Goal: Use online tool/utility

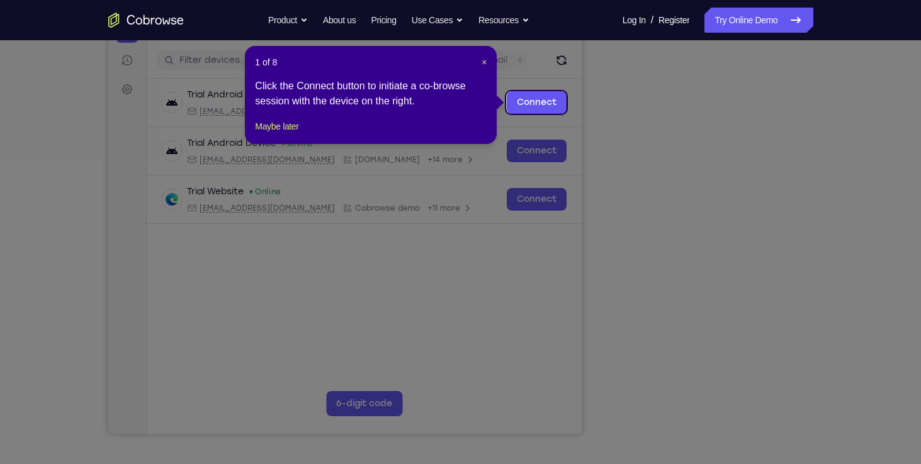
click at [712, 412] on icon at bounding box center [465, 232] width 930 height 464
drag, startPoint x: 435, startPoint y: 127, endPoint x: 722, endPoint y: 290, distance: 330.0
click at [722, 290] on icon at bounding box center [465, 232] width 930 height 464
click at [481, 63] on span "×" at bounding box center [483, 62] width 5 height 10
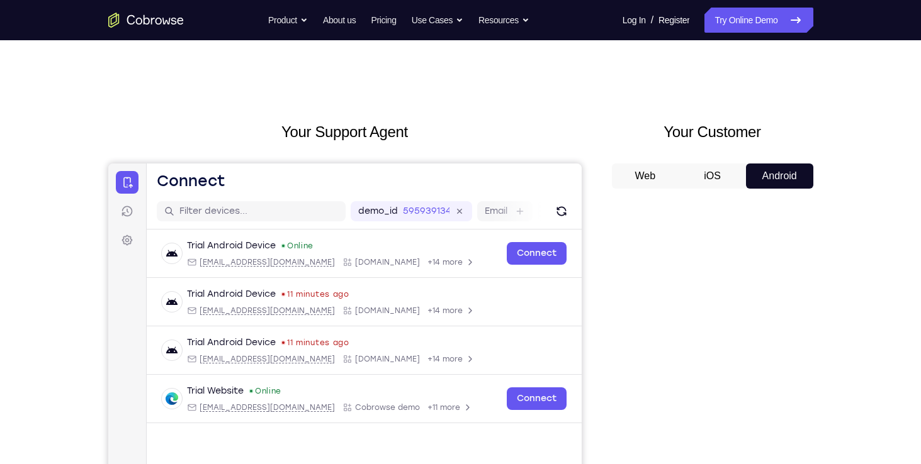
click at [698, 172] on button "iOS" at bounding box center [711, 176] width 67 height 25
click at [644, 174] on button "Web" at bounding box center [645, 176] width 67 height 25
click at [783, 179] on button "Android" at bounding box center [779, 176] width 67 height 25
click at [841, 210] on div "Your Support Agent Your Customer Web iOS Android Next Steps We’d be happy to gi…" at bounding box center [460, 455] width 805 height 830
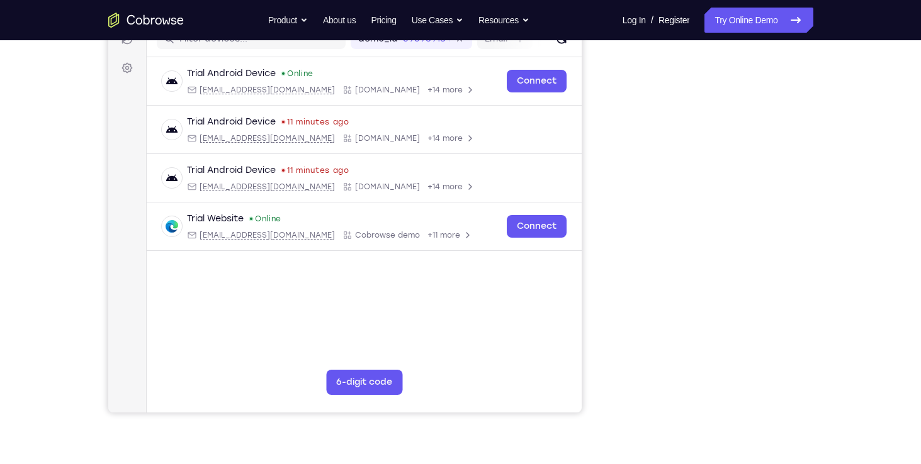
scroll to position [227, 0]
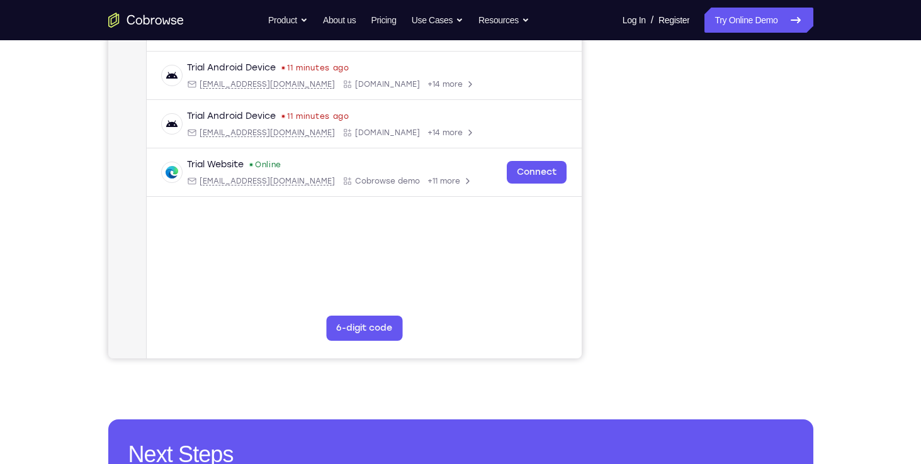
click at [607, 218] on div "Your Support Agent Your Customer Web iOS Android" at bounding box center [460, 126] width 705 height 465
click at [828, 159] on div "Your Support Agent Your Customer Web iOS Android Next Steps We’d be happy to gi…" at bounding box center [460, 229] width 805 height 830
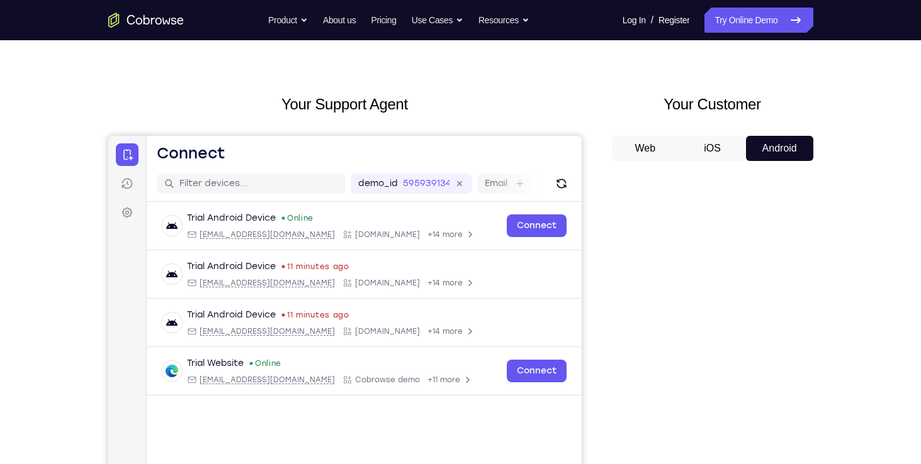
scroll to position [0, 0]
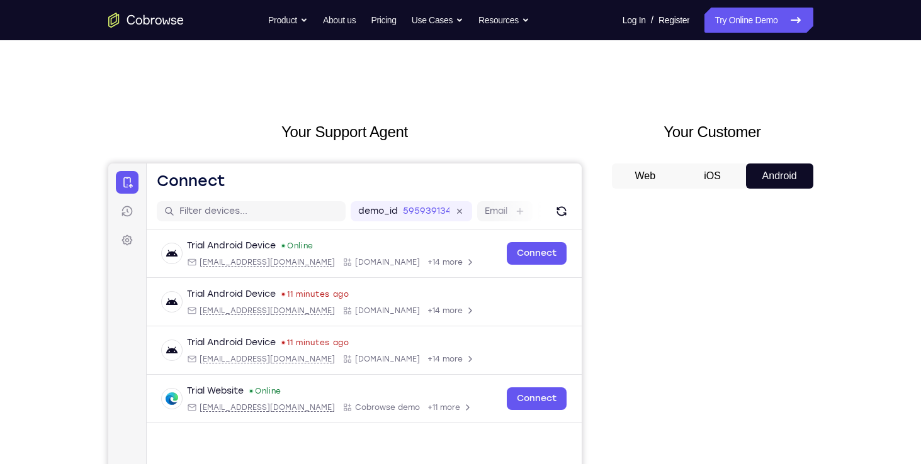
click at [707, 184] on button "iOS" at bounding box center [711, 176] width 67 height 25
click at [763, 166] on button "Android" at bounding box center [779, 176] width 67 height 25
click at [847, 225] on div "Your Support Agent Your Customer Web iOS Android Next Steps We’d be happy to gi…" at bounding box center [460, 455] width 805 height 830
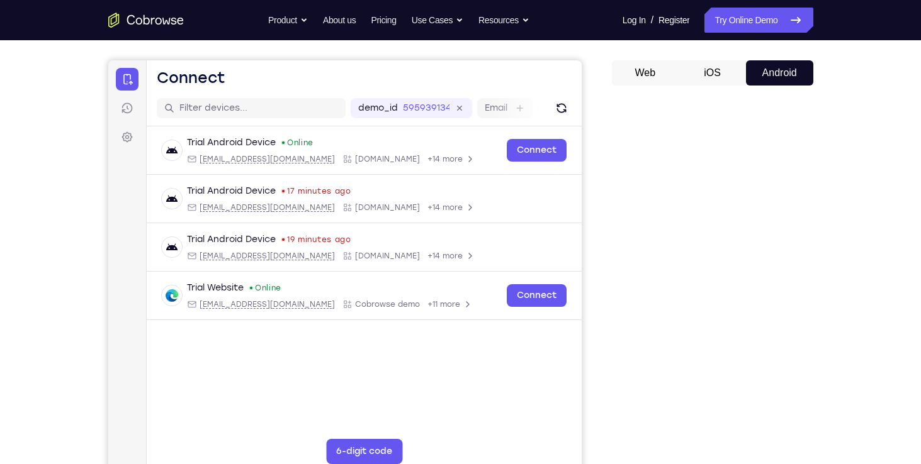
scroll to position [101, 0]
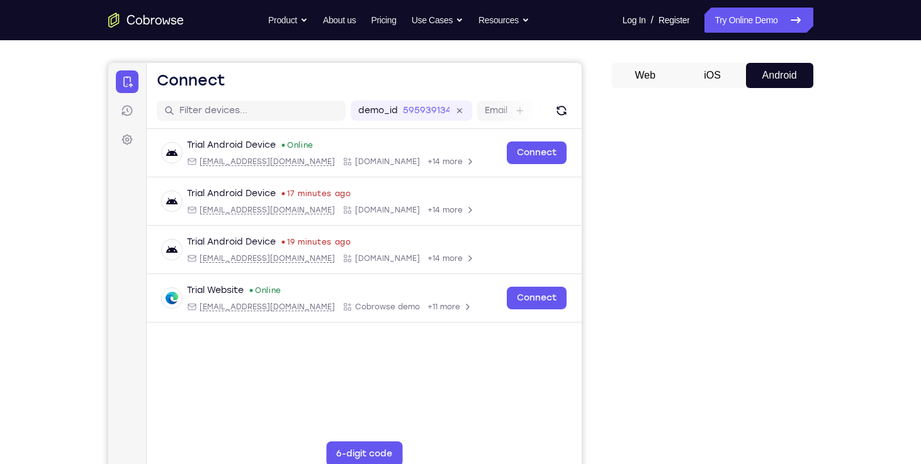
click at [723, 89] on div "Web iOS Android" at bounding box center [712, 274] width 201 height 422
click at [715, 82] on button "iOS" at bounding box center [711, 75] width 67 height 25
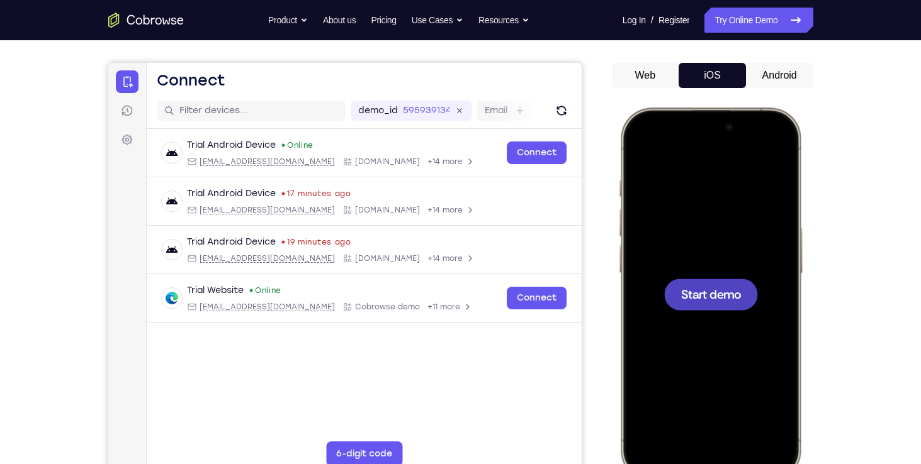
click at [662, 76] on button "Web" at bounding box center [645, 75] width 67 height 25
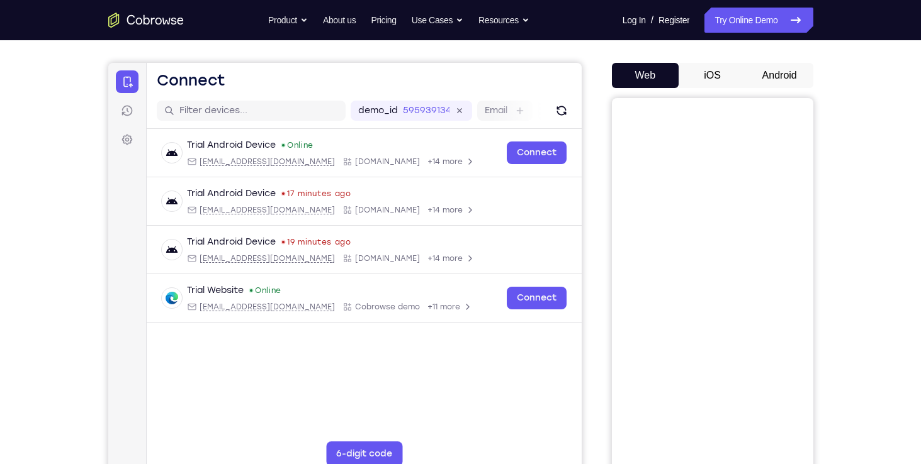
click at [710, 79] on button "iOS" at bounding box center [711, 75] width 67 height 25
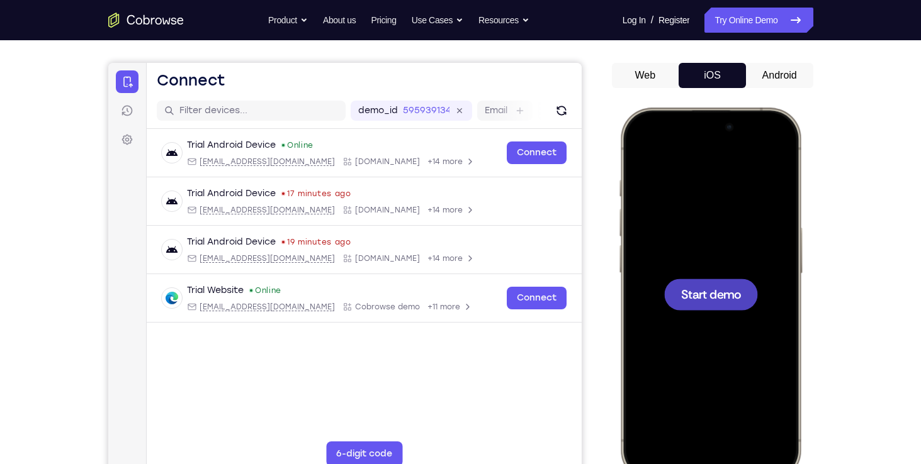
click at [708, 289] on span "Start demo" at bounding box center [710, 294] width 60 height 12
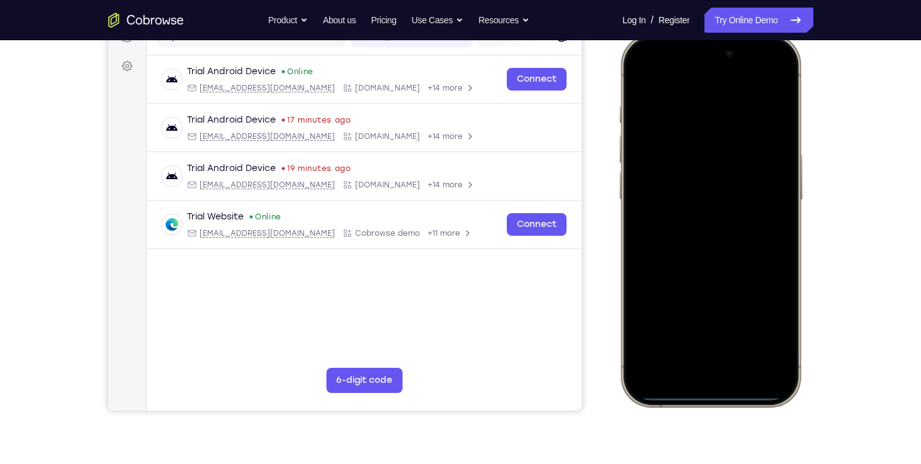
scroll to position [176, 0]
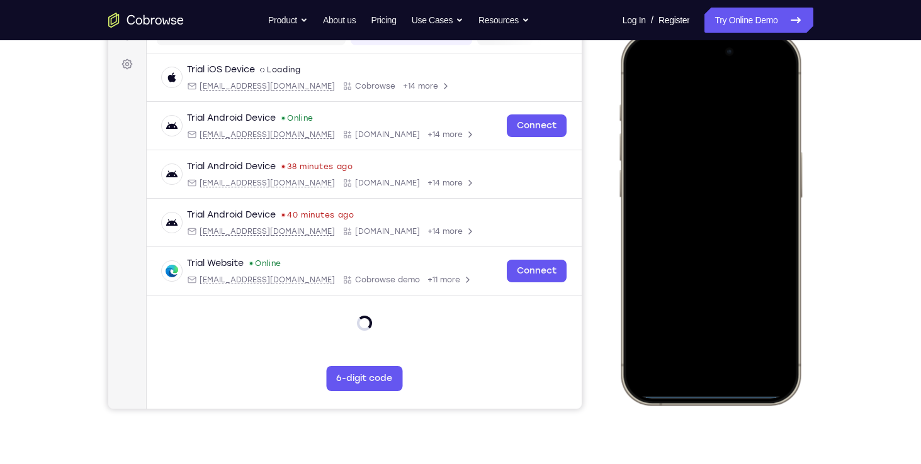
drag, startPoint x: 724, startPoint y: 397, endPoint x: 714, endPoint y: 311, distance: 86.8
click at [714, 311] on div at bounding box center [709, 218] width 165 height 359
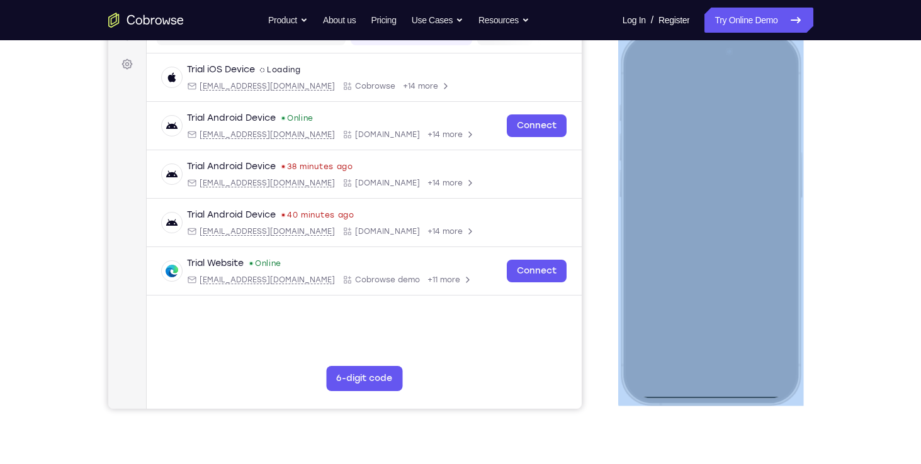
drag, startPoint x: 702, startPoint y: 398, endPoint x: 698, endPoint y: 184, distance: 214.6
click at [698, 184] on div at bounding box center [709, 219] width 185 height 374
click at [697, 394] on div at bounding box center [709, 218] width 165 height 359
click at [630, 399] on div at bounding box center [709, 219] width 185 height 374
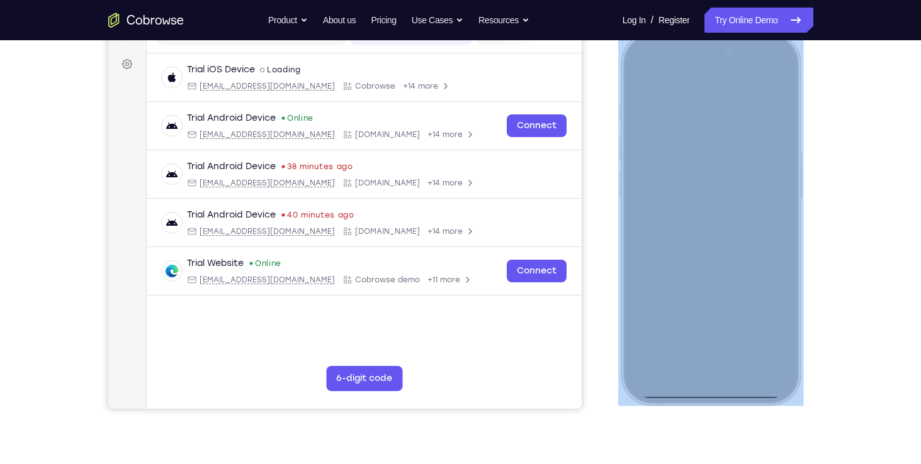
click at [630, 399] on div at bounding box center [709, 219] width 185 height 374
click at [630, 398] on div at bounding box center [709, 219] width 185 height 374
click at [630, 399] on div at bounding box center [709, 219] width 185 height 374
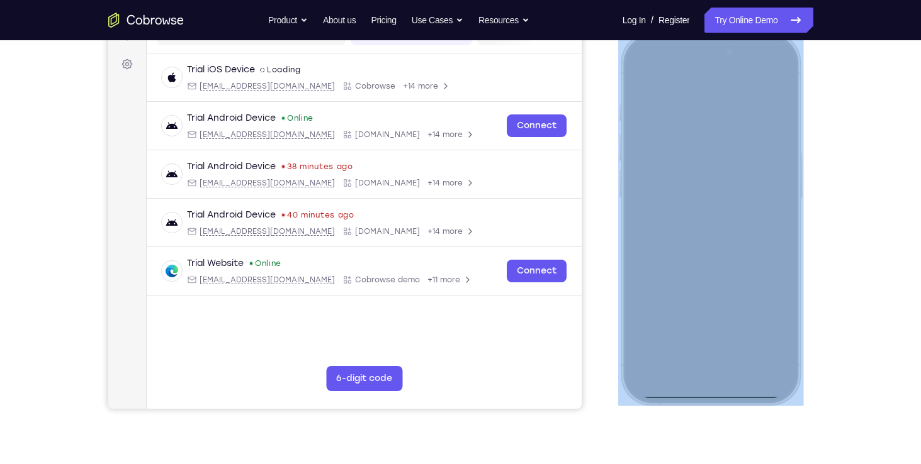
click at [630, 399] on div at bounding box center [709, 219] width 185 height 374
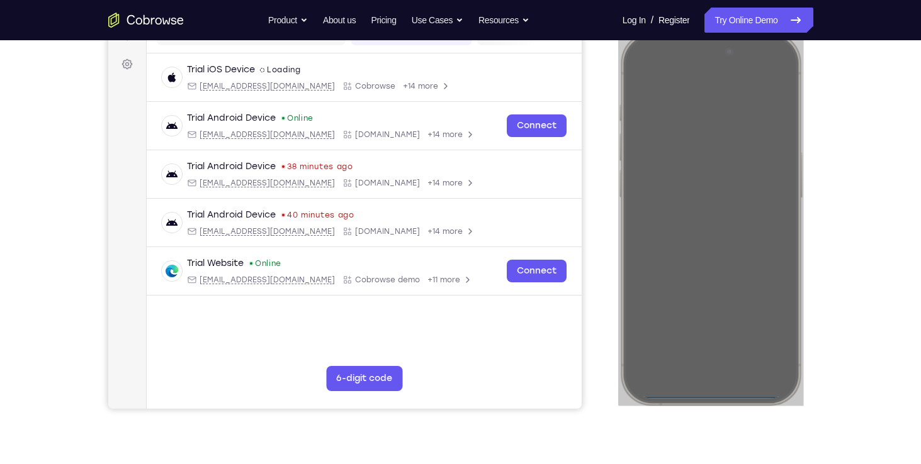
drag, startPoint x: 630, startPoint y: 399, endPoint x: 1233, endPoint y: 425, distance: 602.7
click at [617, 393] on html "Online web based iOS Simulators and Android Emulators. Run iPhone, iPad, Mobile…" at bounding box center [711, 221] width 189 height 378
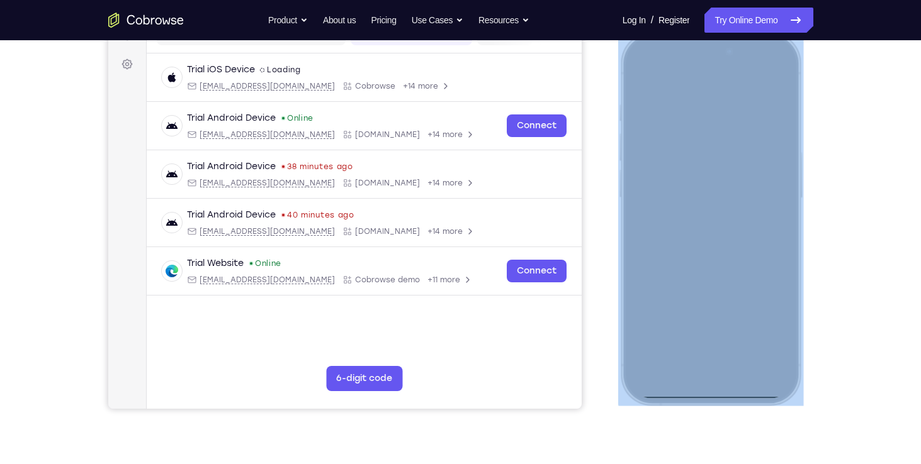
click at [697, 396] on div at bounding box center [709, 218] width 165 height 359
click at [697, 395] on div at bounding box center [709, 218] width 165 height 359
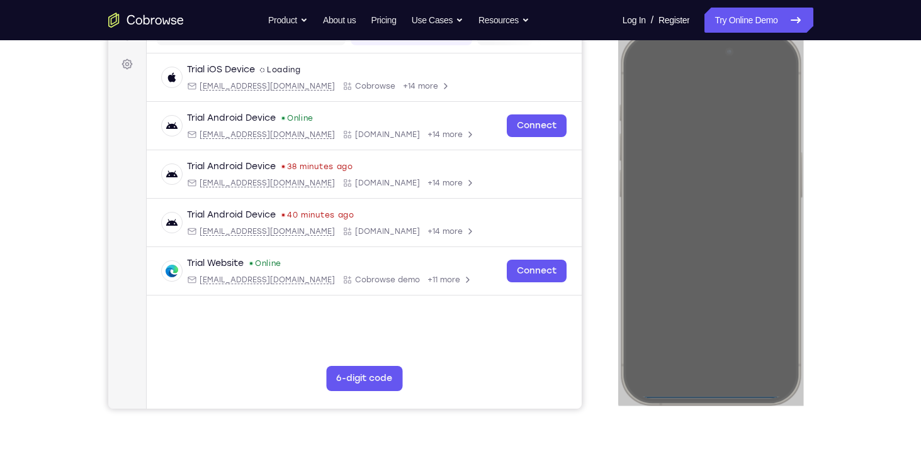
click at [840, 337] on div "Your Support Agent Your Customer Web iOS Android Next Steps We’d be happy to gi…" at bounding box center [460, 279] width 805 height 830
click at [856, 283] on div "Your Support Agent Your Customer Web iOS Android Next Steps We’d be happy to gi…" at bounding box center [460, 279] width 805 height 830
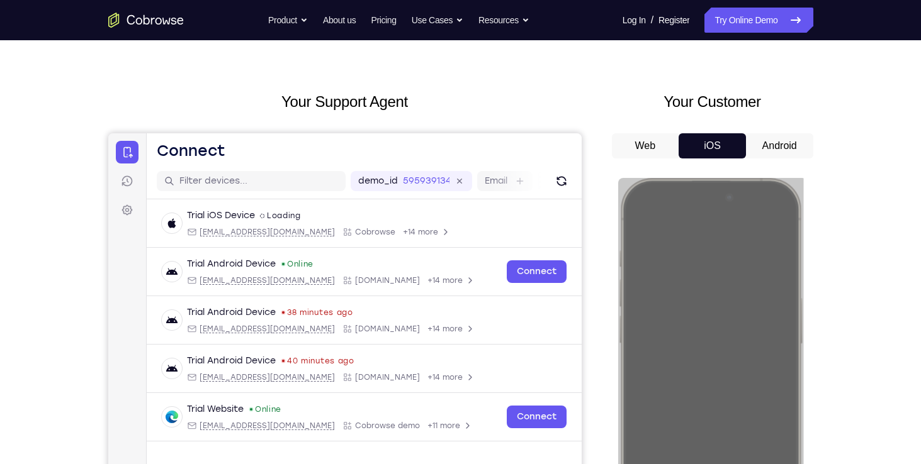
scroll to position [0, 0]
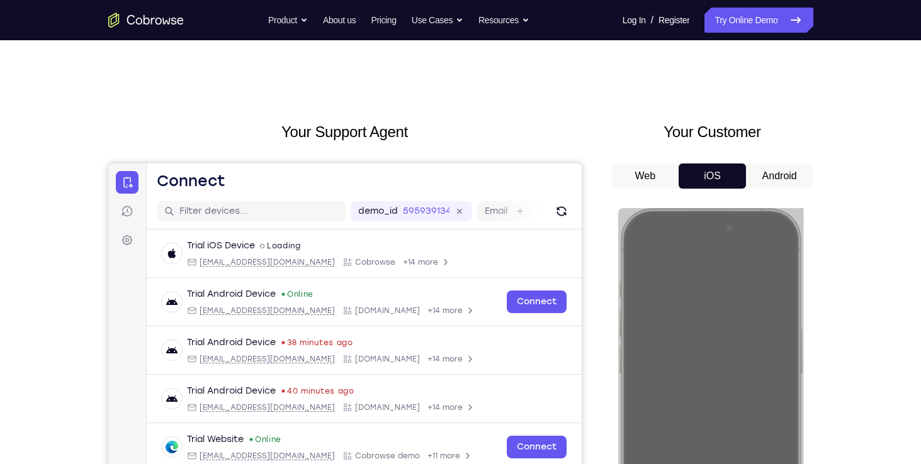
click at [799, 179] on button "Android" at bounding box center [779, 176] width 67 height 25
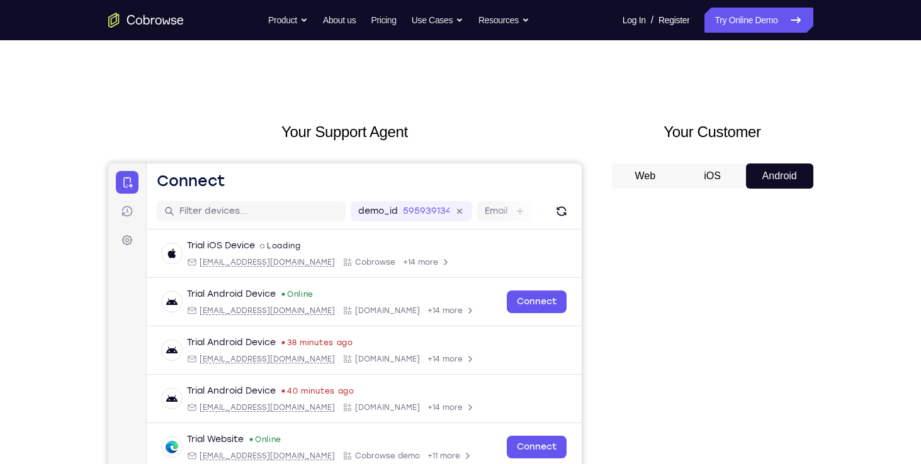
click at [719, 182] on button "iOS" at bounding box center [711, 176] width 67 height 25
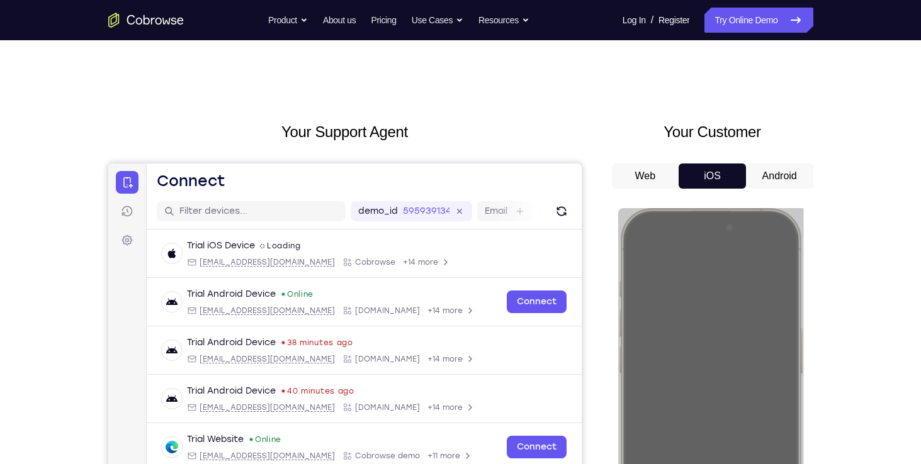
click at [831, 240] on div "Your Support Agent Your Customer Web iOS Android Next Steps We’d be happy to gi…" at bounding box center [460, 455] width 805 height 830
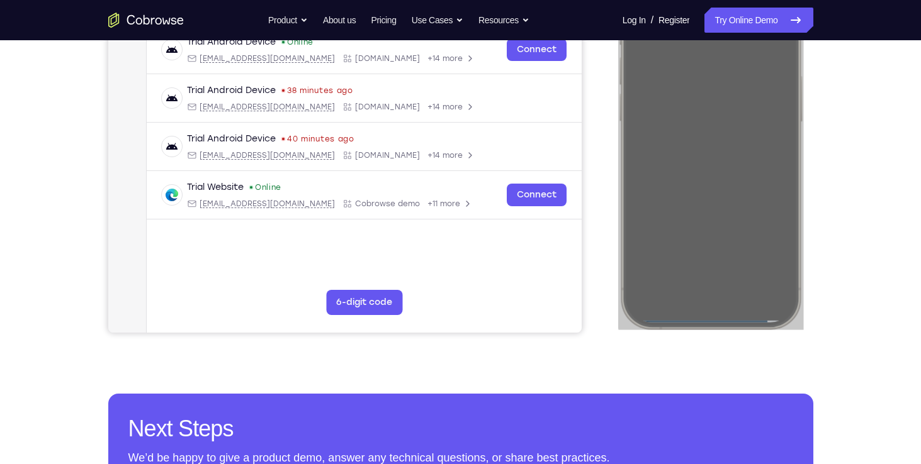
scroll to position [277, 0]
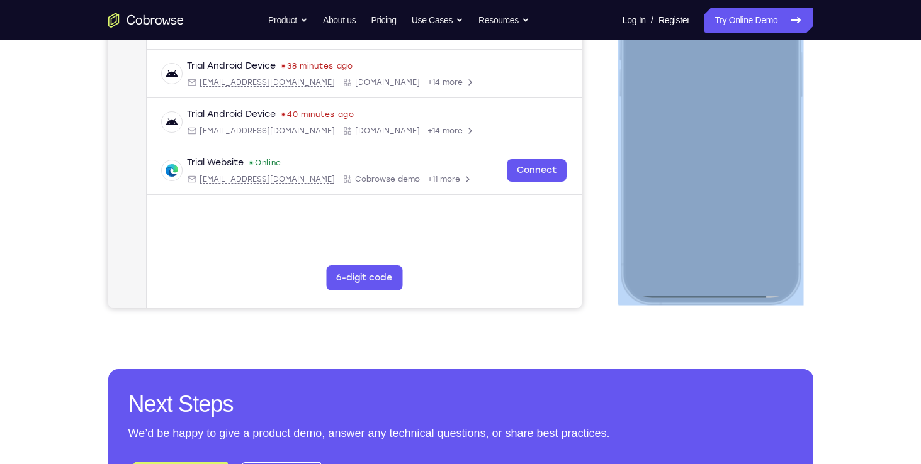
click at [716, 296] on div at bounding box center [709, 117] width 165 height 359
click at [717, 292] on div at bounding box center [709, 117] width 165 height 359
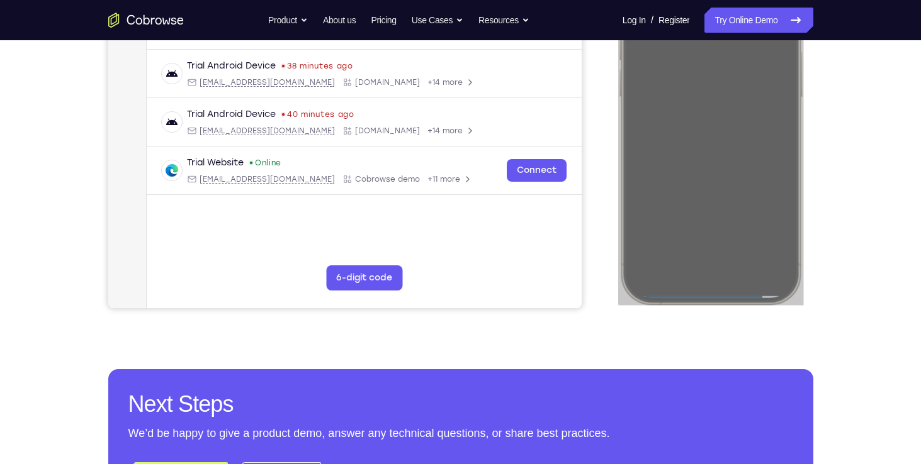
click at [880, 246] on div "Your Support Agent Your Customer Web iOS Android Next Steps We’d be happy to gi…" at bounding box center [460, 178] width 921 height 830
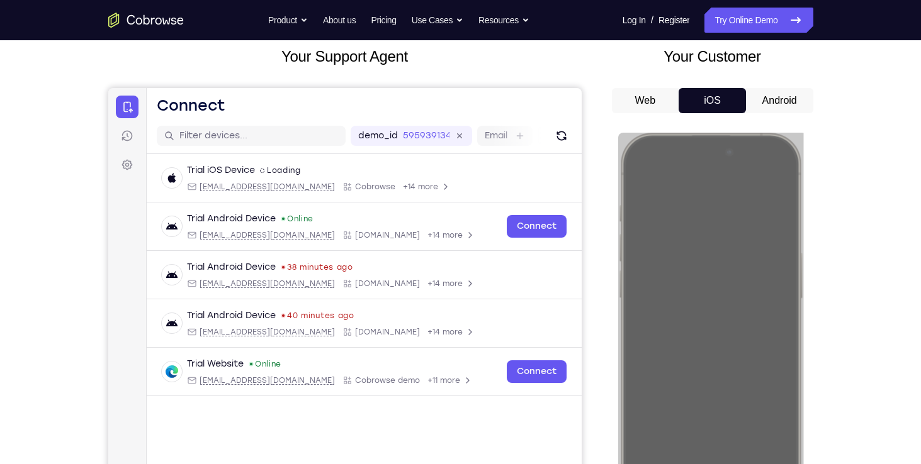
click at [880, 246] on div "Your Support Agent Your Customer Web iOS Android Next Steps We’d be happy to gi…" at bounding box center [460, 380] width 921 height 830
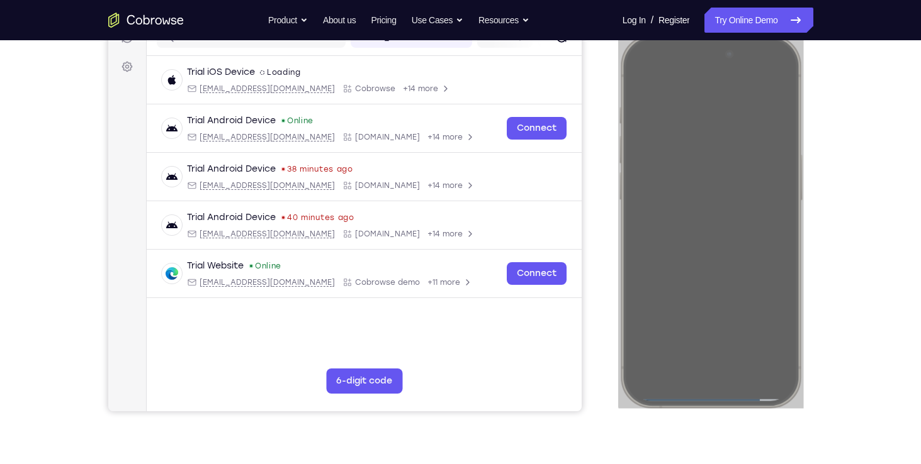
scroll to position [176, 0]
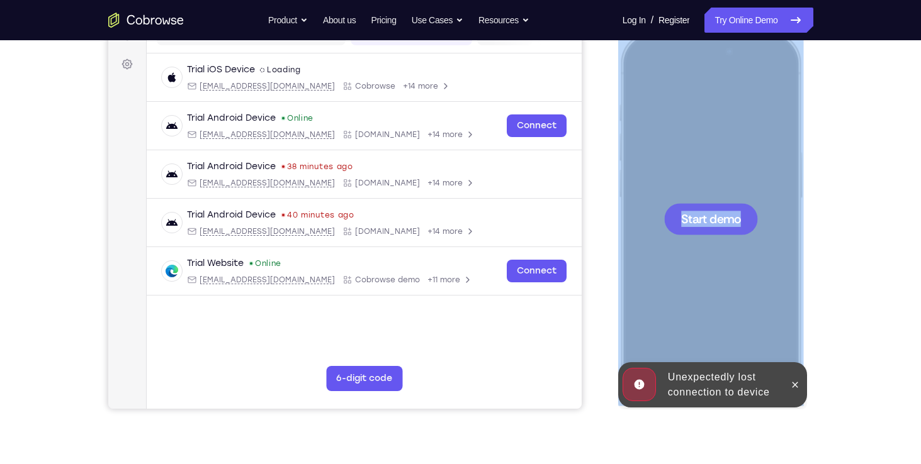
click at [700, 216] on span "Start demo" at bounding box center [710, 219] width 60 height 12
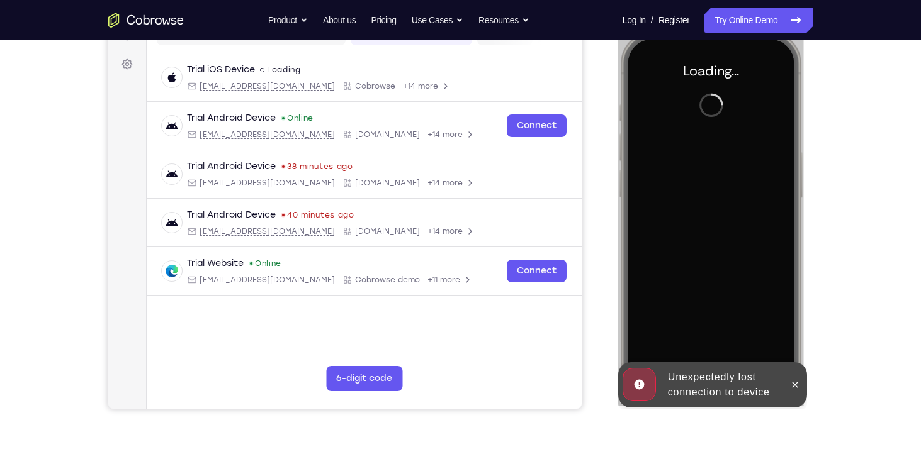
click at [844, 204] on div "Your Support Agent Your Customer Web iOS Android Next Steps We’d be happy to gi…" at bounding box center [460, 279] width 805 height 830
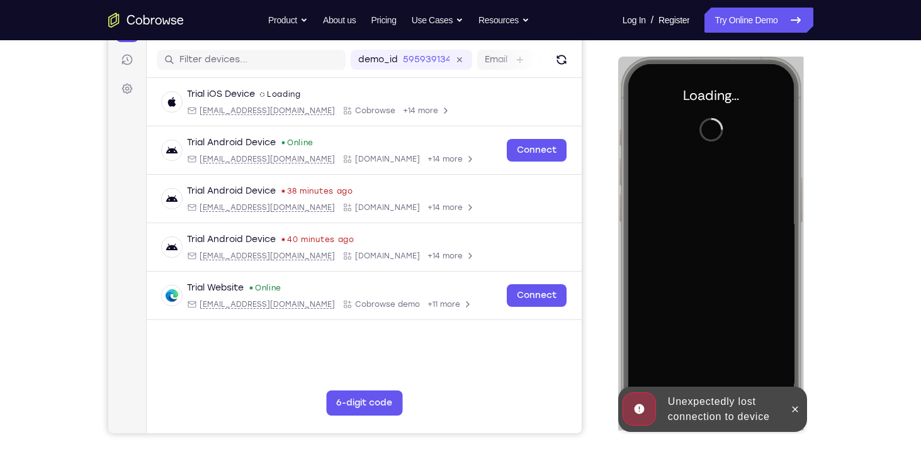
scroll to position [151, 0]
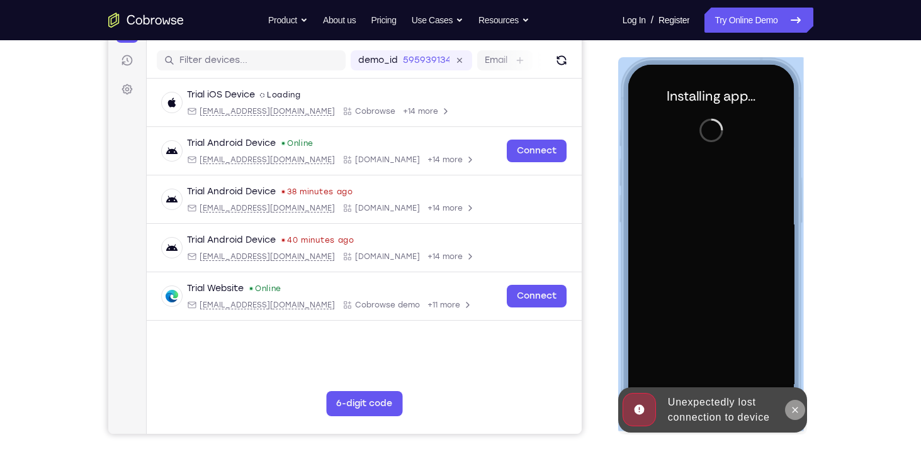
click at [798, 406] on icon at bounding box center [794, 410] width 10 height 10
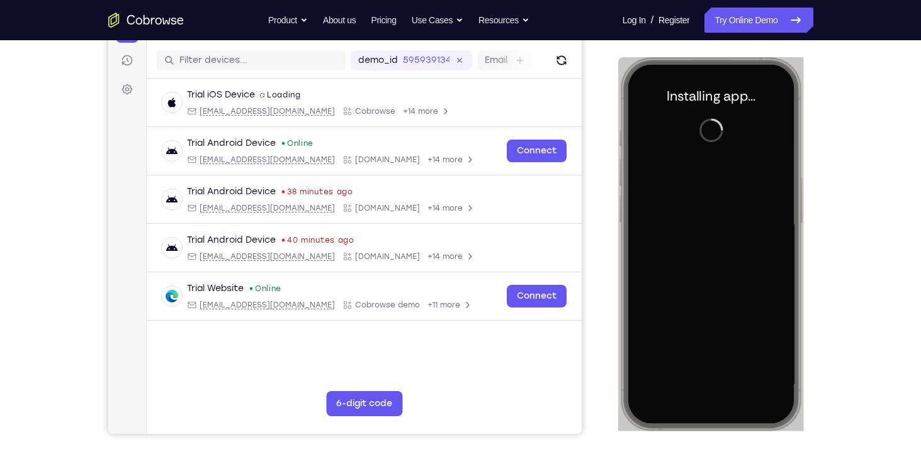
click at [822, 383] on div "Your Support Agent Your Customer Web iOS Android Next Steps We’d be happy to gi…" at bounding box center [460, 304] width 805 height 830
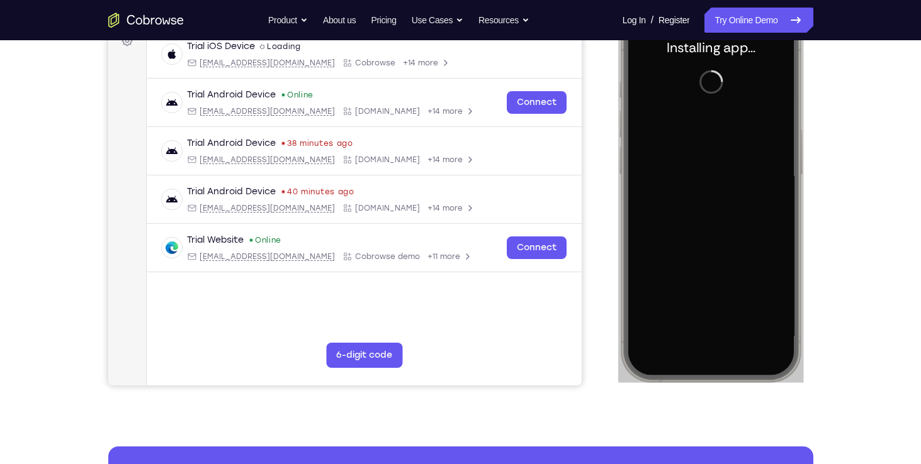
scroll to position [201, 0]
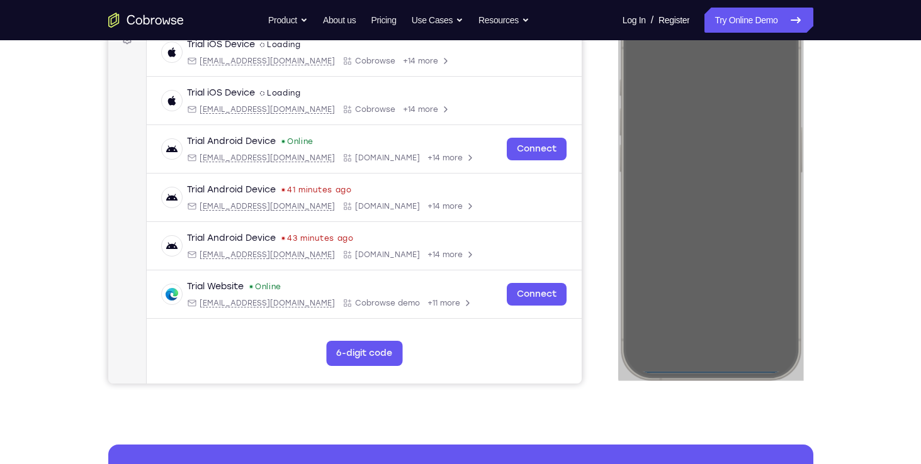
click at [842, 118] on div "Your Support Agent Your Customer Web iOS Android Next Steps We’d be happy to gi…" at bounding box center [460, 254] width 805 height 830
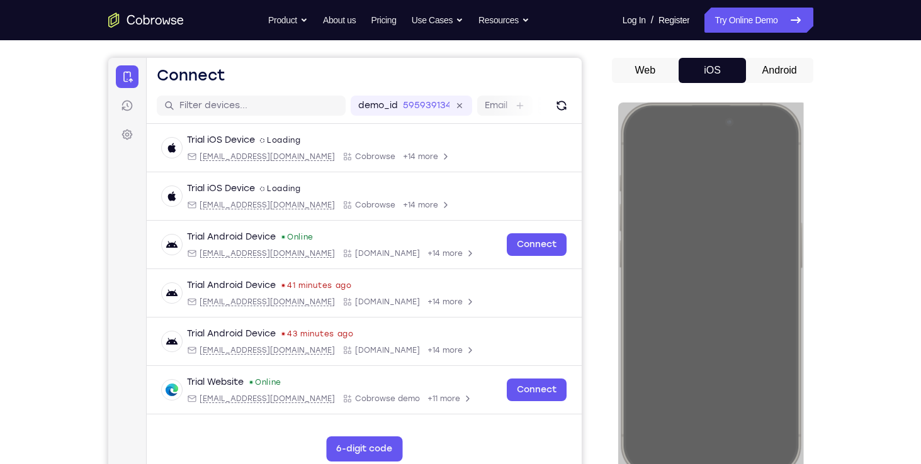
scroll to position [82, 0]
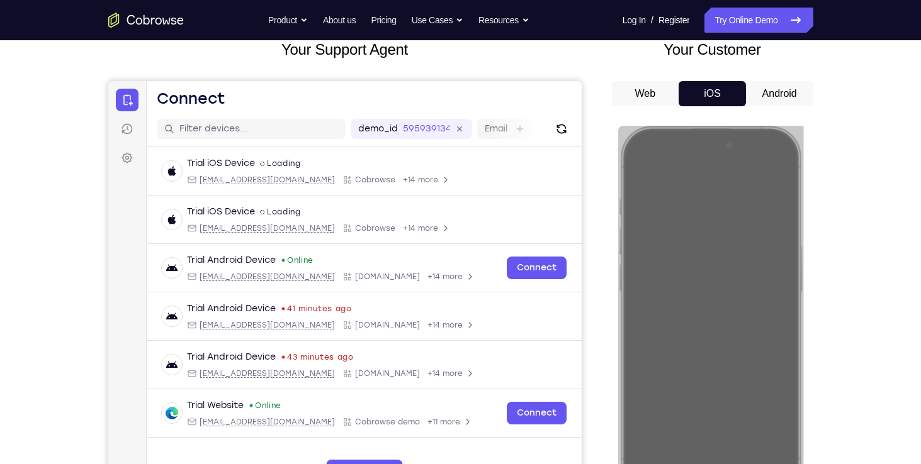
click at [780, 102] on button "Android" at bounding box center [779, 93] width 67 height 25
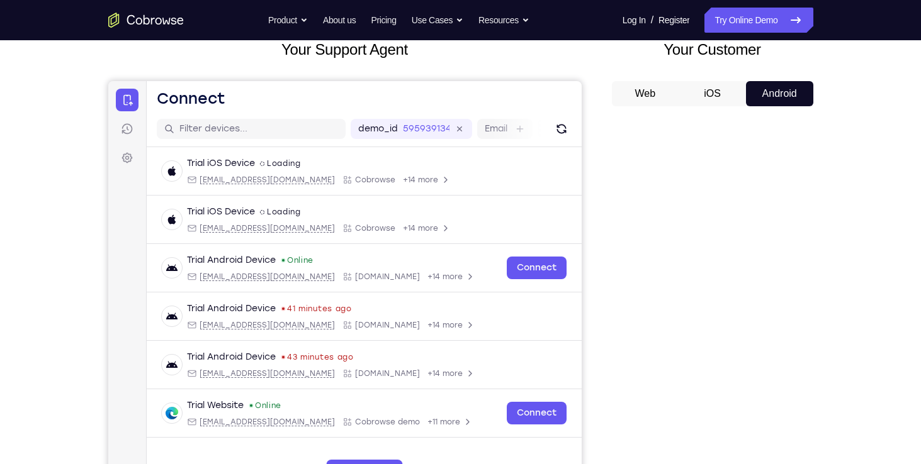
click at [723, 96] on button "iOS" at bounding box center [711, 93] width 67 height 25
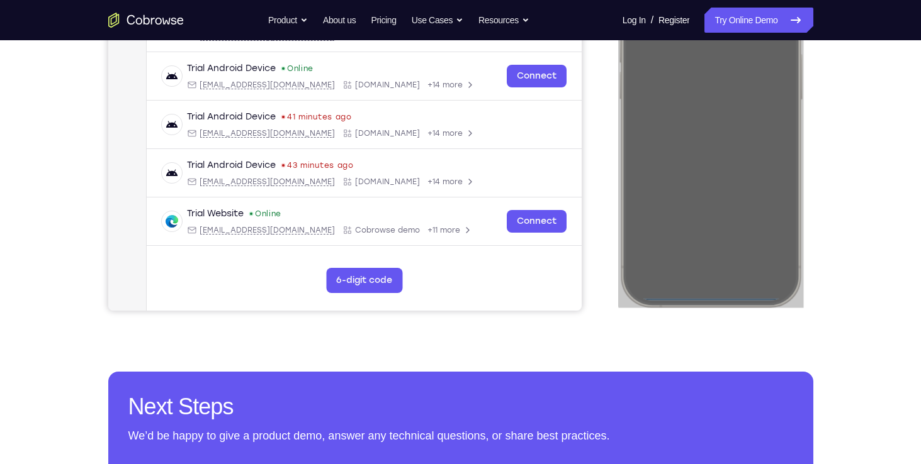
scroll to position [274, 0]
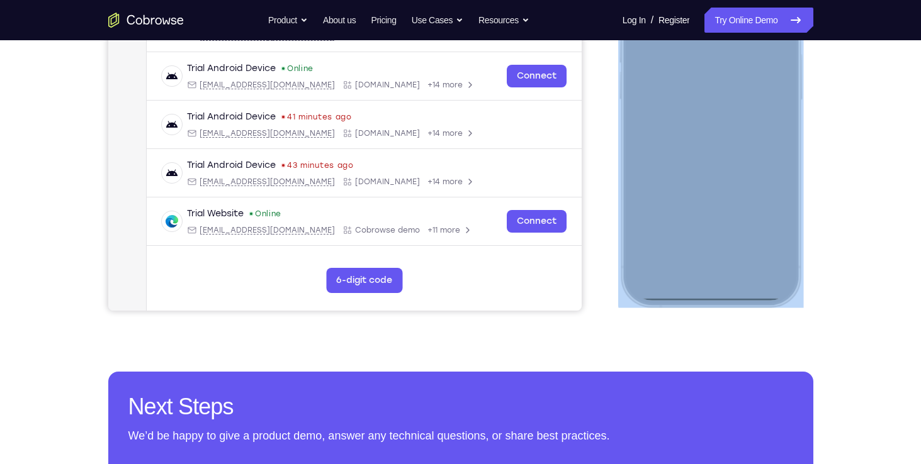
click at [714, 296] on div at bounding box center [709, 120] width 165 height 359
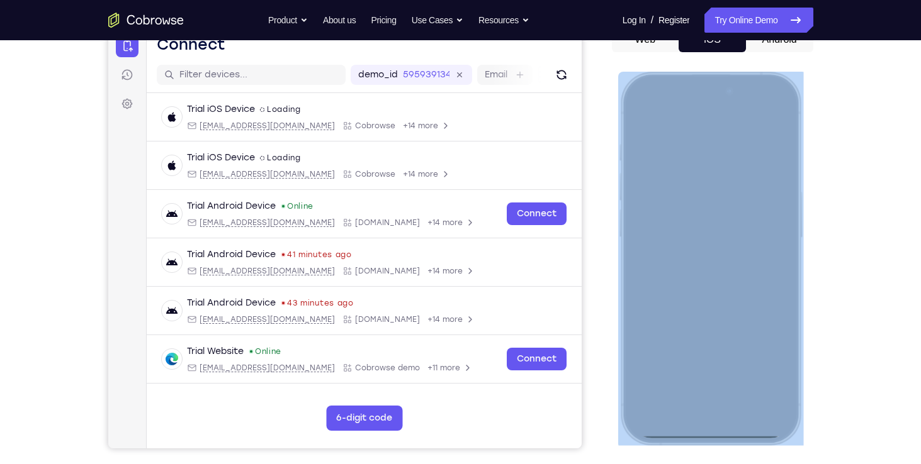
scroll to position [136, 0]
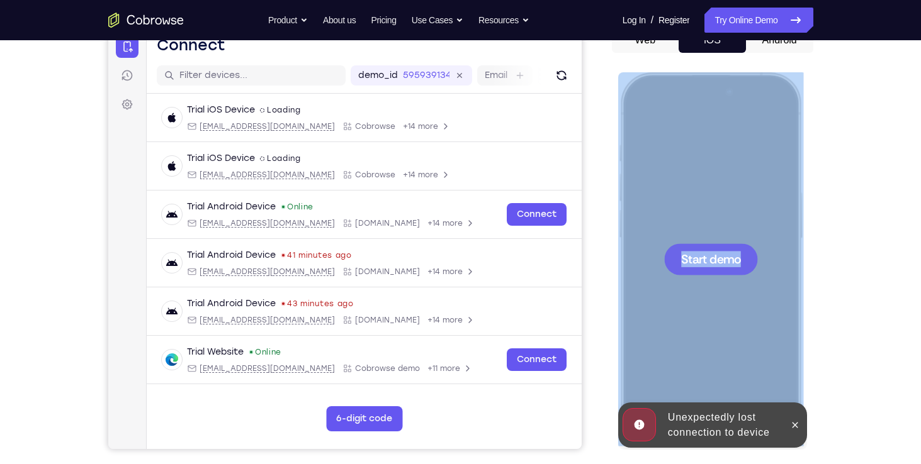
click at [720, 260] on span "Start demo" at bounding box center [710, 259] width 60 height 12
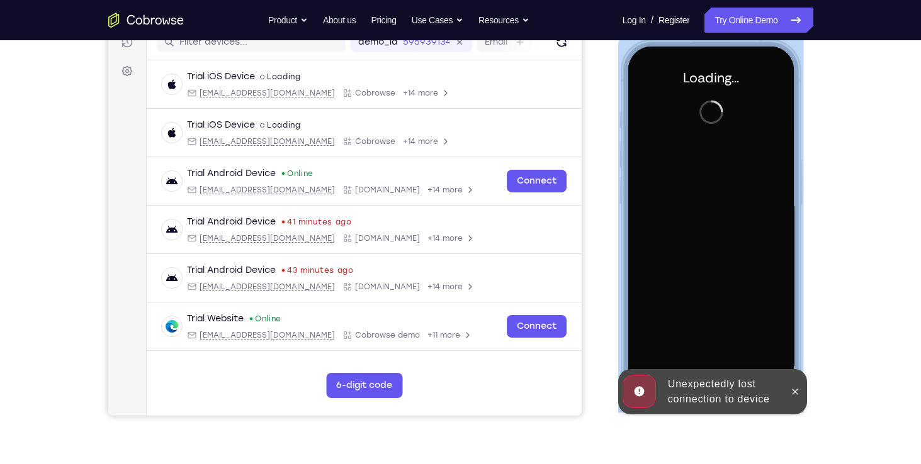
scroll to position [188, 0]
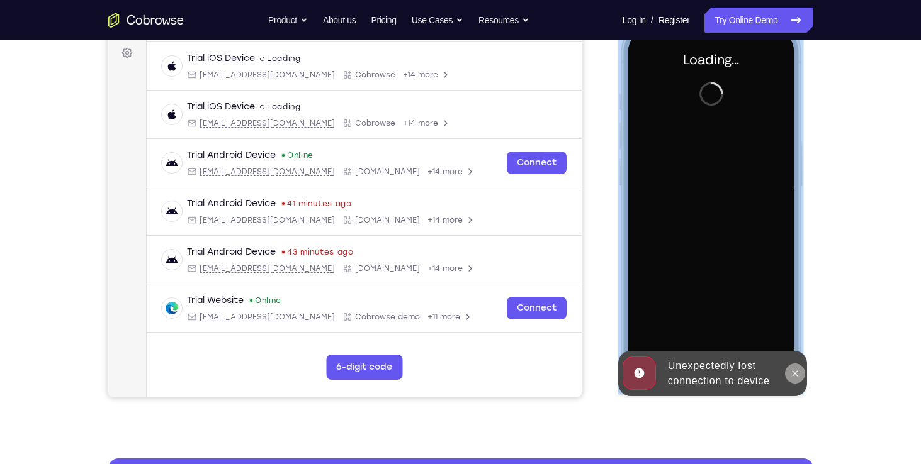
click at [797, 374] on icon at bounding box center [794, 374] width 10 height 10
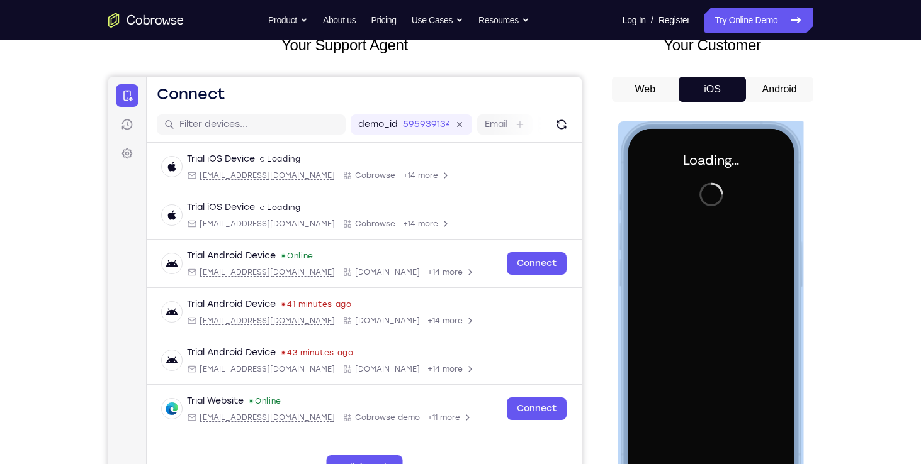
scroll to position [86, 0]
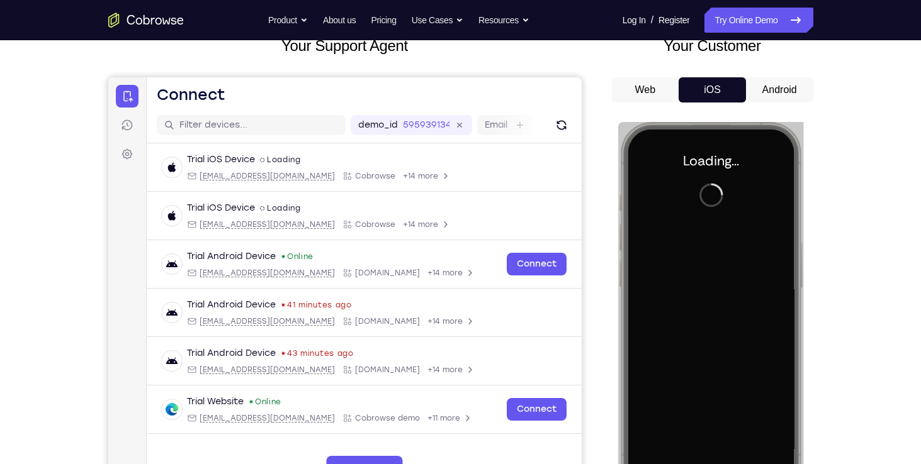
click at [651, 93] on button "Web" at bounding box center [645, 89] width 67 height 25
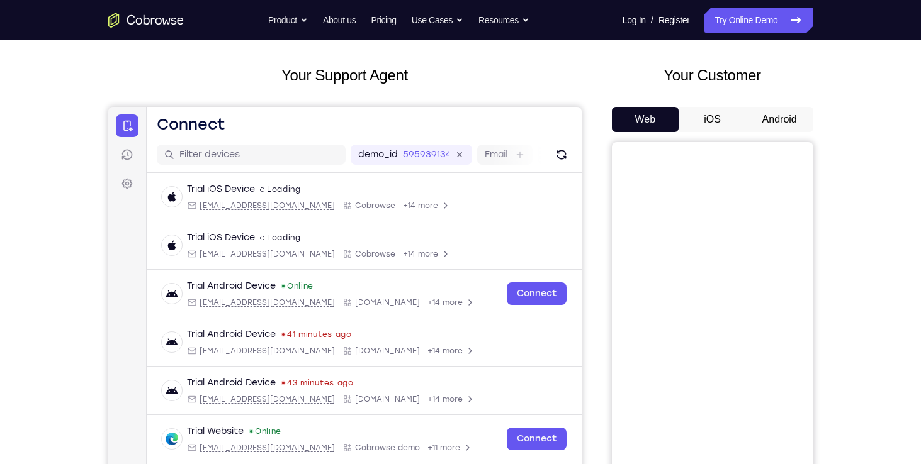
scroll to position [56, 0]
click at [702, 104] on div "Your Customer Web iOS Android" at bounding box center [712, 297] width 201 height 465
click at [705, 126] on button "iOS" at bounding box center [711, 120] width 67 height 25
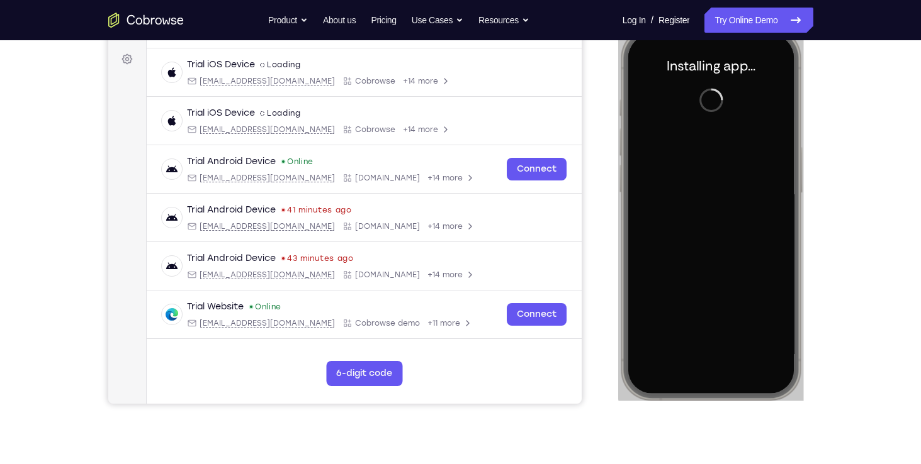
scroll to position [179, 0]
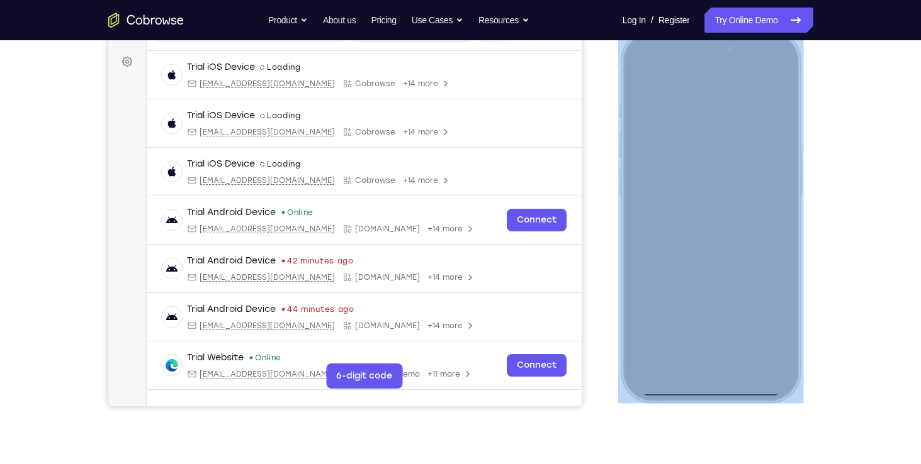
click at [706, 391] on div at bounding box center [709, 215] width 165 height 359
drag, startPoint x: 706, startPoint y: 391, endPoint x: 751, endPoint y: 327, distance: 78.2
click at [751, 327] on div at bounding box center [709, 215] width 165 height 359
click at [749, 396] on div at bounding box center [709, 217] width 185 height 374
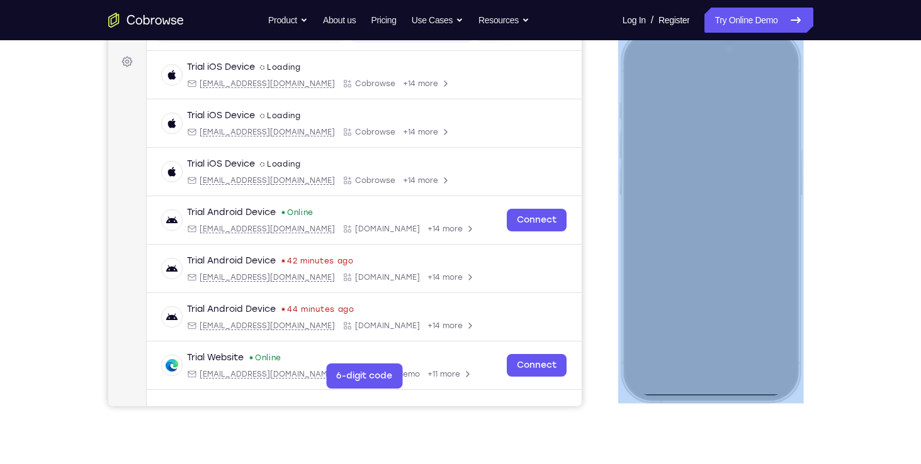
click at [749, 396] on div at bounding box center [709, 217] width 185 height 374
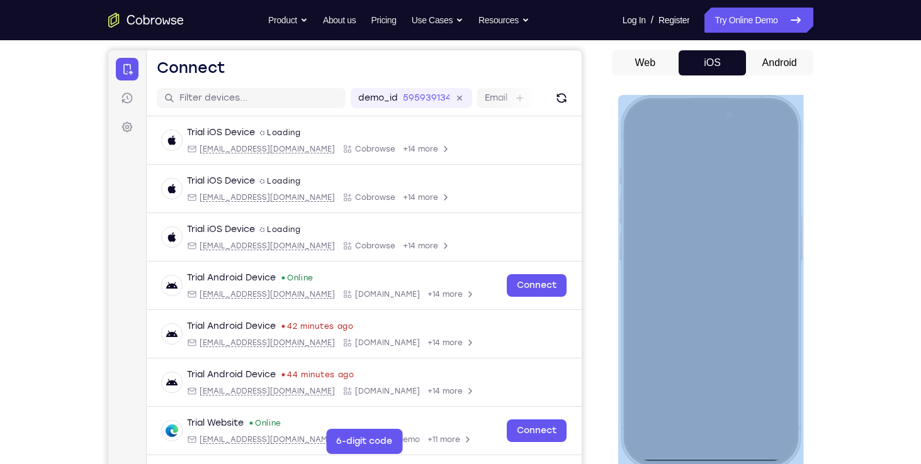
scroll to position [112, 0]
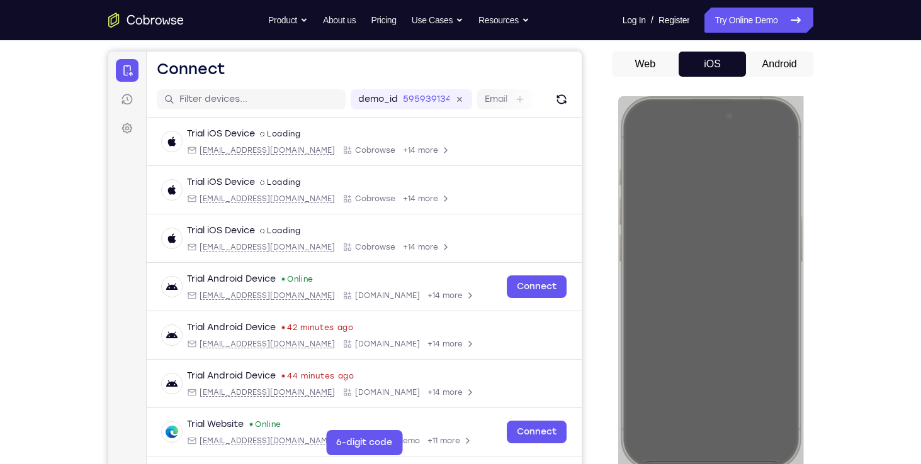
click at [770, 62] on button "Android" at bounding box center [779, 64] width 67 height 25
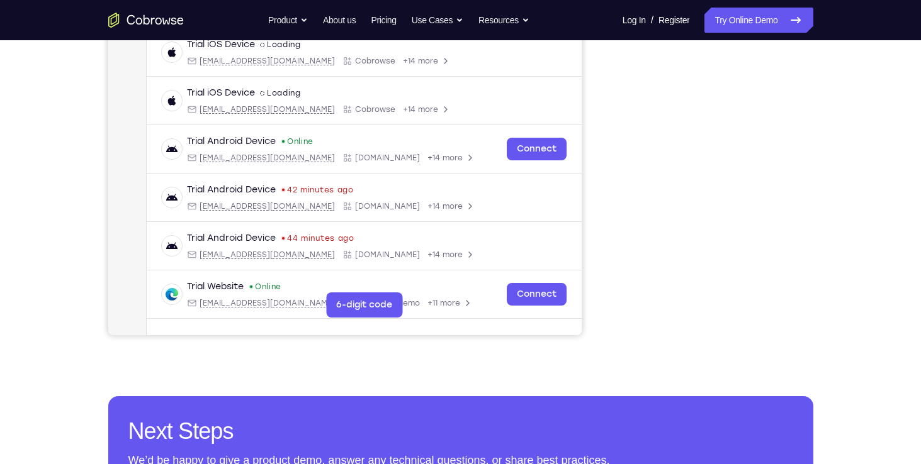
scroll to position [244, 0]
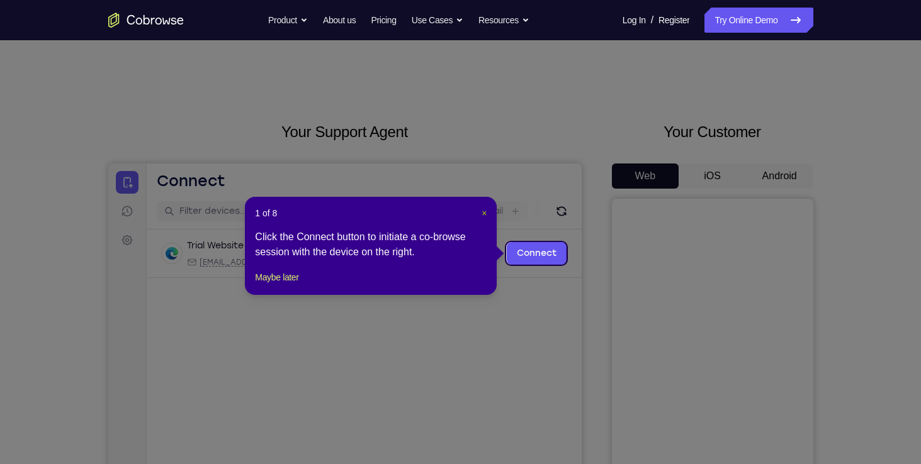
click at [486, 213] on span "×" at bounding box center [483, 213] width 5 height 10
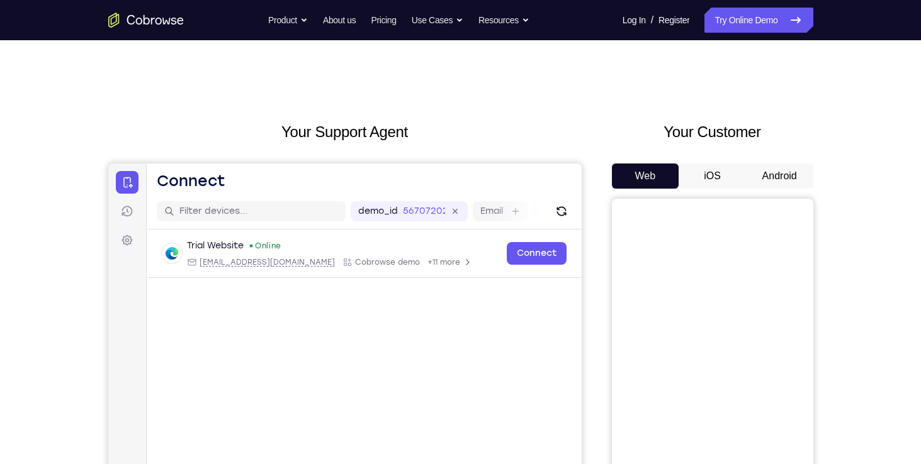
click at [768, 174] on button "Android" at bounding box center [779, 176] width 67 height 25
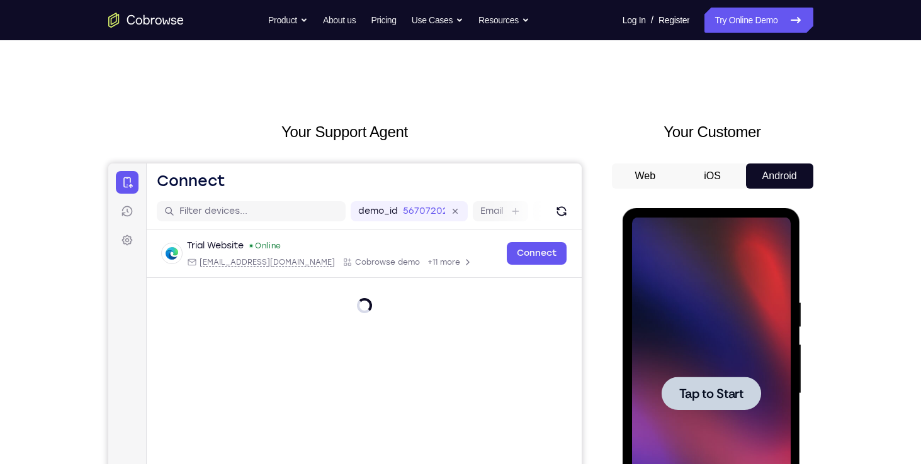
click at [723, 393] on span "Tap to Start" at bounding box center [711, 394] width 64 height 13
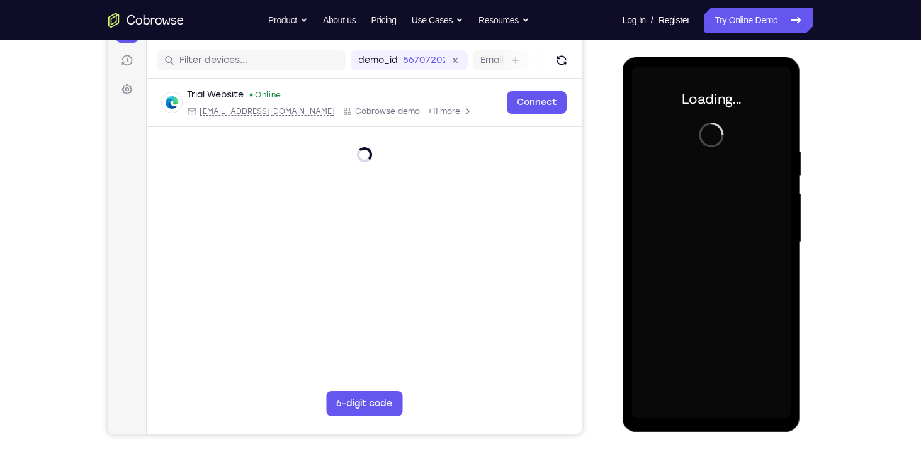
scroll to position [126, 0]
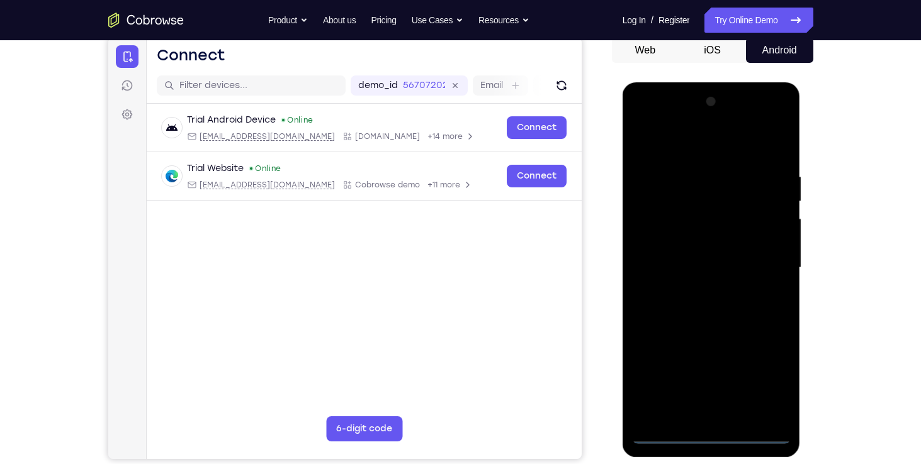
click at [710, 434] on div at bounding box center [711, 268] width 159 height 352
click at [709, 412] on div at bounding box center [711, 268] width 159 height 352
click at [647, 366] on div at bounding box center [711, 268] width 159 height 352
click at [688, 342] on div at bounding box center [711, 268] width 159 height 352
click at [725, 388] on div at bounding box center [711, 268] width 159 height 352
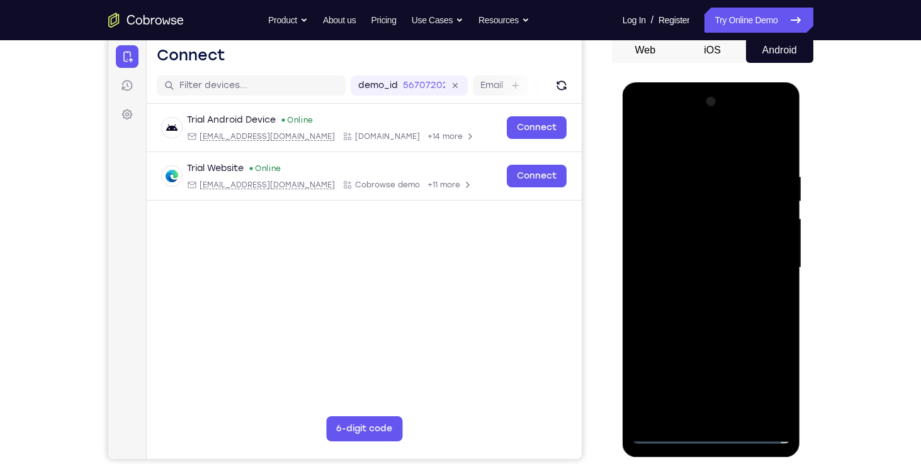
click at [694, 412] on div at bounding box center [711, 268] width 159 height 352
click at [663, 370] on div at bounding box center [711, 268] width 159 height 352
click at [748, 345] on div at bounding box center [711, 268] width 159 height 352
click at [680, 393] on div at bounding box center [711, 268] width 159 height 352
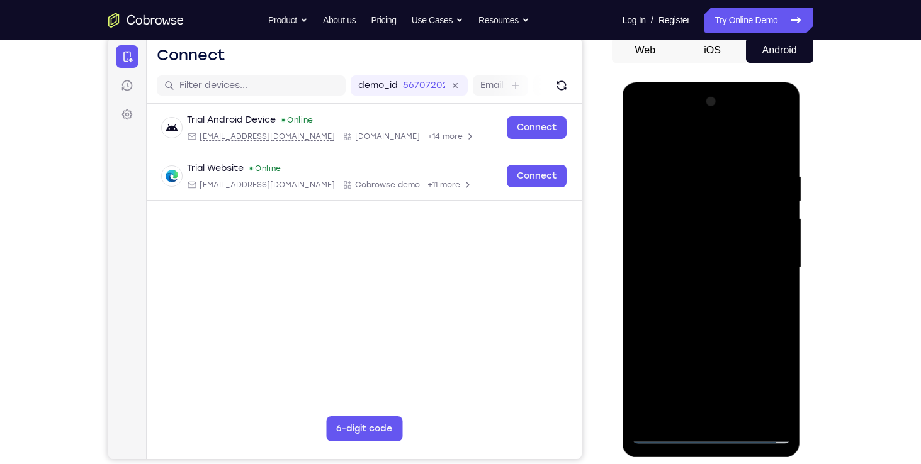
click at [778, 409] on div at bounding box center [711, 268] width 159 height 352
click at [788, 277] on div at bounding box center [711, 268] width 159 height 352
click at [683, 142] on div at bounding box center [711, 268] width 159 height 352
click at [641, 123] on div at bounding box center [711, 268] width 159 height 352
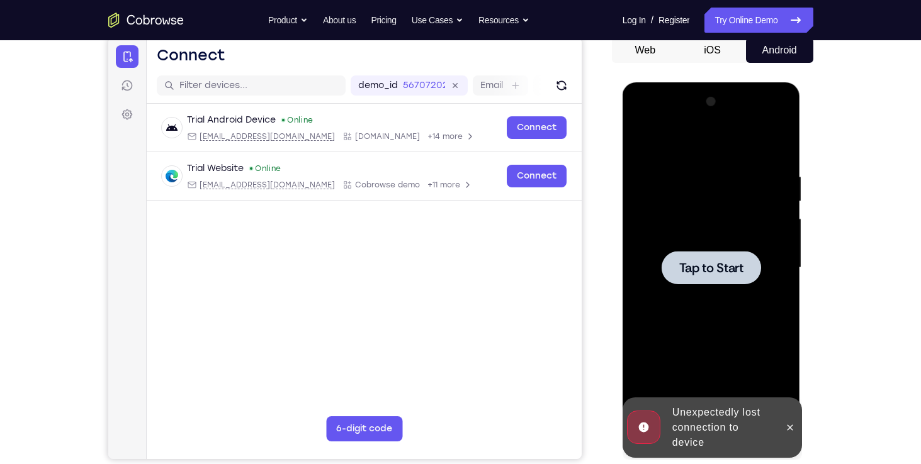
click at [699, 263] on span "Tap to Start" at bounding box center [711, 268] width 64 height 13
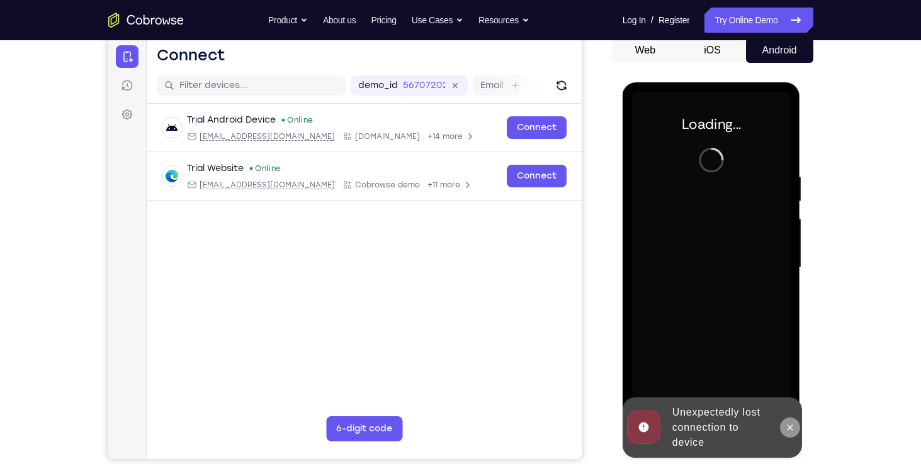
click at [791, 431] on icon at bounding box center [790, 428] width 10 height 10
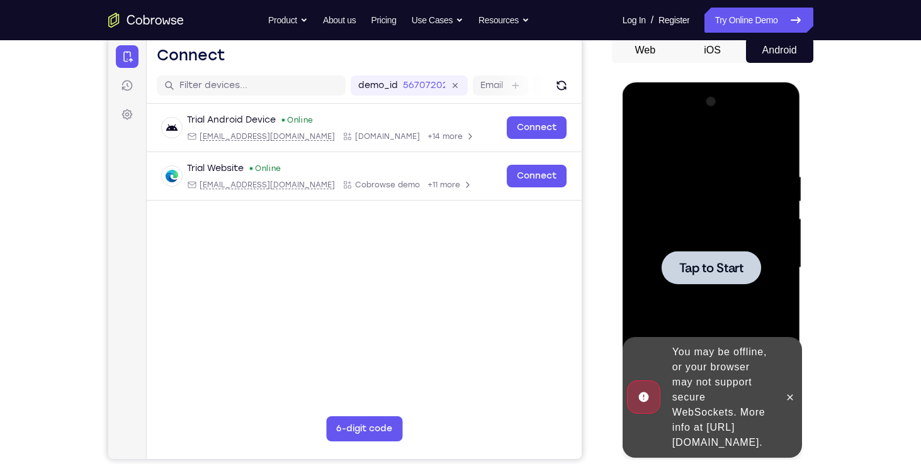
click at [715, 263] on span "Tap to Start" at bounding box center [711, 268] width 64 height 13
click at [792, 394] on icon at bounding box center [790, 398] width 10 height 10
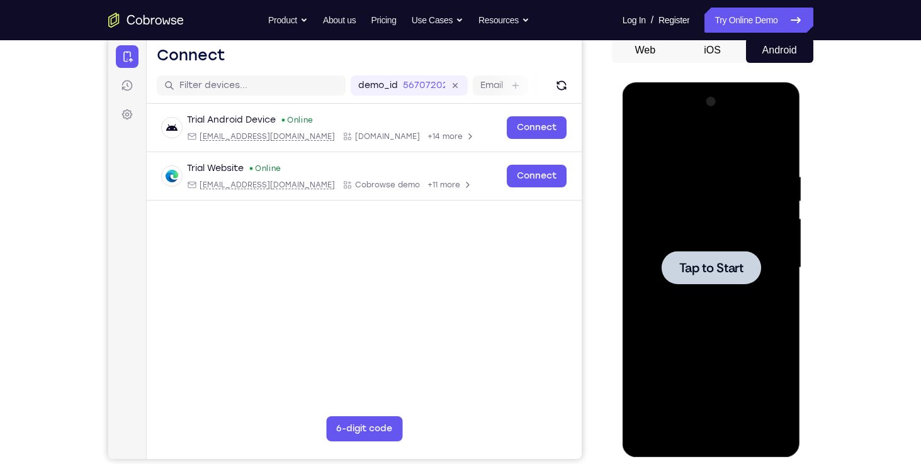
click at [689, 262] on span "Tap to Start" at bounding box center [711, 268] width 64 height 13
click at [692, 262] on span "Tap to Start" at bounding box center [711, 268] width 64 height 13
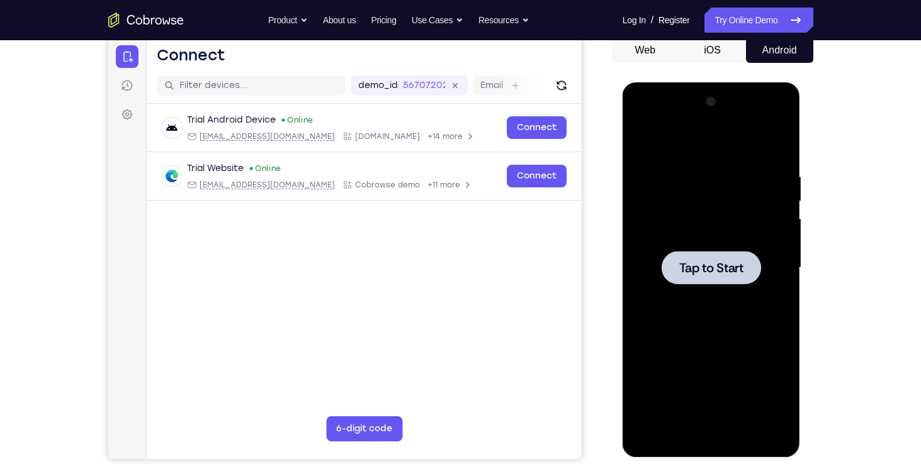
click at [692, 262] on span "Tap to Start" at bounding box center [711, 268] width 64 height 13
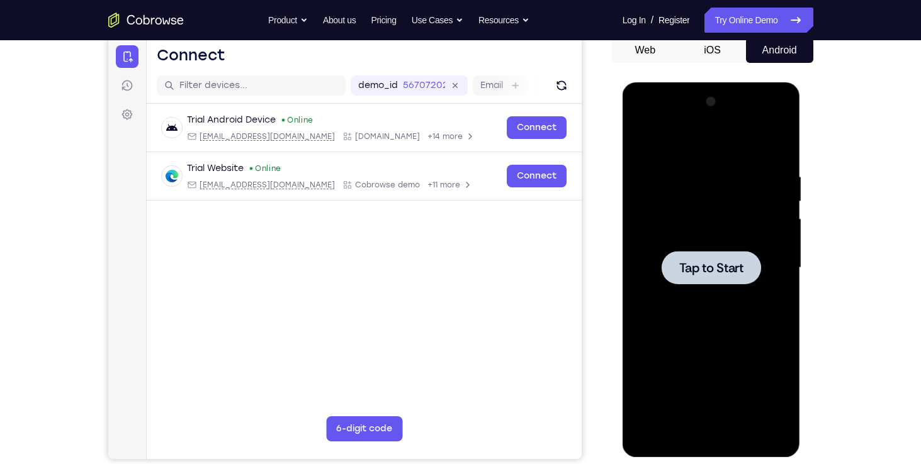
click at [694, 264] on span "Tap to Start" at bounding box center [711, 268] width 64 height 13
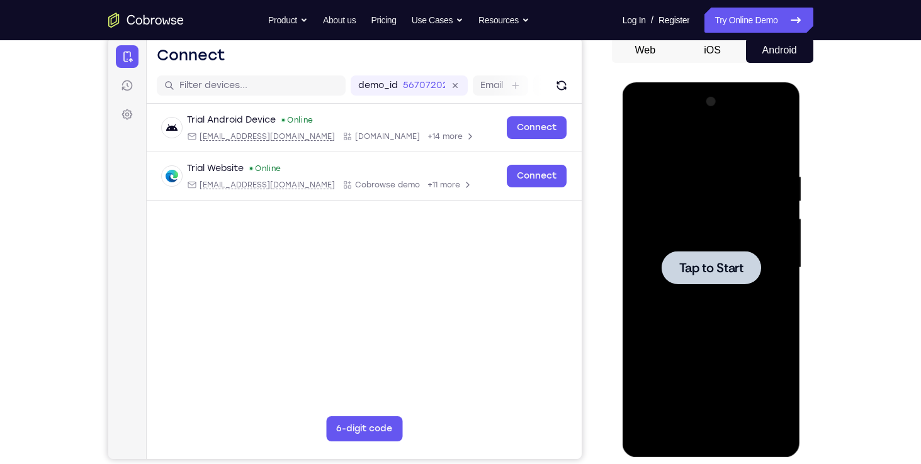
click at [694, 264] on span "Tap to Start" at bounding box center [711, 268] width 64 height 13
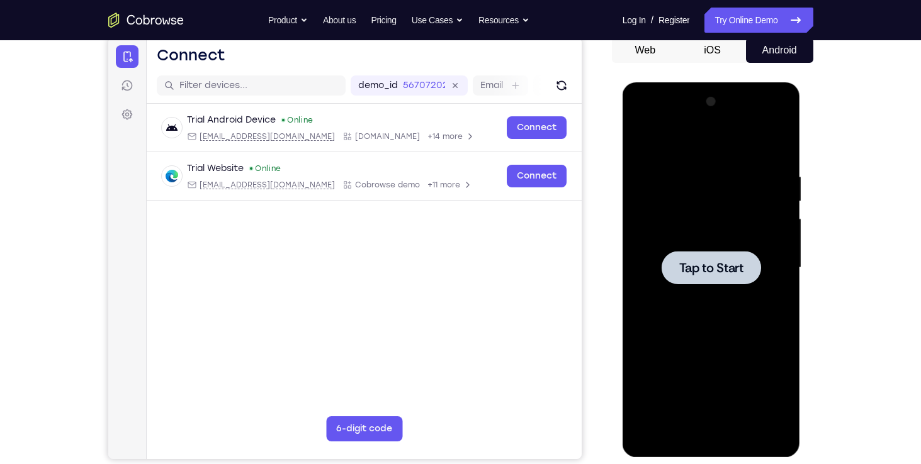
click at [694, 264] on span "Tap to Start" at bounding box center [711, 268] width 64 height 13
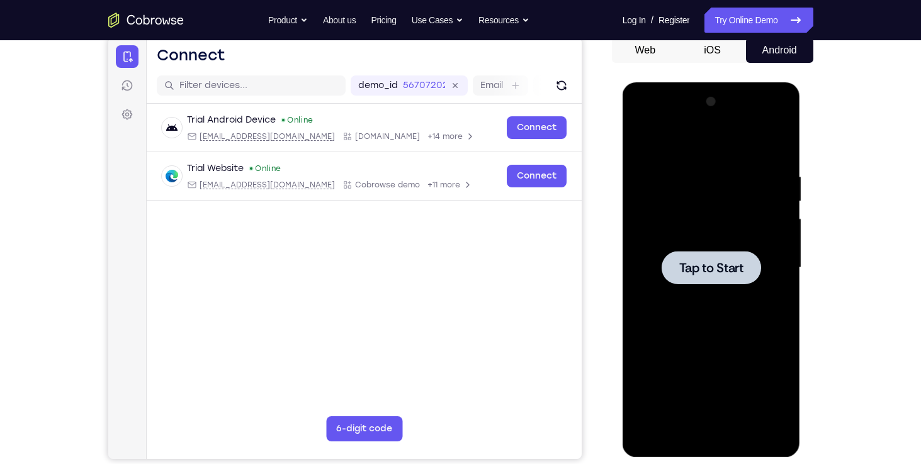
click at [694, 264] on span "Tap to Start" at bounding box center [711, 268] width 64 height 13
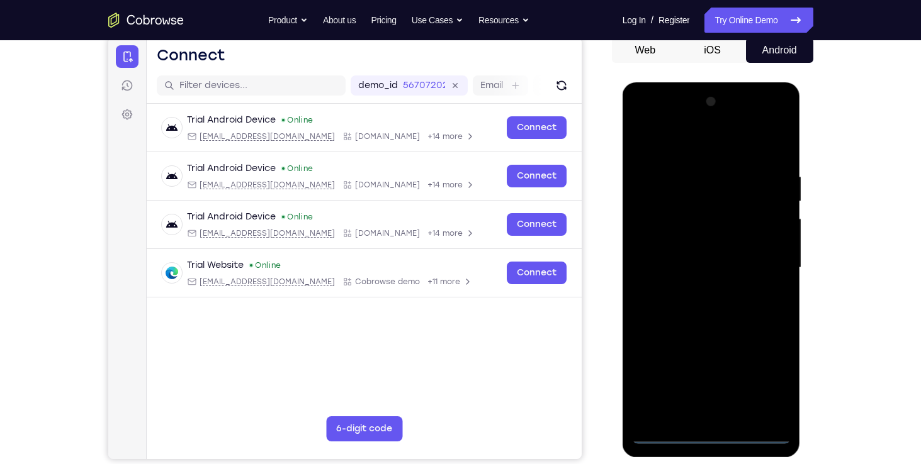
click at [715, 430] on div at bounding box center [711, 268] width 159 height 352
click at [707, 431] on div at bounding box center [711, 268] width 159 height 352
click at [712, 436] on div at bounding box center [711, 268] width 159 height 352
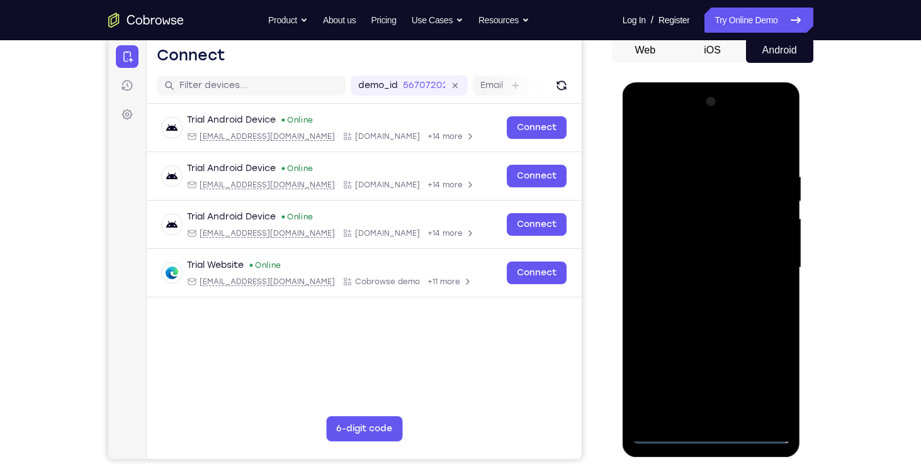
click at [712, 436] on div at bounding box center [711, 268] width 159 height 352
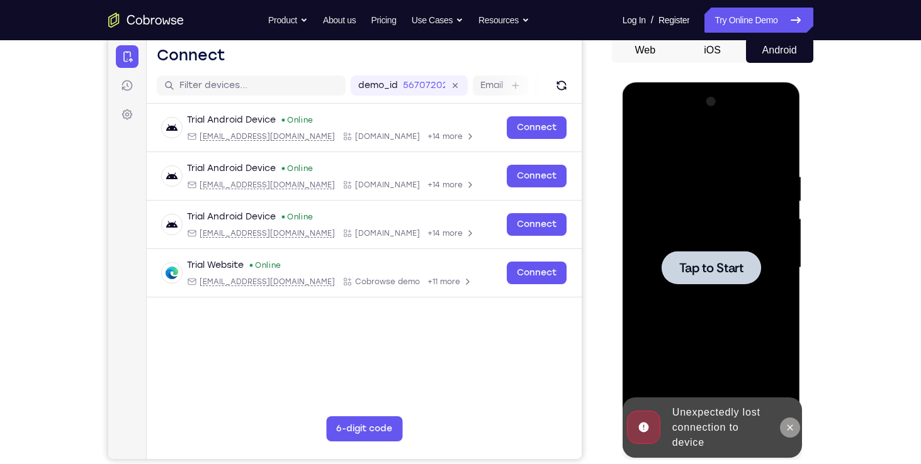
click at [790, 427] on icon at bounding box center [790, 428] width 6 height 6
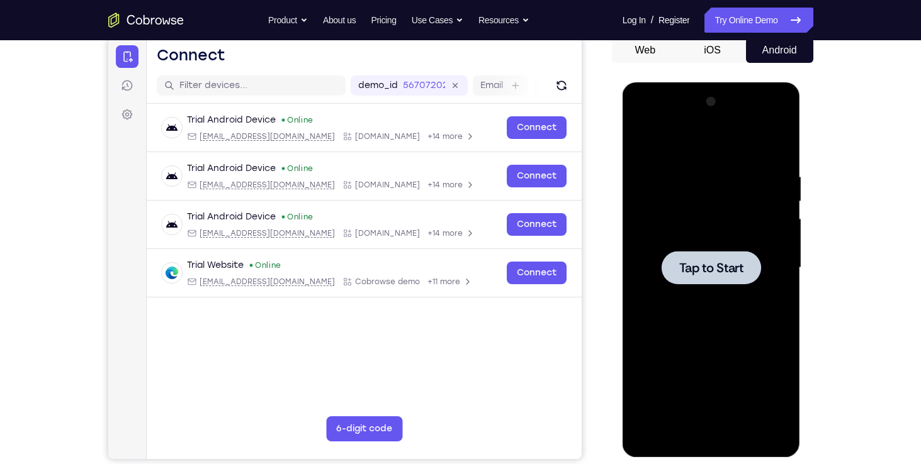
click at [736, 274] on span "Tap to Start" at bounding box center [711, 268] width 64 height 13
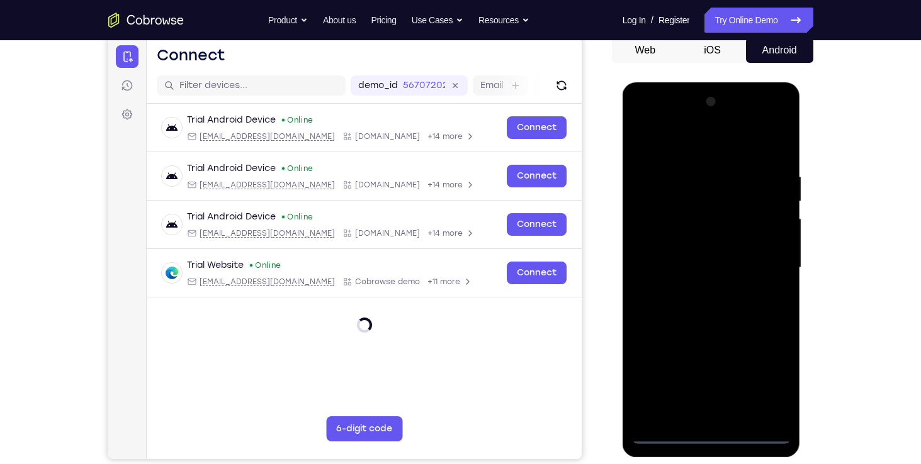
click at [712, 437] on div at bounding box center [711, 268] width 159 height 352
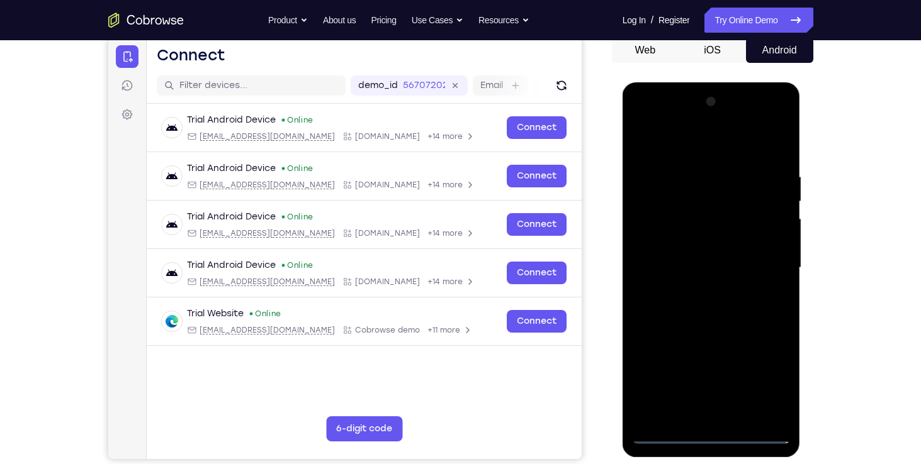
click at [711, 417] on div at bounding box center [711, 268] width 159 height 352
click at [649, 368] on div at bounding box center [711, 268] width 159 height 352
click at [688, 345] on div at bounding box center [711, 268] width 159 height 352
click at [725, 388] on div at bounding box center [711, 268] width 159 height 352
click at [773, 388] on div at bounding box center [711, 268] width 159 height 352
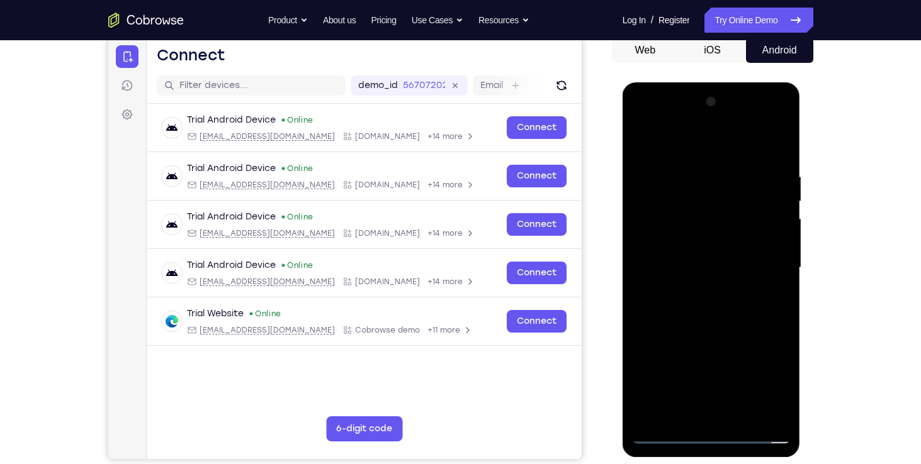
click at [725, 389] on div at bounding box center [711, 268] width 159 height 352
click at [777, 386] on div at bounding box center [711, 268] width 159 height 352
click at [640, 323] on div at bounding box center [711, 268] width 159 height 352
click at [683, 125] on div at bounding box center [711, 268] width 159 height 352
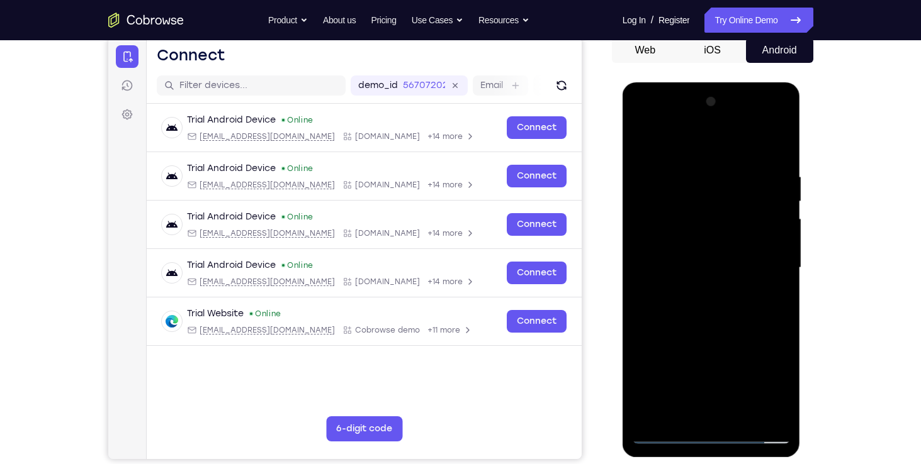
click at [683, 125] on div at bounding box center [711, 268] width 159 height 352
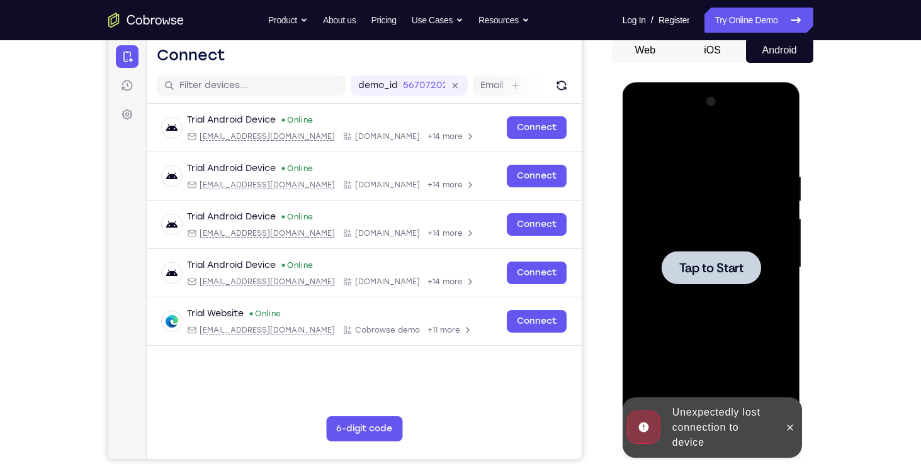
click at [697, 256] on div at bounding box center [710, 267] width 99 height 33
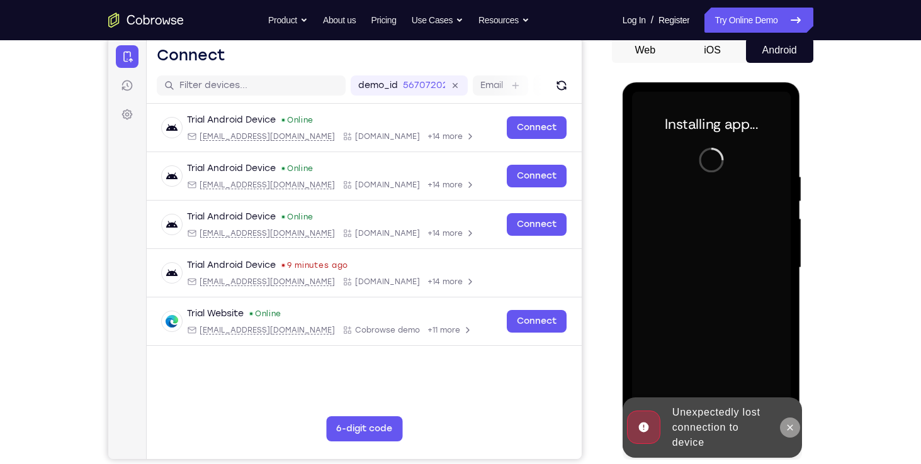
click at [789, 426] on icon at bounding box center [790, 428] width 10 height 10
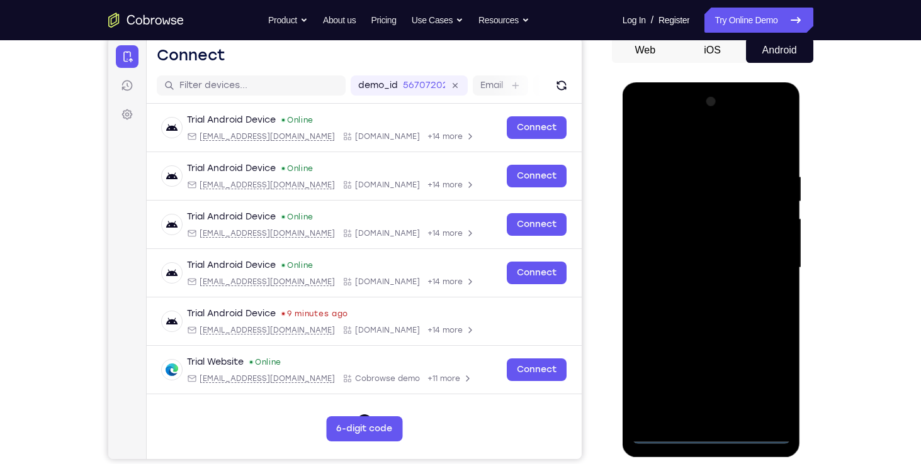
click at [713, 435] on div at bounding box center [711, 268] width 159 height 352
click at [714, 412] on div at bounding box center [711, 268] width 159 height 352
click at [680, 416] on div at bounding box center [711, 268] width 159 height 352
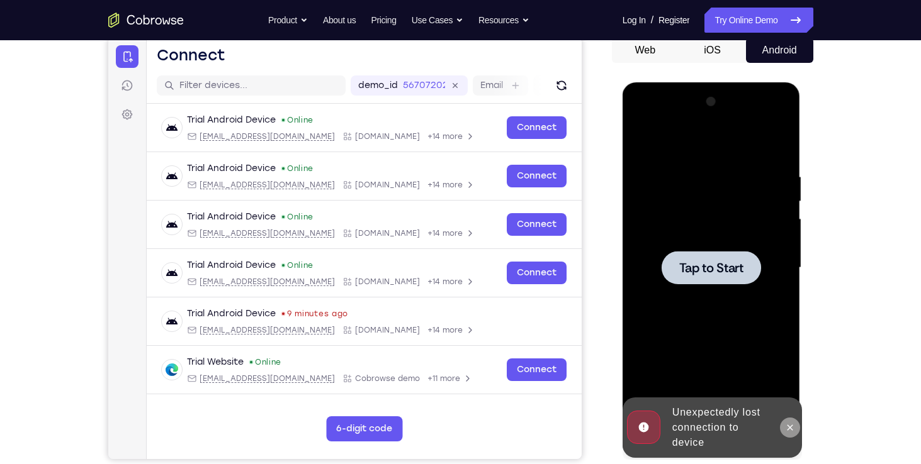
click at [788, 429] on icon at bounding box center [790, 428] width 10 height 10
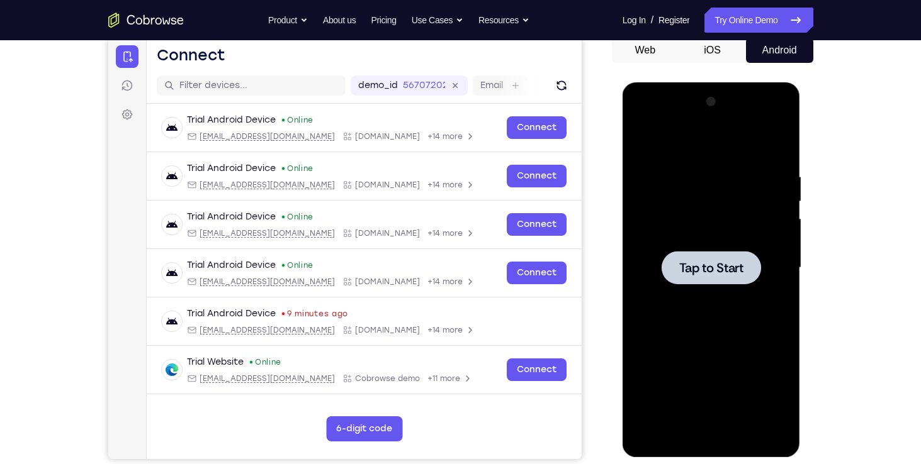
click at [717, 274] on span "Tap to Start" at bounding box center [711, 268] width 64 height 13
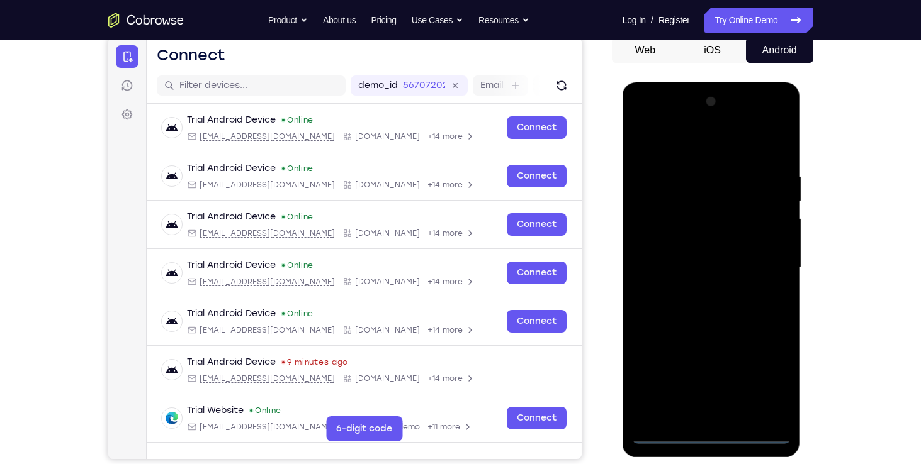
click at [713, 431] on div at bounding box center [711, 268] width 159 height 352
click at [712, 434] on div at bounding box center [711, 268] width 159 height 352
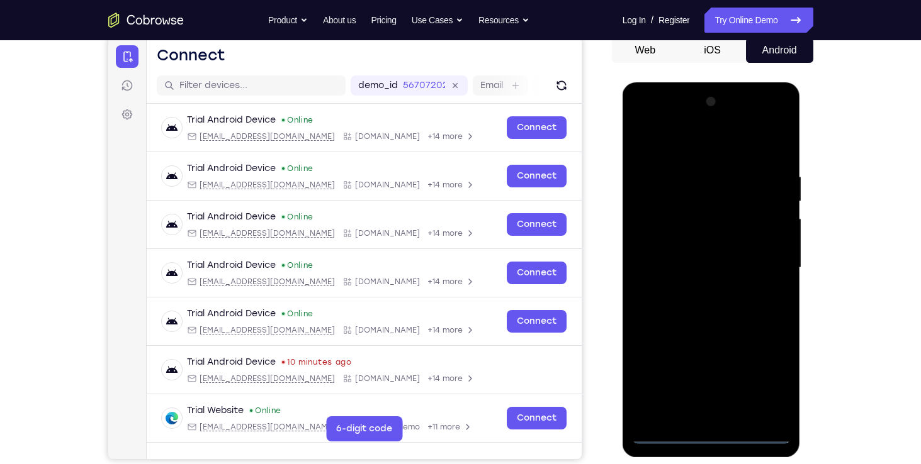
click at [712, 434] on div at bounding box center [711, 268] width 159 height 352
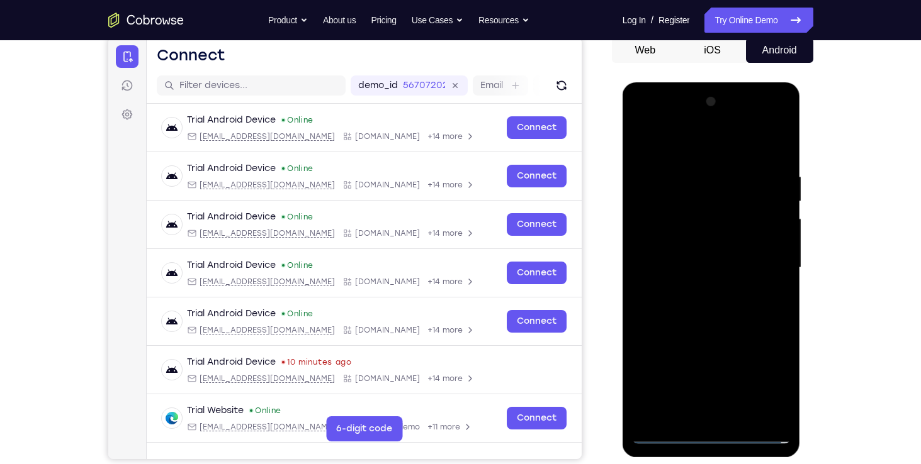
click at [702, 406] on div at bounding box center [711, 268] width 159 height 352
click at [647, 369] on div at bounding box center [711, 268] width 159 height 352
click at [688, 345] on div at bounding box center [711, 268] width 159 height 352
click at [728, 391] on div at bounding box center [711, 268] width 159 height 352
click at [699, 410] on div at bounding box center [711, 268] width 159 height 352
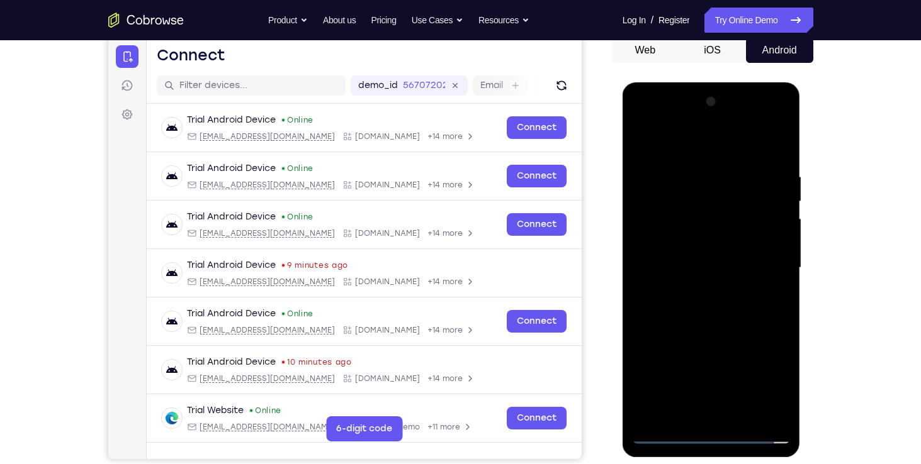
click at [664, 368] on div at bounding box center [711, 268] width 159 height 352
click at [749, 345] on div at bounding box center [711, 268] width 159 height 352
click at [677, 389] on div at bounding box center [711, 268] width 159 height 352
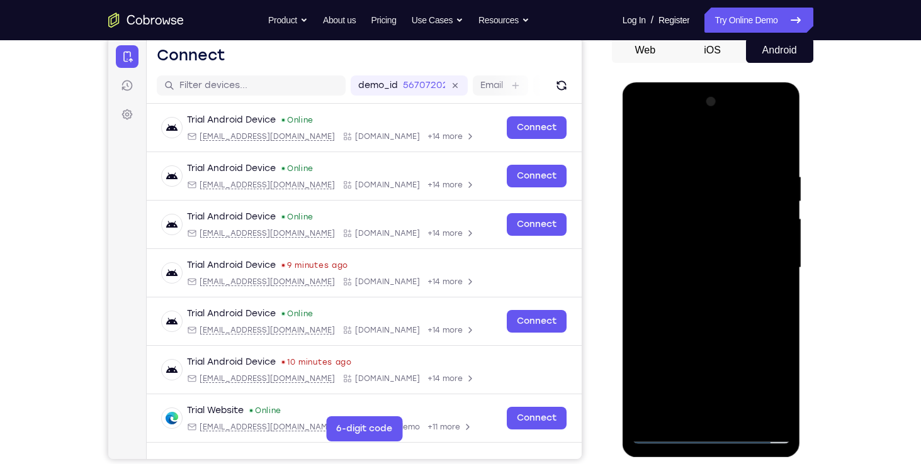
click at [677, 389] on div at bounding box center [711, 268] width 159 height 352
click at [776, 415] on div at bounding box center [711, 268] width 159 height 352
click at [703, 130] on div at bounding box center [711, 268] width 159 height 352
drag, startPoint x: 703, startPoint y: 130, endPoint x: 775, endPoint y: 121, distance: 72.8
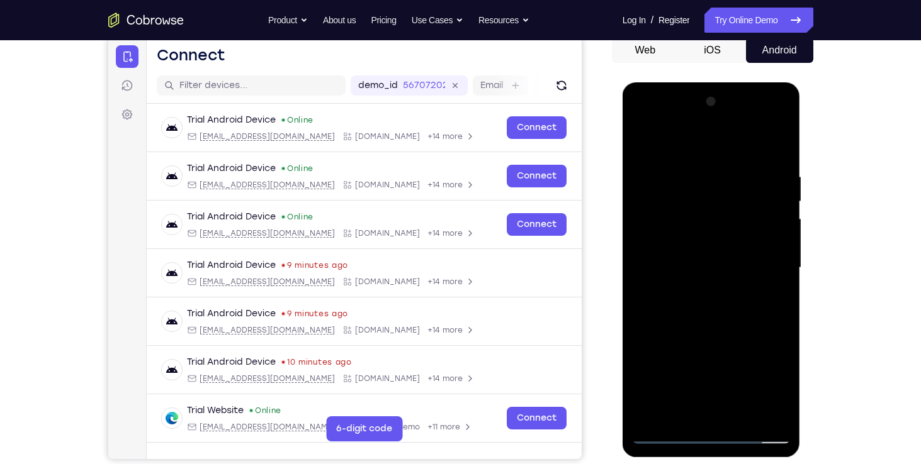
click at [775, 121] on div at bounding box center [711, 268] width 159 height 352
click at [640, 120] on div at bounding box center [711, 268] width 159 height 352
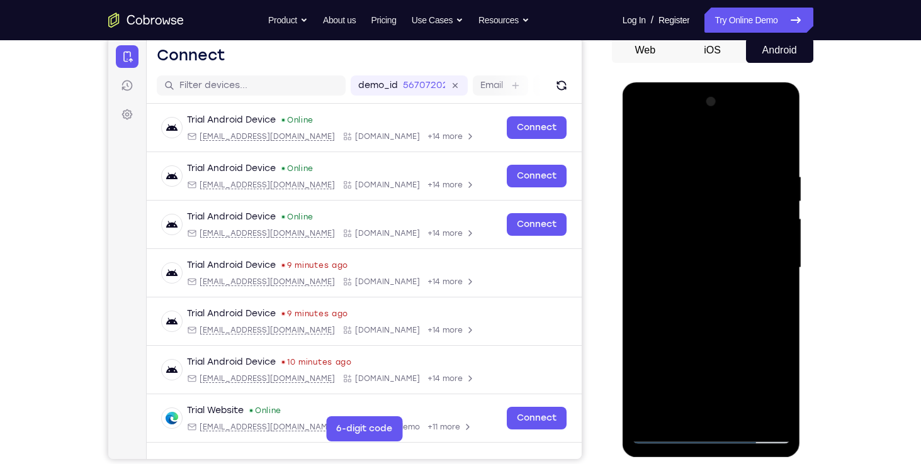
drag, startPoint x: 644, startPoint y: 122, endPoint x: 664, endPoint y: 113, distance: 22.6
click at [664, 113] on div at bounding box center [711, 268] width 159 height 352
click at [675, 177] on div at bounding box center [711, 268] width 159 height 352
click at [714, 434] on div at bounding box center [711, 268] width 159 height 352
click at [764, 389] on div at bounding box center [711, 268] width 159 height 352
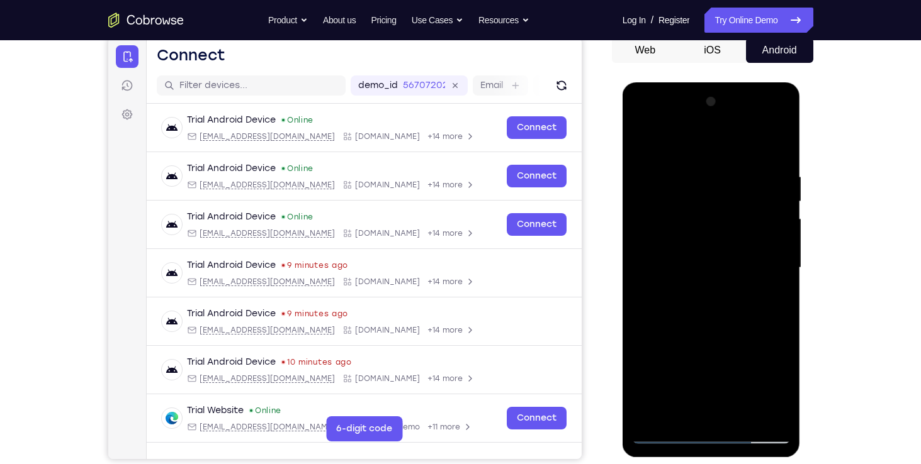
click at [640, 124] on div at bounding box center [711, 268] width 159 height 352
click at [644, 118] on div at bounding box center [711, 268] width 159 height 352
click at [649, 118] on div at bounding box center [711, 268] width 159 height 352
click at [649, 139] on div at bounding box center [711, 268] width 159 height 352
click at [678, 196] on div at bounding box center [711, 268] width 159 height 352
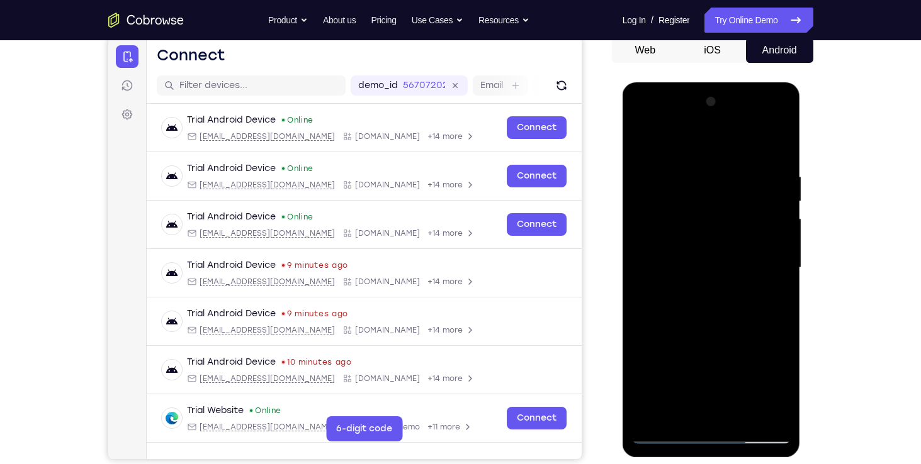
click at [687, 325] on div at bounding box center [711, 268] width 159 height 352
click at [668, 188] on div at bounding box center [711, 268] width 159 height 352
click at [688, 408] on div at bounding box center [711, 268] width 159 height 352
drag, startPoint x: 678, startPoint y: 356, endPoint x: 724, endPoint y: 142, distance: 219.3
click at [724, 142] on div at bounding box center [711, 268] width 159 height 352
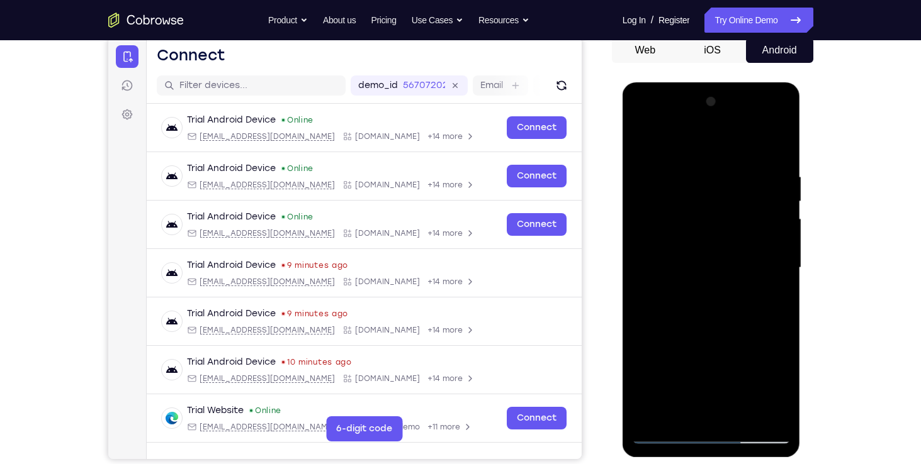
drag, startPoint x: 696, startPoint y: 333, endPoint x: 1341, endPoint y: 164, distance: 666.9
click at [718, 82] on html "Online web based iOS Simulators and Android Emulators. Run iPhone, iPad, Mobile…" at bounding box center [711, 271] width 179 height 378
drag, startPoint x: 698, startPoint y: 305, endPoint x: 708, endPoint y: 145, distance: 160.8
click at [708, 145] on div at bounding box center [711, 268] width 159 height 352
drag, startPoint x: 675, startPoint y: 206, endPoint x: 685, endPoint y: 319, distance: 113.1
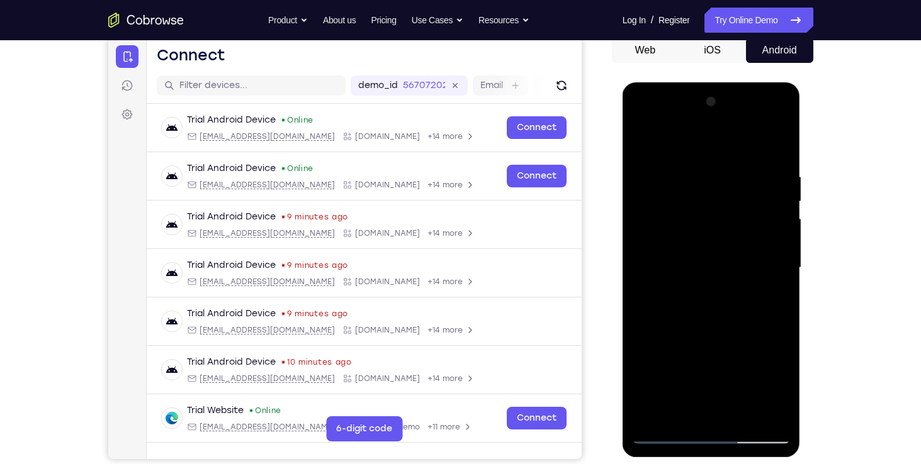
click at [685, 319] on div at bounding box center [711, 268] width 159 height 352
drag, startPoint x: 687, startPoint y: 224, endPoint x: 684, endPoint y: 306, distance: 81.9
click at [684, 306] on div at bounding box center [711, 268] width 159 height 352
click at [665, 149] on div at bounding box center [711, 268] width 159 height 352
click at [663, 257] on div at bounding box center [711, 268] width 159 height 352
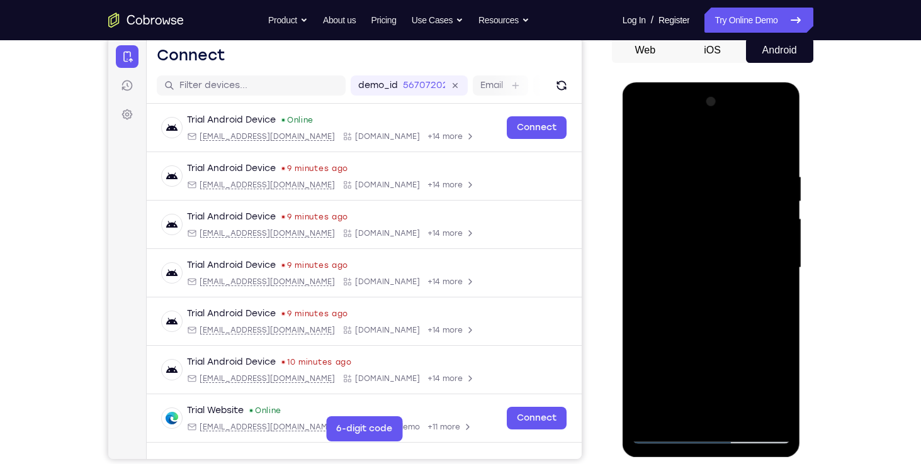
click at [762, 416] on div at bounding box center [711, 268] width 159 height 352
click at [643, 122] on div at bounding box center [711, 268] width 159 height 352
click at [711, 418] on div at bounding box center [711, 268] width 159 height 352
click at [637, 121] on div at bounding box center [711, 268] width 159 height 352
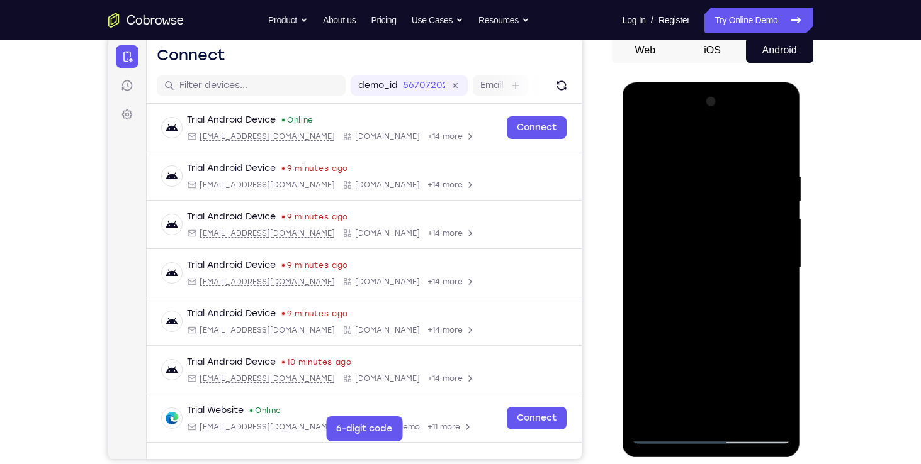
click at [637, 122] on div at bounding box center [711, 268] width 159 height 352
click at [639, 122] on div at bounding box center [711, 268] width 159 height 352
click at [679, 419] on div at bounding box center [711, 268] width 159 height 352
click at [654, 371] on div at bounding box center [711, 268] width 159 height 352
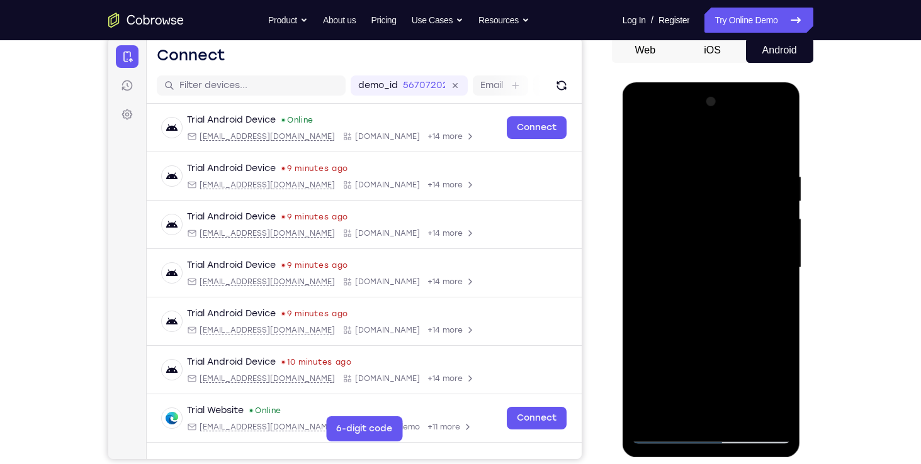
click at [763, 364] on div at bounding box center [711, 268] width 159 height 352
click at [650, 369] on div at bounding box center [711, 268] width 159 height 352
click at [709, 416] on div at bounding box center [711, 268] width 159 height 352
click at [723, 341] on div at bounding box center [711, 268] width 159 height 352
click at [783, 388] on div at bounding box center [711, 268] width 159 height 352
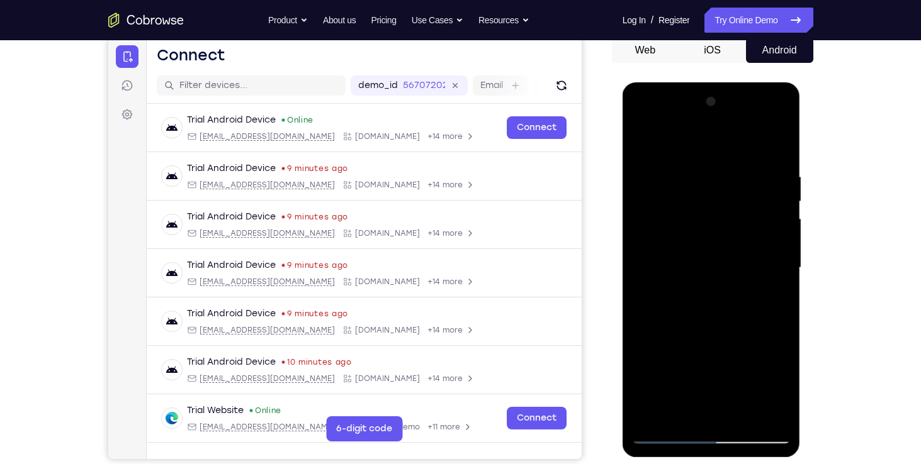
click at [738, 344] on div at bounding box center [711, 268] width 159 height 352
click at [768, 388] on div at bounding box center [711, 268] width 159 height 352
click at [664, 366] on div at bounding box center [711, 268] width 159 height 352
click at [681, 389] on div at bounding box center [711, 268] width 159 height 352
click at [710, 410] on div at bounding box center [711, 268] width 159 height 352
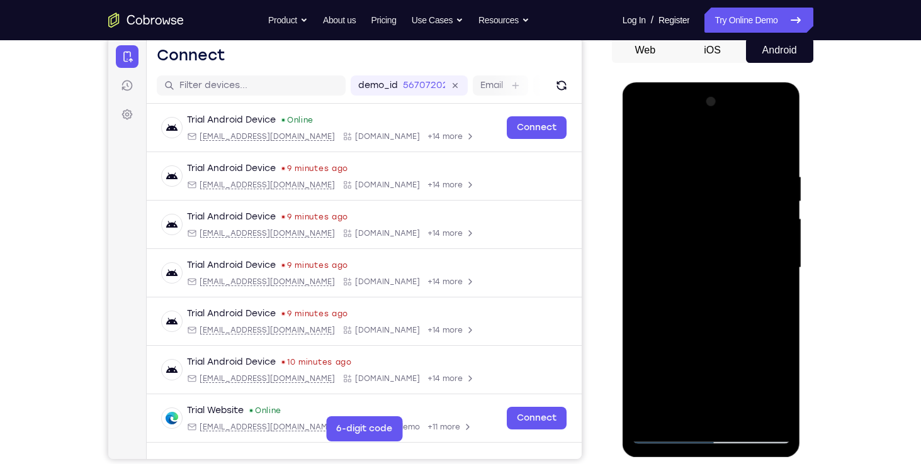
click at [720, 392] on div at bounding box center [711, 268] width 159 height 352
click at [716, 406] on div at bounding box center [711, 268] width 159 height 352
click at [710, 361] on div at bounding box center [711, 268] width 159 height 352
click at [724, 391] on div at bounding box center [711, 268] width 159 height 352
click at [722, 364] on div at bounding box center [711, 268] width 159 height 352
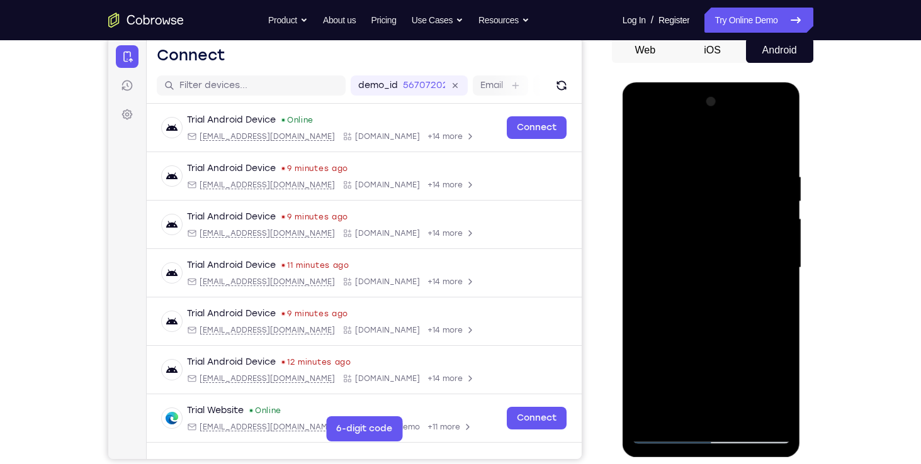
click at [710, 367] on div at bounding box center [711, 268] width 159 height 352
click at [764, 366] on div at bounding box center [711, 268] width 159 height 352
click at [710, 366] on div at bounding box center [711, 268] width 159 height 352
click at [778, 407] on div at bounding box center [711, 268] width 159 height 352
click at [667, 185] on div at bounding box center [711, 268] width 159 height 352
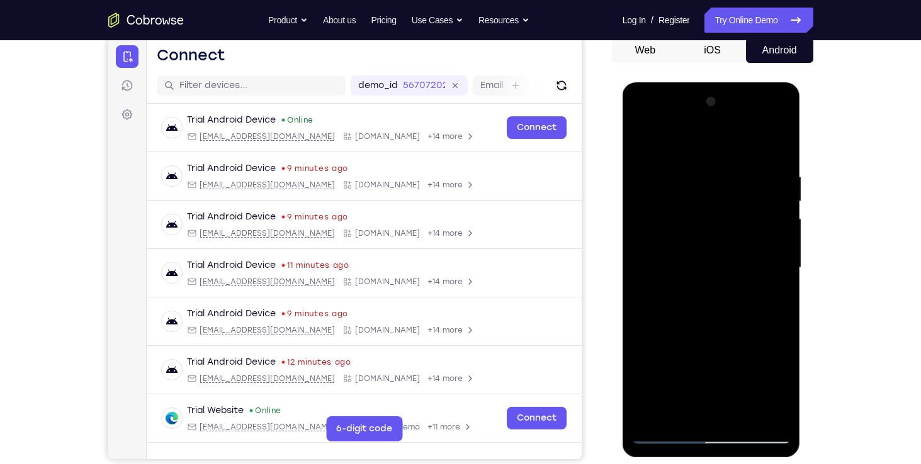
click at [716, 204] on div at bounding box center [711, 268] width 159 height 352
drag, startPoint x: 717, startPoint y: 306, endPoint x: 727, endPoint y: 240, distance: 66.2
click at [727, 240] on div at bounding box center [711, 268] width 159 height 352
click at [744, 366] on div at bounding box center [711, 268] width 159 height 352
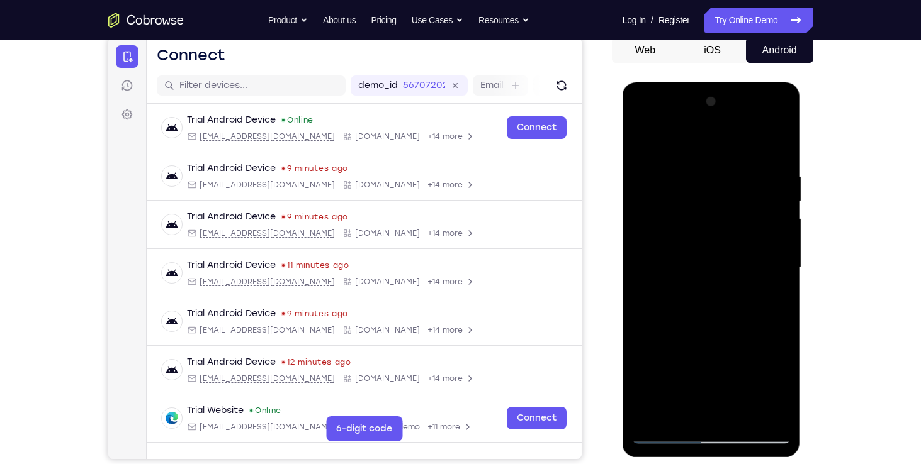
click at [720, 376] on div at bounding box center [711, 268] width 159 height 352
click at [755, 379] on div at bounding box center [711, 268] width 159 height 352
click at [771, 371] on div at bounding box center [711, 268] width 159 height 352
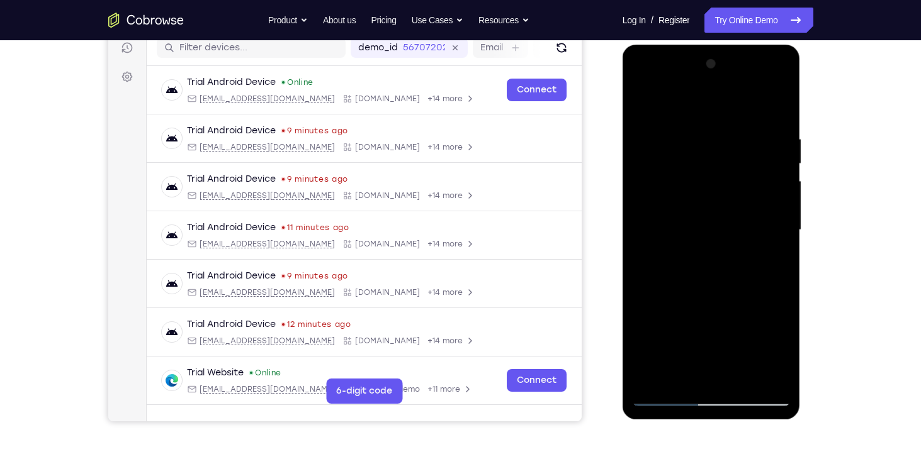
scroll to position [165, 0]
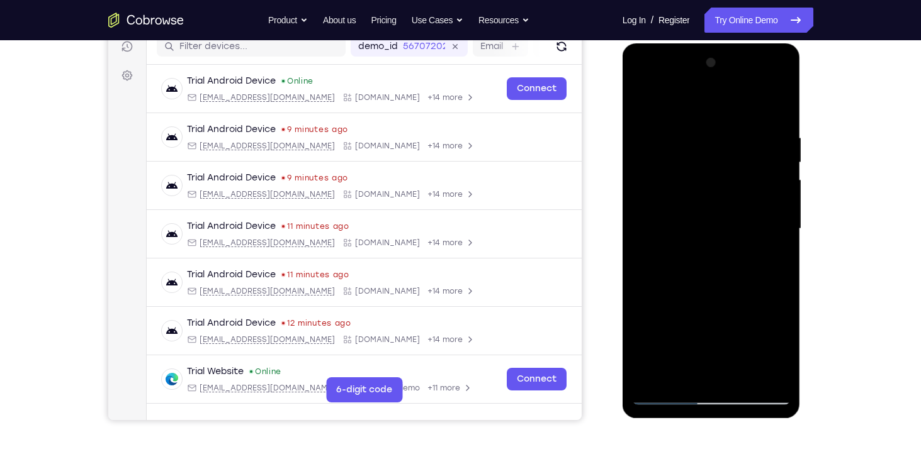
click at [740, 274] on div at bounding box center [711, 229] width 159 height 352
click at [767, 212] on div at bounding box center [711, 229] width 159 height 352
click at [761, 215] on div at bounding box center [711, 229] width 159 height 352
click at [777, 216] on div at bounding box center [711, 229] width 159 height 352
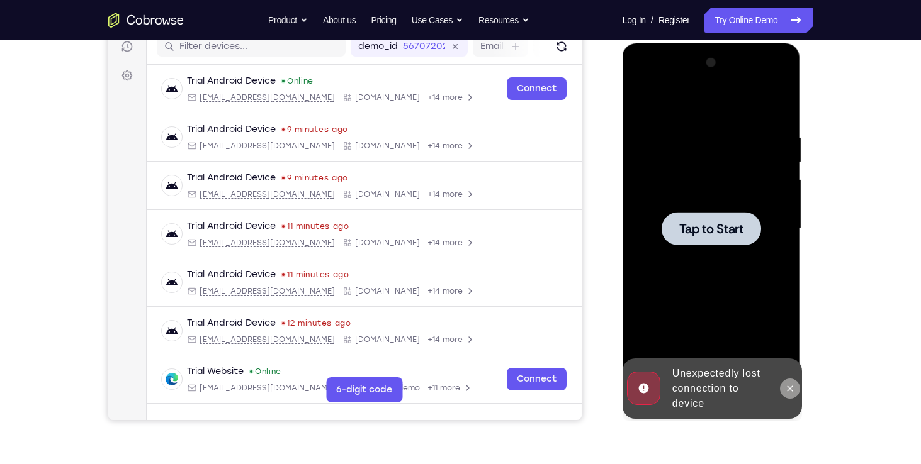
click at [794, 393] on icon at bounding box center [790, 389] width 10 height 10
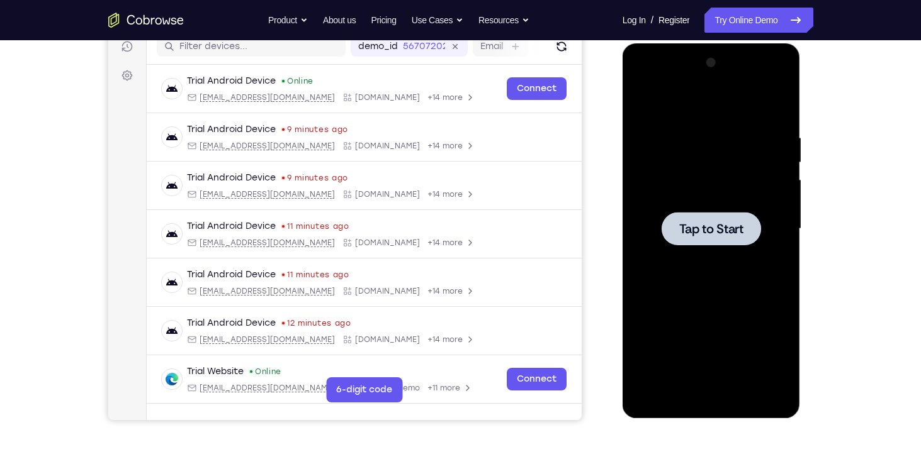
click at [723, 338] on div at bounding box center [711, 229] width 159 height 352
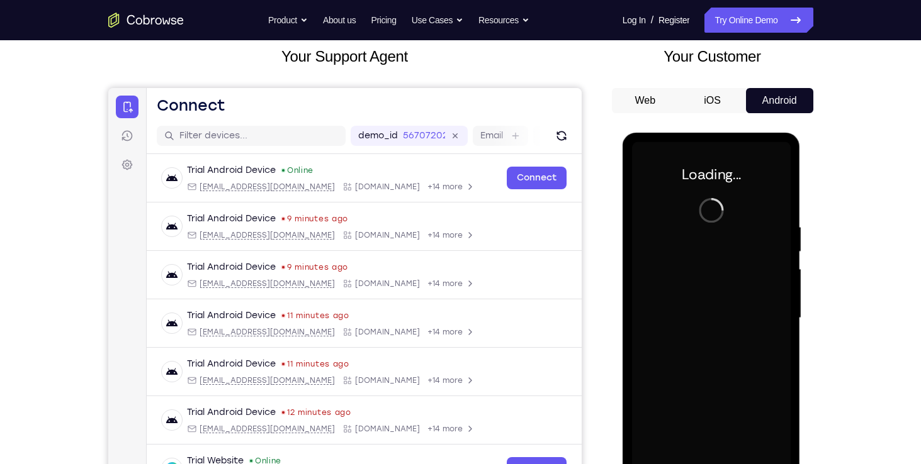
scroll to position [78, 0]
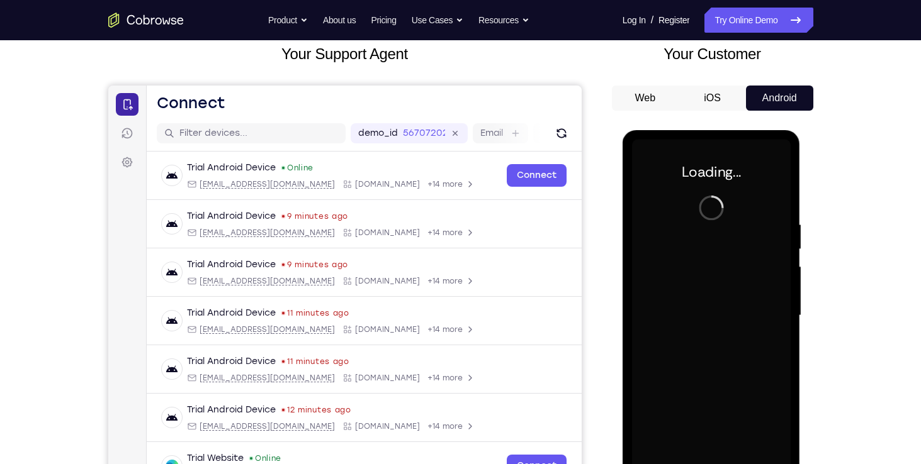
click at [125, 105] on icon at bounding box center [126, 104] width 13 height 13
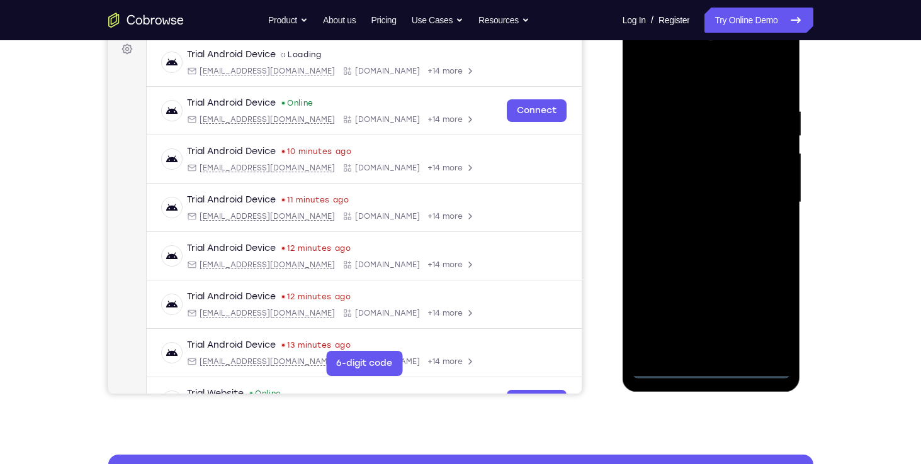
scroll to position [201, 0]
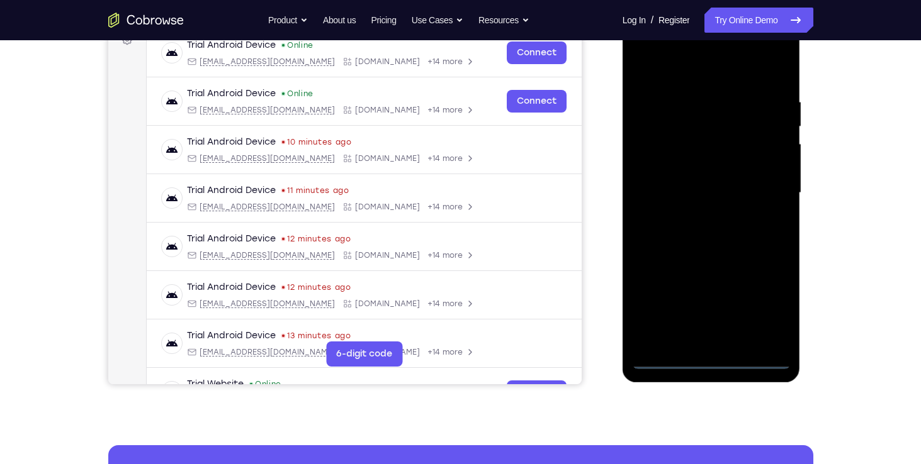
click at [715, 359] on div at bounding box center [711, 193] width 159 height 352
click at [757, 303] on div at bounding box center [711, 193] width 159 height 352
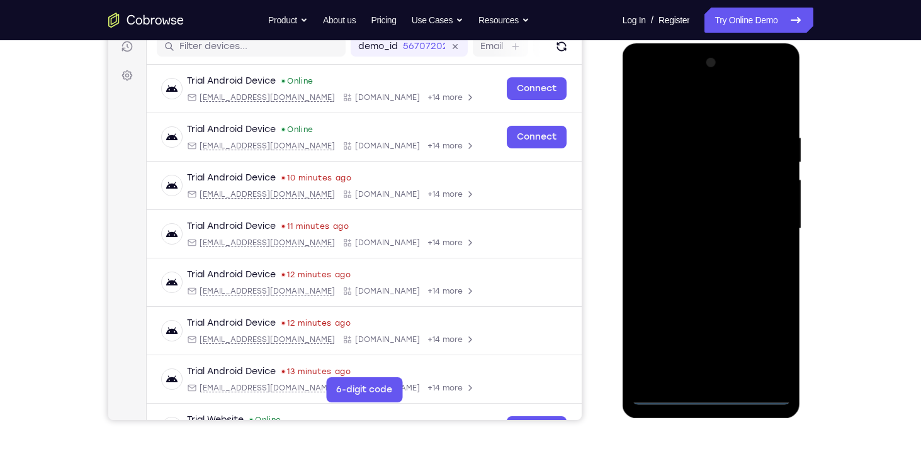
scroll to position [160, 0]
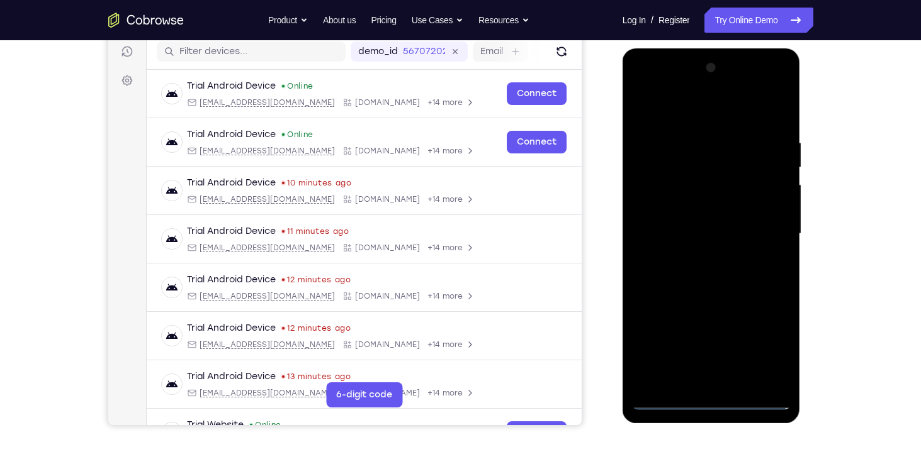
click at [641, 91] on div at bounding box center [711, 234] width 159 height 352
click at [691, 168] on div at bounding box center [711, 234] width 159 height 352
click at [642, 286] on div at bounding box center [711, 234] width 159 height 352
click at [639, 287] on div at bounding box center [711, 234] width 159 height 352
click at [639, 291] on div at bounding box center [711, 234] width 159 height 352
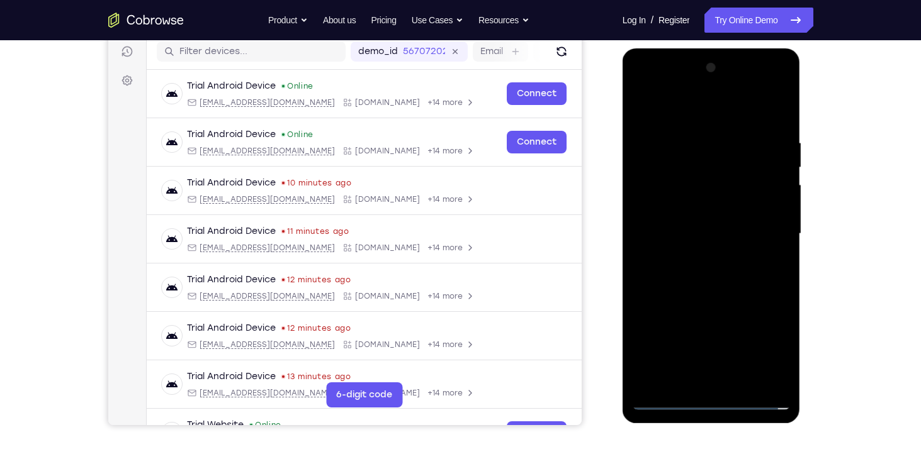
click at [642, 288] on div at bounding box center [711, 234] width 159 height 352
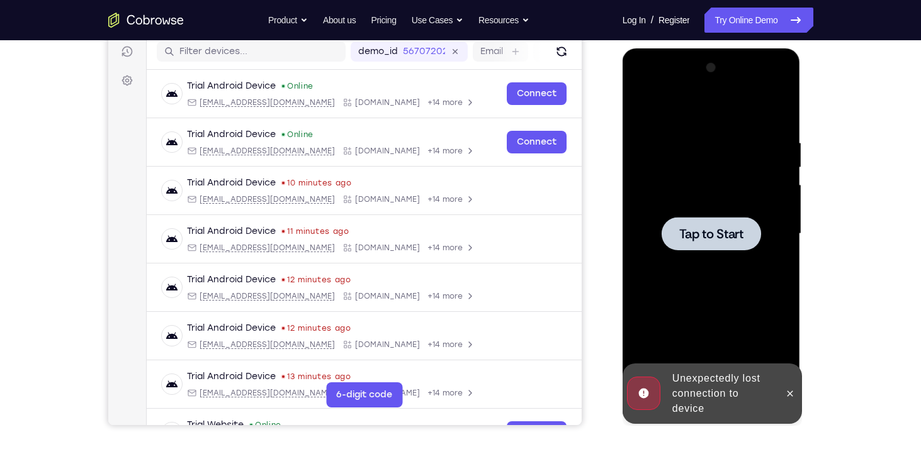
click at [637, 290] on div at bounding box center [711, 234] width 159 height 352
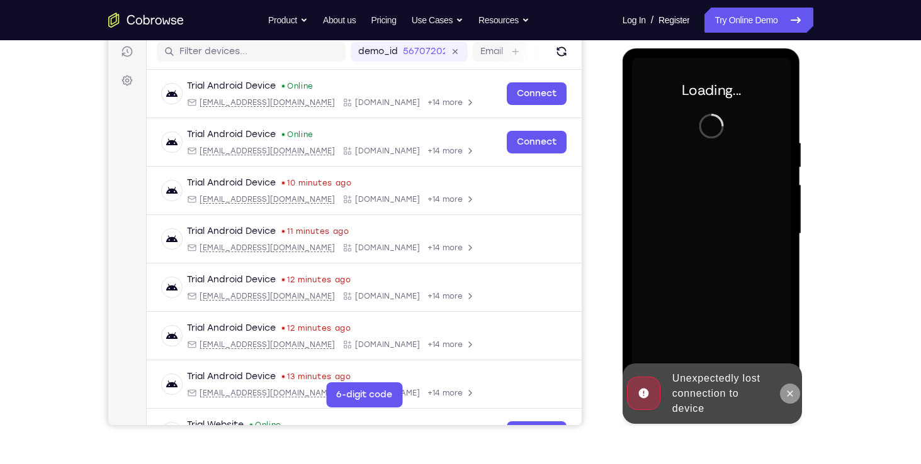
click at [786, 395] on icon at bounding box center [790, 394] width 10 height 10
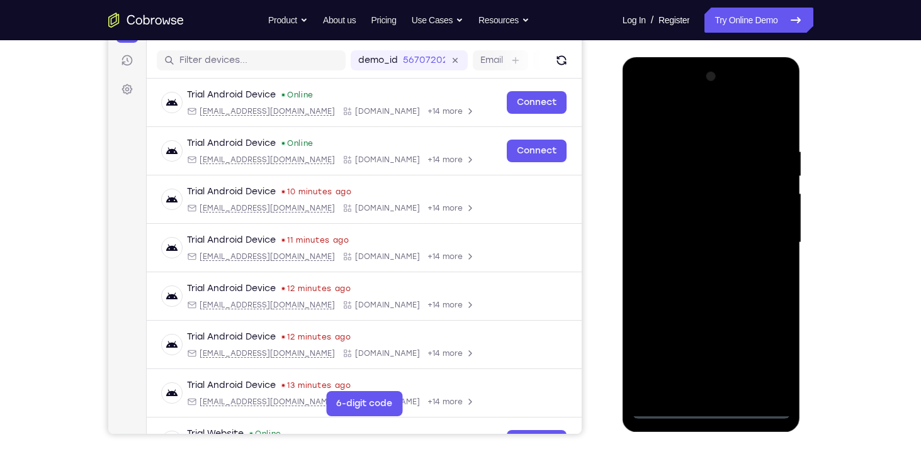
scroll to position [152, 0]
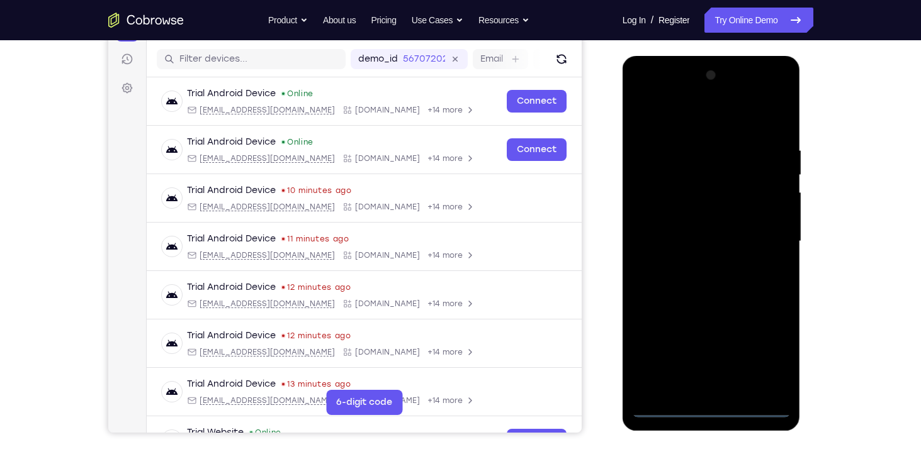
click at [707, 408] on div at bounding box center [711, 241] width 159 height 352
click at [764, 349] on div at bounding box center [711, 241] width 159 height 352
click at [768, 360] on div at bounding box center [711, 241] width 159 height 352
click at [640, 90] on div at bounding box center [711, 241] width 159 height 352
click at [641, 91] on div at bounding box center [711, 241] width 159 height 352
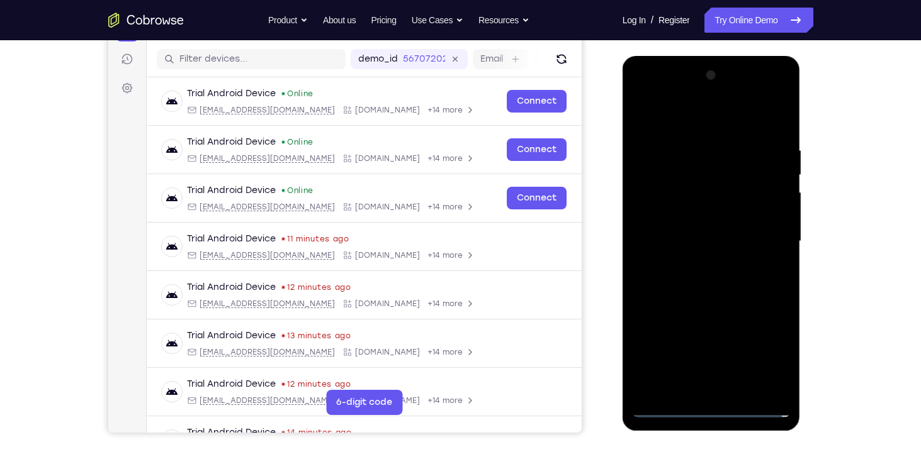
click at [644, 89] on div at bounding box center [711, 241] width 159 height 352
click at [641, 97] on div at bounding box center [711, 241] width 159 height 352
click at [646, 95] on div at bounding box center [711, 241] width 159 height 352
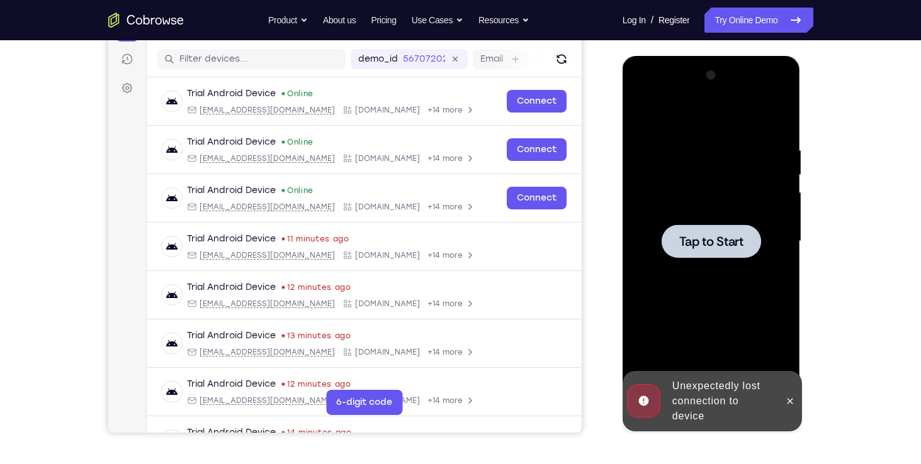
click at [663, 405] on div at bounding box center [711, 241] width 159 height 352
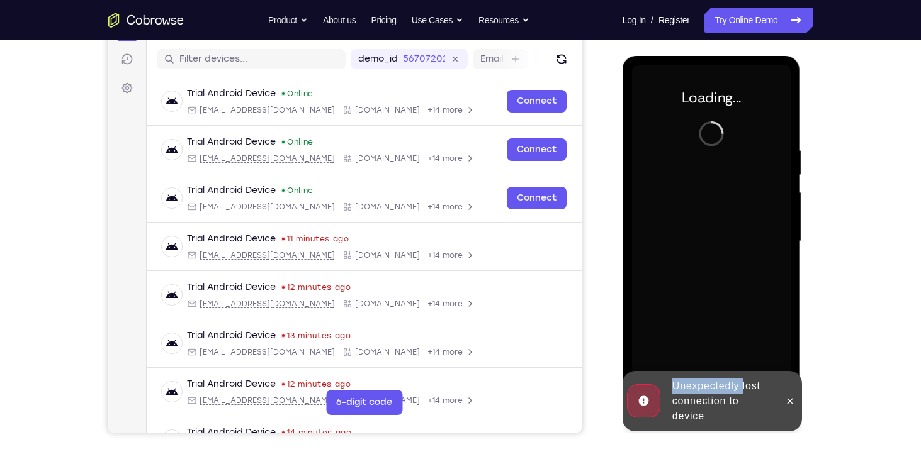
click at [663, 405] on div "Unexpectedly lost connection to device" at bounding box center [701, 401] width 155 height 60
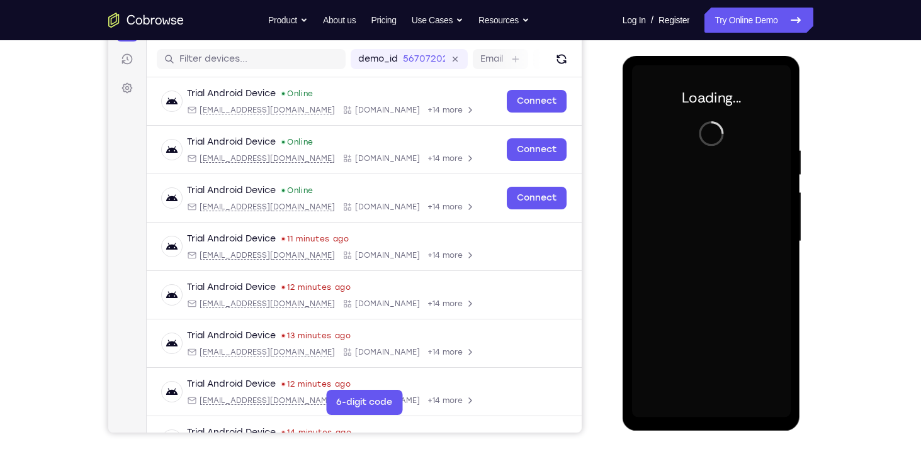
drag, startPoint x: 663, startPoint y: 404, endPoint x: 719, endPoint y: 308, distance: 110.8
click at [719, 308] on div at bounding box center [711, 241] width 159 height 352
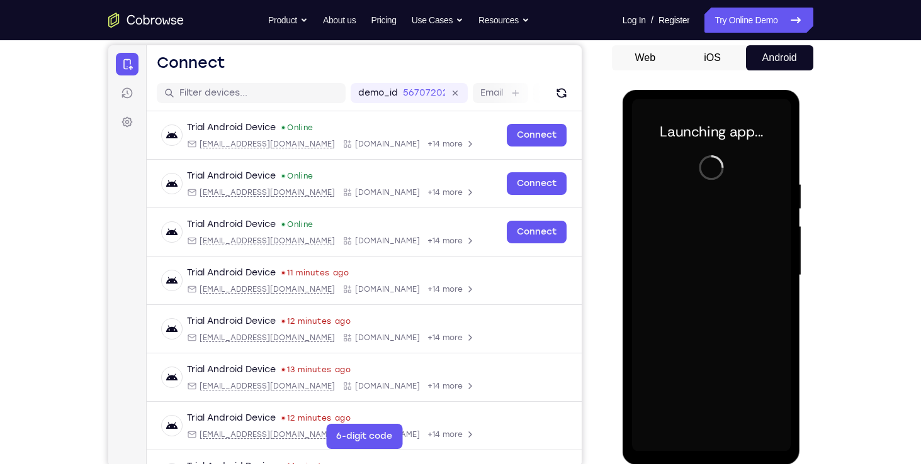
scroll to position [120, 0]
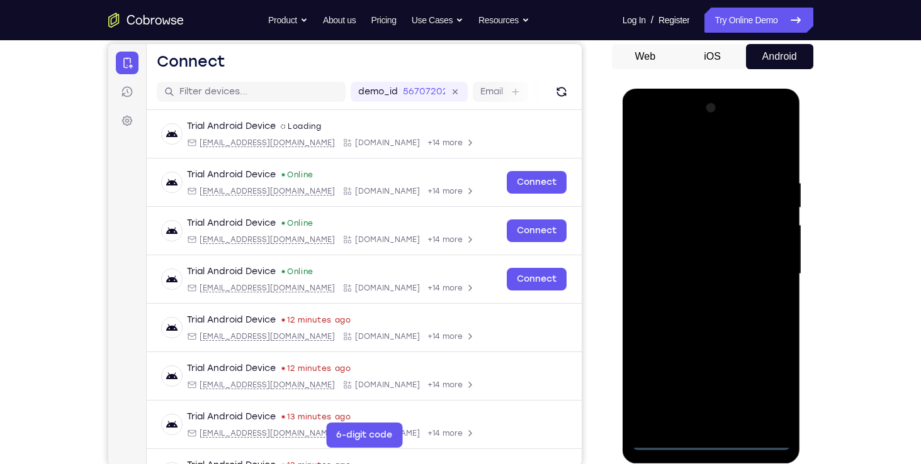
click at [709, 440] on div at bounding box center [711, 274] width 159 height 352
click at [761, 380] on div at bounding box center [711, 274] width 159 height 352
click at [644, 126] on div at bounding box center [711, 274] width 159 height 352
click at [680, 203] on div at bounding box center [711, 274] width 159 height 352
click at [638, 324] on div at bounding box center [711, 274] width 159 height 352
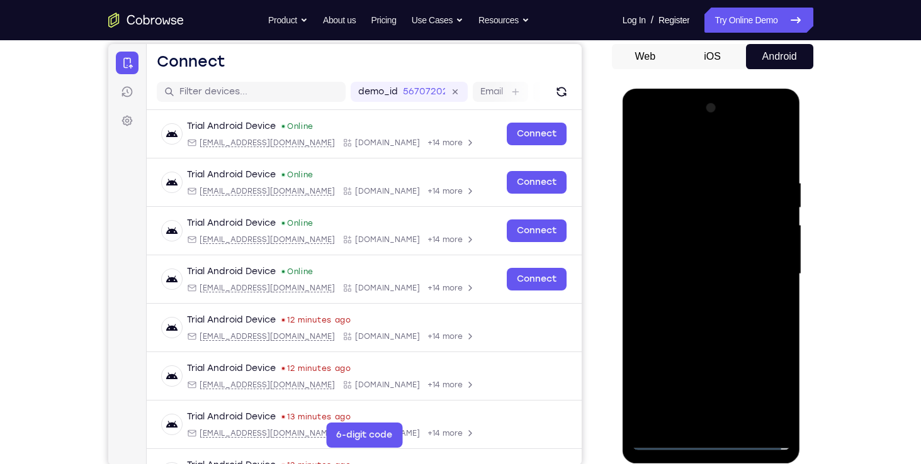
click at [680, 328] on div at bounding box center [711, 274] width 159 height 352
click at [660, 194] on div at bounding box center [711, 274] width 159 height 352
click at [700, 415] on div at bounding box center [711, 274] width 159 height 352
drag, startPoint x: 694, startPoint y: 361, endPoint x: 751, endPoint y: 147, distance: 221.9
click at [751, 147] on div at bounding box center [711, 274] width 159 height 352
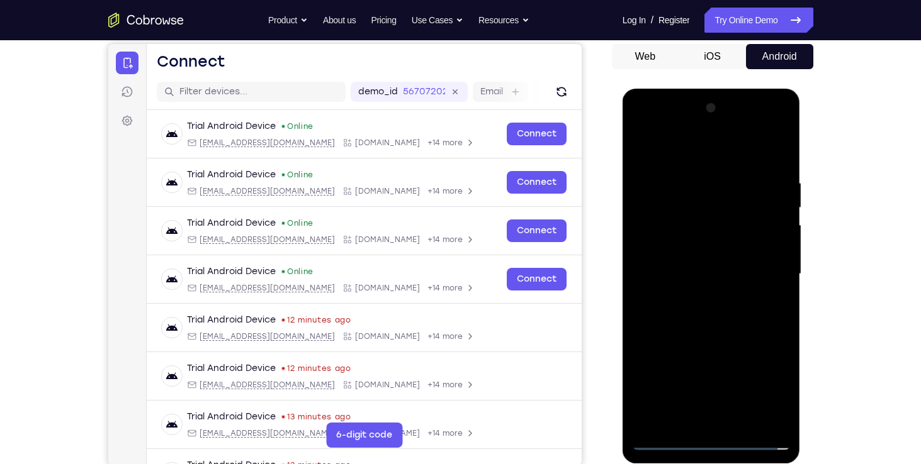
drag, startPoint x: 693, startPoint y: 320, endPoint x: 716, endPoint y: 63, distance: 258.4
click at [716, 89] on html "Online web based iOS Simulators and Android Emulators. Run iPhone, iPad, Mobile…" at bounding box center [711, 278] width 179 height 378
drag, startPoint x: 672, startPoint y: 184, endPoint x: 676, endPoint y: 283, distance: 98.3
click at [676, 283] on div at bounding box center [711, 274] width 159 height 352
drag, startPoint x: 662, startPoint y: 212, endPoint x: 664, endPoint y: 306, distance: 94.4
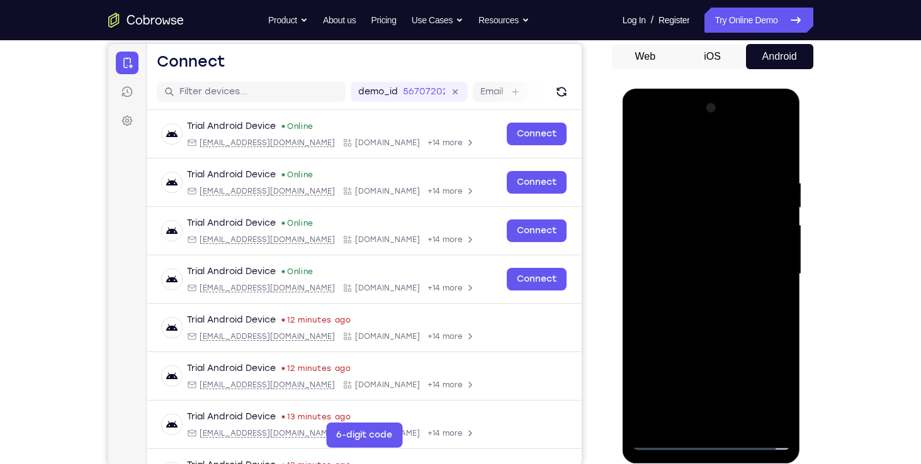
click at [664, 306] on div at bounding box center [711, 274] width 159 height 352
drag, startPoint x: 665, startPoint y: 206, endPoint x: 666, endPoint y: 367, distance: 161.1
click at [666, 367] on div at bounding box center [711, 274] width 159 height 352
drag, startPoint x: 675, startPoint y: 199, endPoint x: 718, endPoint y: 464, distance: 269.0
click at [718, 464] on div at bounding box center [711, 278] width 179 height 378
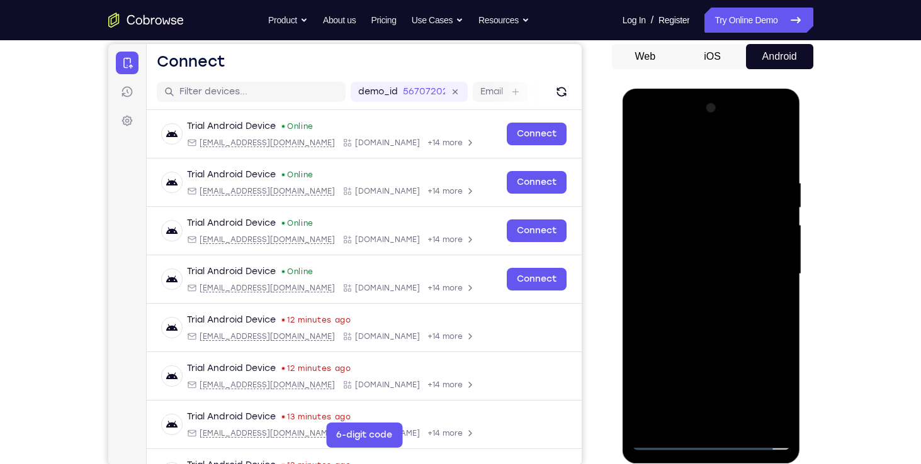
drag, startPoint x: 718, startPoint y: 256, endPoint x: 705, endPoint y: 496, distance: 240.1
click at [705, 464] on html "Online web based iOS Simulators and Android Emulators. Run iPhone, iPad, Mobile…" at bounding box center [711, 278] width 179 height 378
drag, startPoint x: 703, startPoint y: 199, endPoint x: 705, endPoint y: 405, distance: 206.4
click at [705, 405] on div at bounding box center [711, 274] width 159 height 352
click at [778, 128] on div at bounding box center [711, 274] width 159 height 352
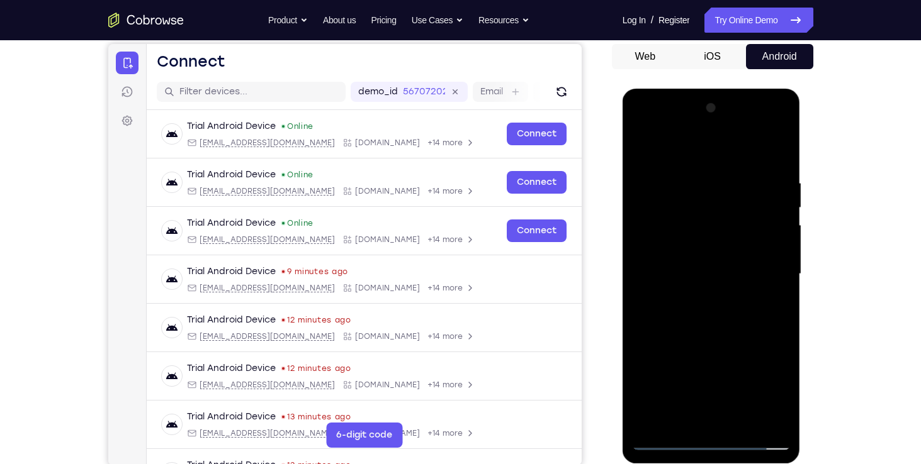
click at [680, 227] on div at bounding box center [711, 274] width 159 height 352
click at [763, 422] on div at bounding box center [711, 274] width 159 height 352
click at [645, 125] on div at bounding box center [711, 274] width 159 height 352
click at [645, 123] on div at bounding box center [711, 274] width 159 height 352
click at [678, 418] on div at bounding box center [711, 274] width 159 height 352
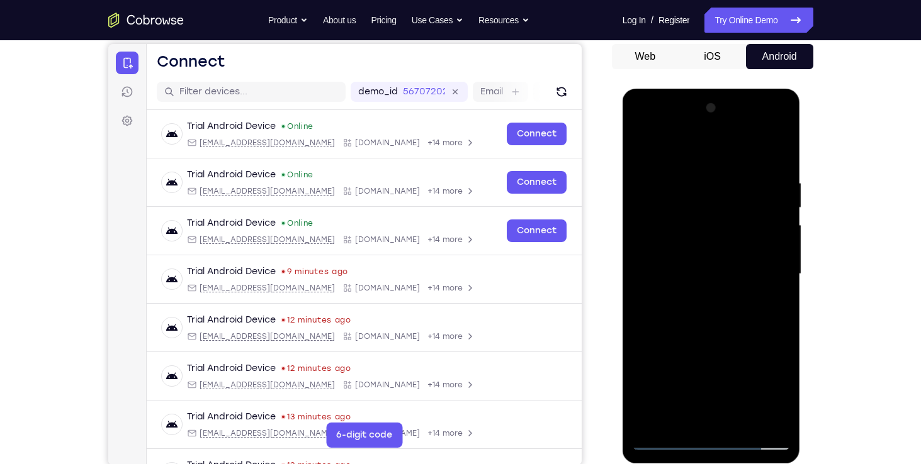
click at [656, 375] on div at bounding box center [711, 274] width 159 height 352
click at [759, 372] on div at bounding box center [711, 274] width 159 height 352
click at [791, 395] on div at bounding box center [711, 276] width 178 height 375
click at [781, 397] on div at bounding box center [711, 274] width 159 height 352
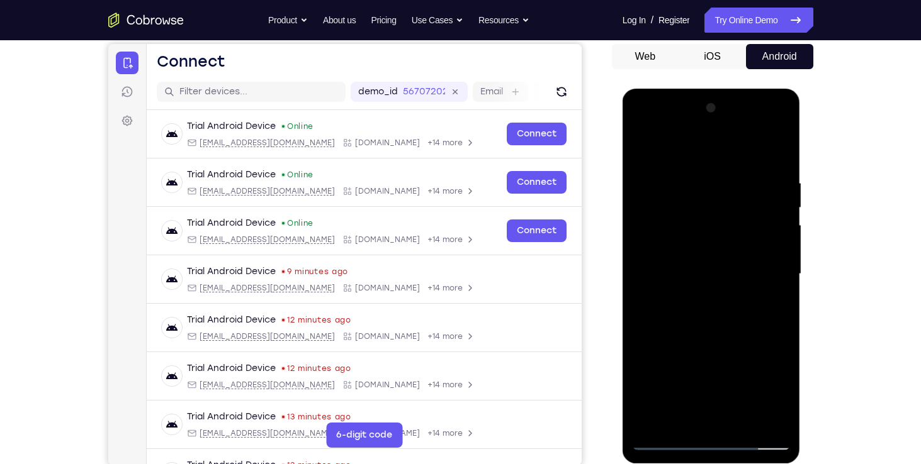
click at [768, 375] on div at bounding box center [711, 274] width 159 height 352
click at [655, 372] on div at bounding box center [711, 274] width 159 height 352
click at [708, 416] on div at bounding box center [711, 274] width 159 height 352
click at [739, 351] on div at bounding box center [711, 274] width 159 height 352
click at [766, 395] on div at bounding box center [711, 274] width 159 height 352
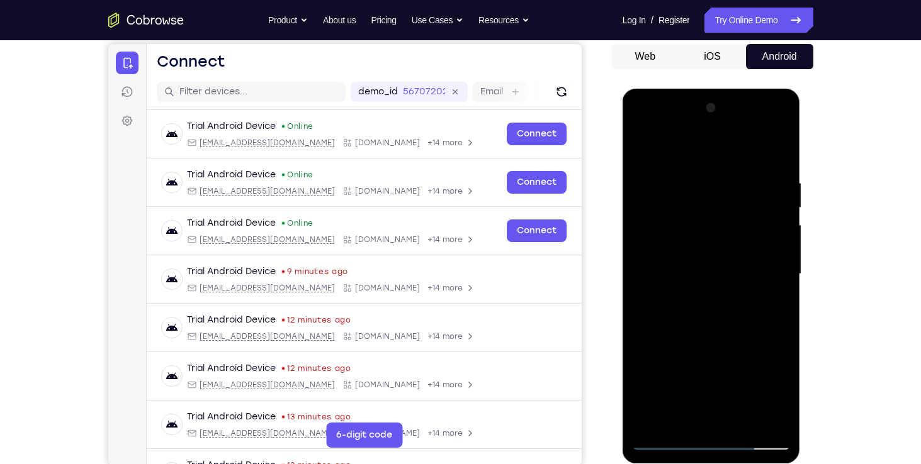
click at [661, 375] on div at bounding box center [711, 274] width 159 height 352
click at [682, 393] on div at bounding box center [711, 274] width 159 height 352
click at [708, 415] on div at bounding box center [711, 274] width 159 height 352
click at [724, 397] on div at bounding box center [711, 274] width 159 height 352
click at [710, 378] on div at bounding box center [711, 274] width 159 height 352
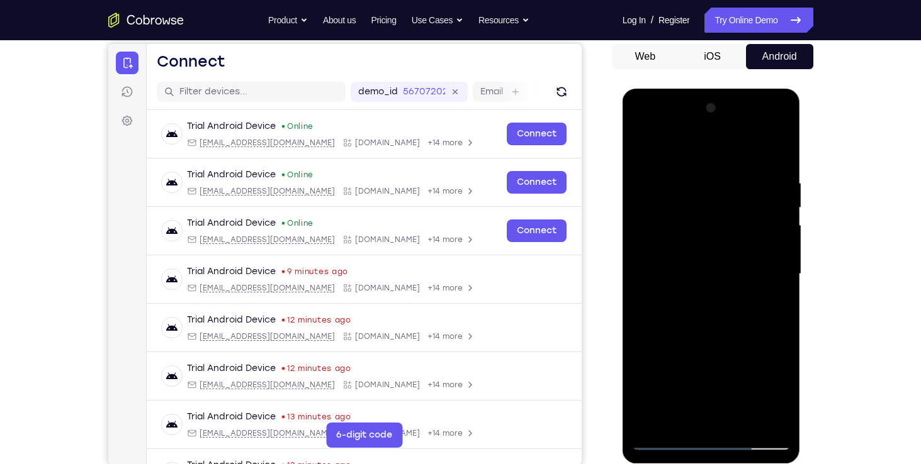
click at [725, 396] on div at bounding box center [711, 274] width 159 height 352
click at [724, 364] on div at bounding box center [711, 274] width 159 height 352
click at [708, 370] on div at bounding box center [711, 274] width 159 height 352
click at [767, 375] on div at bounding box center [711, 274] width 159 height 352
click at [710, 372] on div at bounding box center [711, 274] width 159 height 352
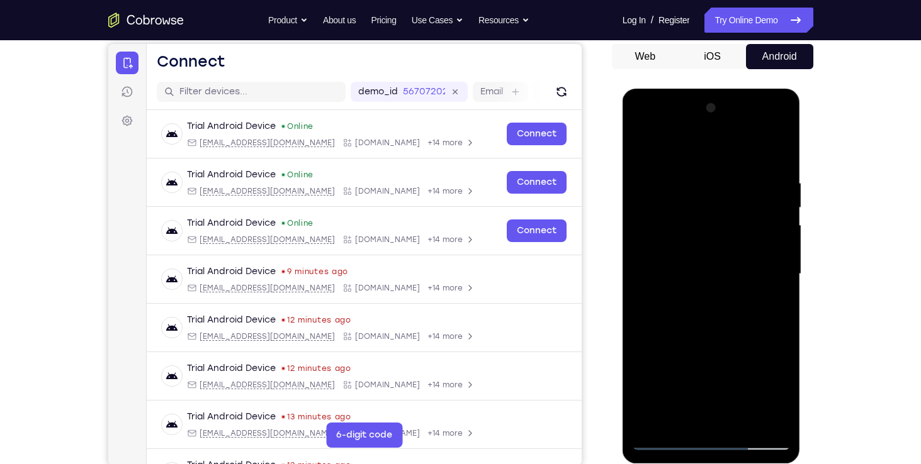
click at [710, 369] on div at bounding box center [711, 274] width 159 height 352
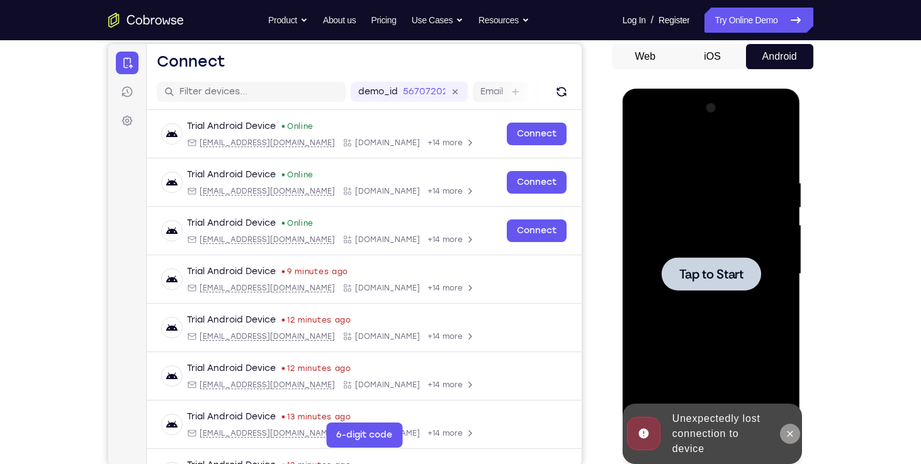
click at [783, 438] on button at bounding box center [790, 434] width 20 height 20
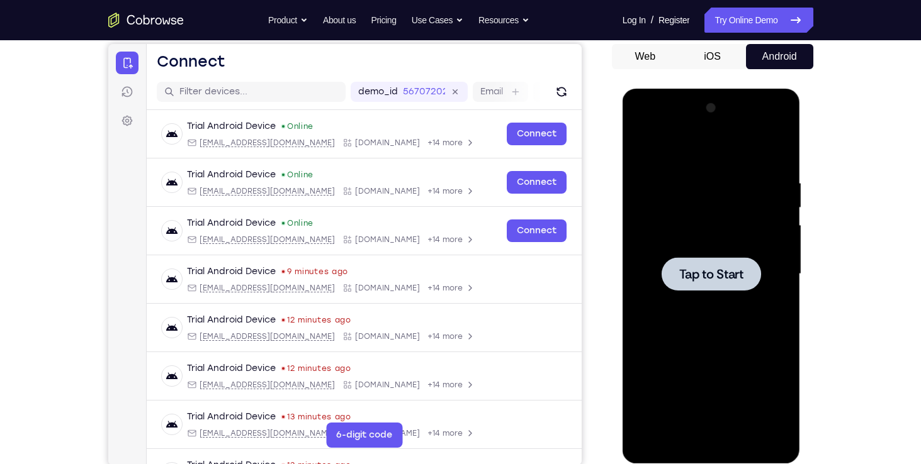
click at [710, 264] on div at bounding box center [710, 273] width 99 height 33
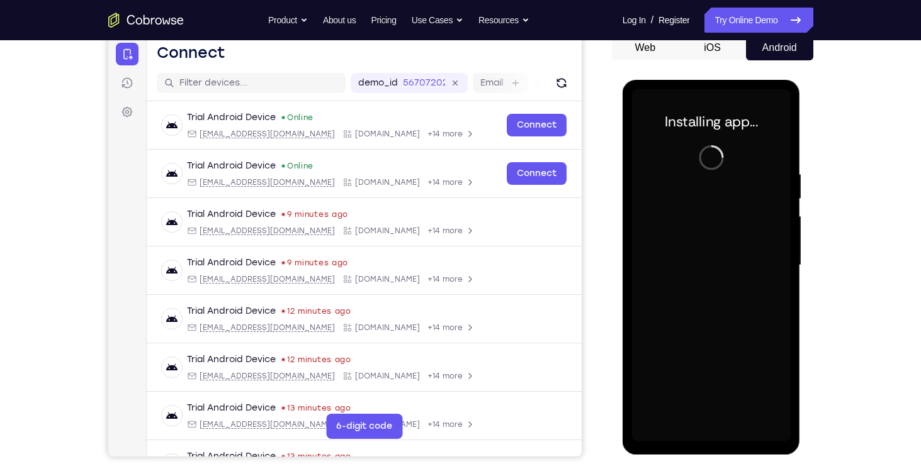
scroll to position [128, 0]
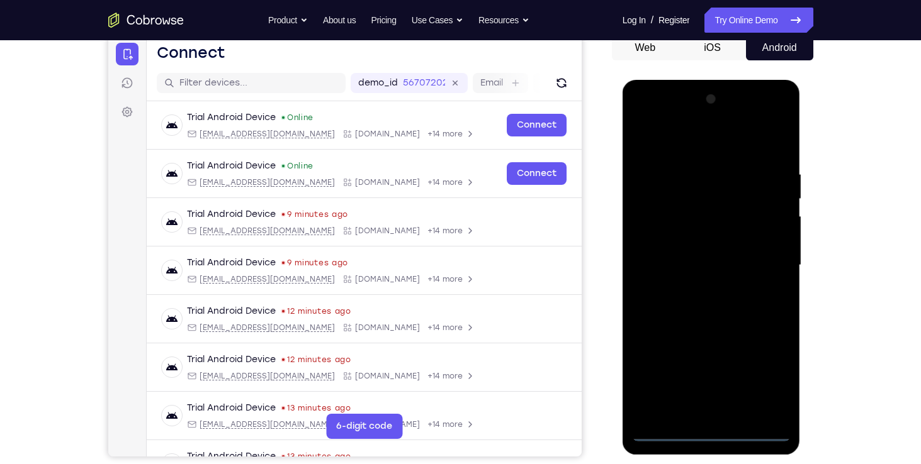
click at [710, 433] on div at bounding box center [711, 265] width 159 height 352
click at [707, 434] on div at bounding box center [711, 265] width 159 height 352
click at [763, 379] on div at bounding box center [711, 265] width 159 height 352
click at [761, 374] on div at bounding box center [711, 265] width 159 height 352
click at [639, 119] on div at bounding box center [711, 265] width 159 height 352
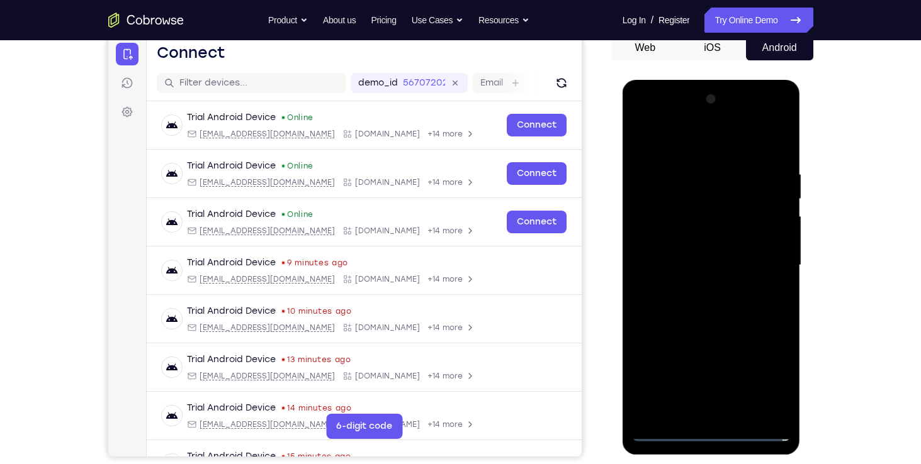
click at [695, 203] on div at bounding box center [711, 265] width 159 height 352
click at [669, 199] on div at bounding box center [711, 265] width 159 height 352
click at [673, 195] on div at bounding box center [711, 265] width 159 height 352
click at [638, 325] on div at bounding box center [711, 265] width 159 height 352
click at [644, 318] on div at bounding box center [711, 265] width 159 height 352
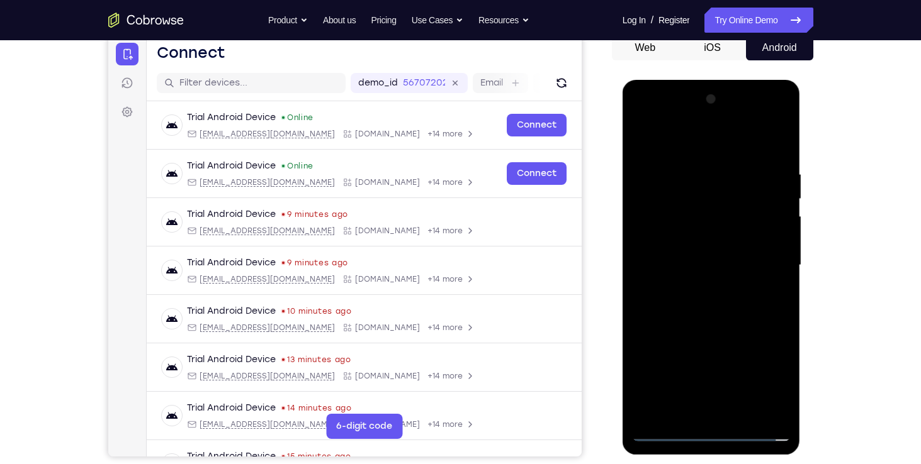
click at [677, 318] on div at bounding box center [711, 265] width 159 height 352
click at [668, 181] on div at bounding box center [711, 265] width 159 height 352
click at [707, 405] on div at bounding box center [711, 265] width 159 height 352
click at [777, 120] on div at bounding box center [711, 265] width 159 height 352
click at [664, 220] on div at bounding box center [711, 265] width 159 height 352
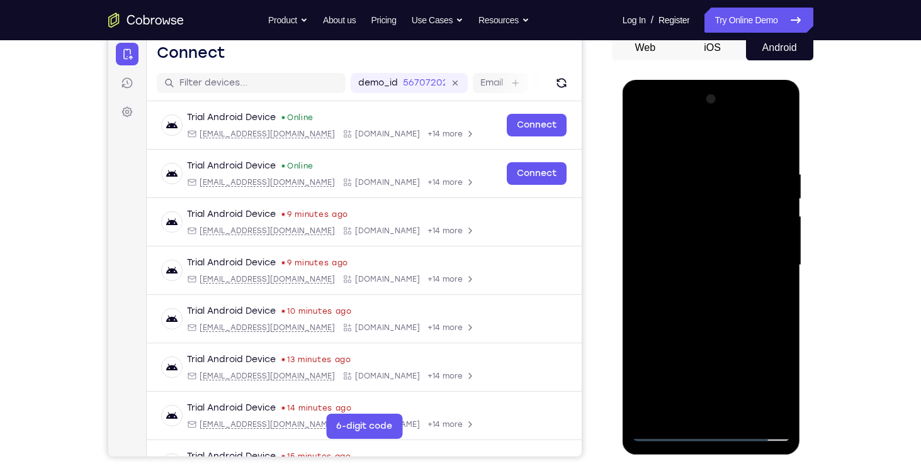
click at [769, 408] on div at bounding box center [711, 265] width 159 height 352
click at [637, 120] on div at bounding box center [711, 265] width 159 height 352
click at [680, 408] on div at bounding box center [711, 265] width 159 height 352
click at [653, 363] on div at bounding box center [711, 265] width 159 height 352
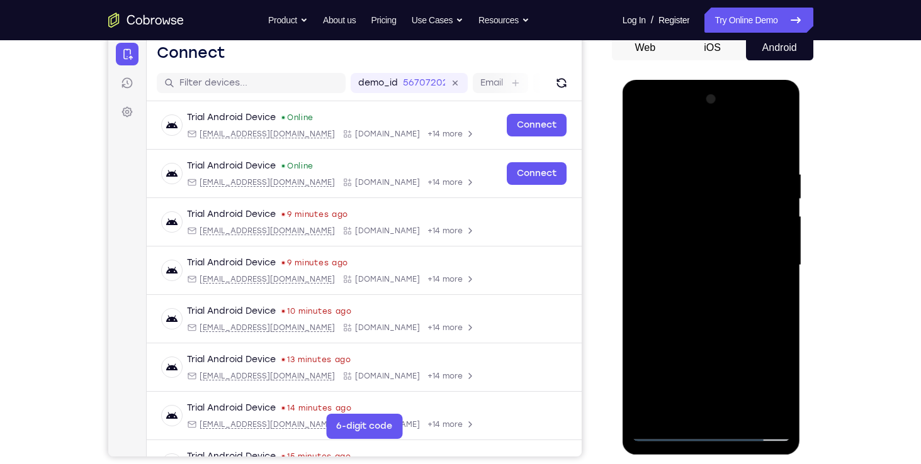
click at [768, 364] on div at bounding box center [711, 265] width 159 height 352
click at [653, 366] on div at bounding box center [711, 265] width 159 height 352
click at [724, 419] on div at bounding box center [711, 265] width 159 height 352
click at [739, 345] on div at bounding box center [711, 265] width 159 height 352
click at [768, 386] on div at bounding box center [711, 265] width 159 height 352
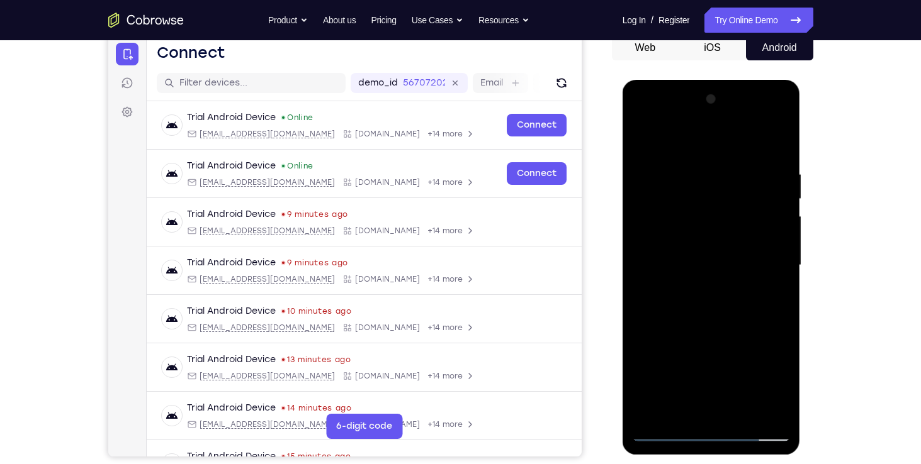
click at [666, 361] on div at bounding box center [711, 265] width 159 height 352
click at [681, 389] on div at bounding box center [711, 265] width 159 height 352
click at [715, 406] on div at bounding box center [711, 265] width 159 height 352
click at [724, 388] on div at bounding box center [711, 265] width 159 height 352
click at [708, 365] on div at bounding box center [711, 265] width 159 height 352
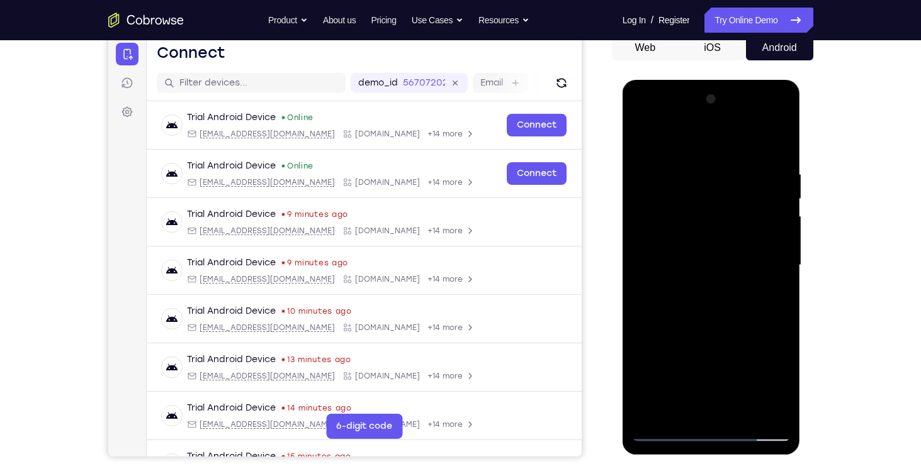
click at [725, 389] on div at bounding box center [711, 265] width 159 height 352
click at [725, 362] on div at bounding box center [711, 265] width 159 height 352
click at [708, 362] on div at bounding box center [711, 265] width 159 height 352
click at [768, 361] on div at bounding box center [711, 265] width 159 height 352
click at [710, 362] on div at bounding box center [711, 265] width 159 height 352
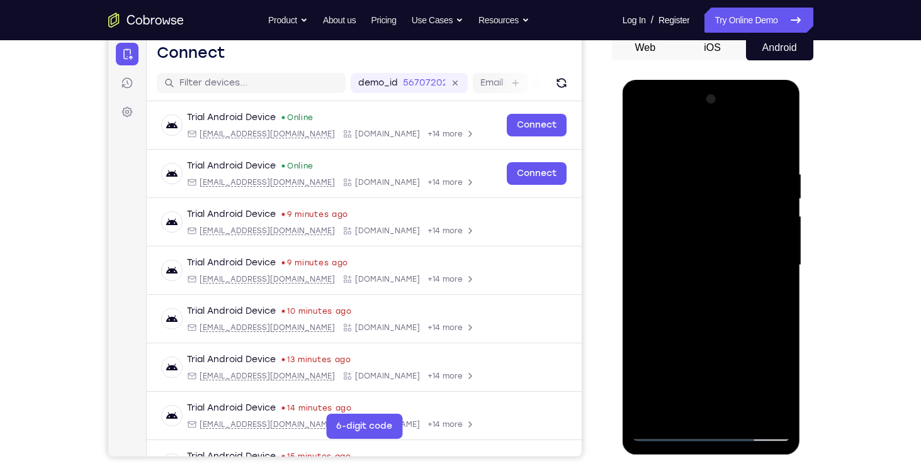
click at [781, 412] on div at bounding box center [711, 265] width 159 height 352
click at [658, 180] on div at bounding box center [711, 265] width 159 height 352
drag, startPoint x: 737, startPoint y: 337, endPoint x: 751, endPoint y: 248, distance: 90.3
click at [751, 248] on div at bounding box center [711, 265] width 159 height 352
click at [751, 354] on div at bounding box center [711, 265] width 159 height 352
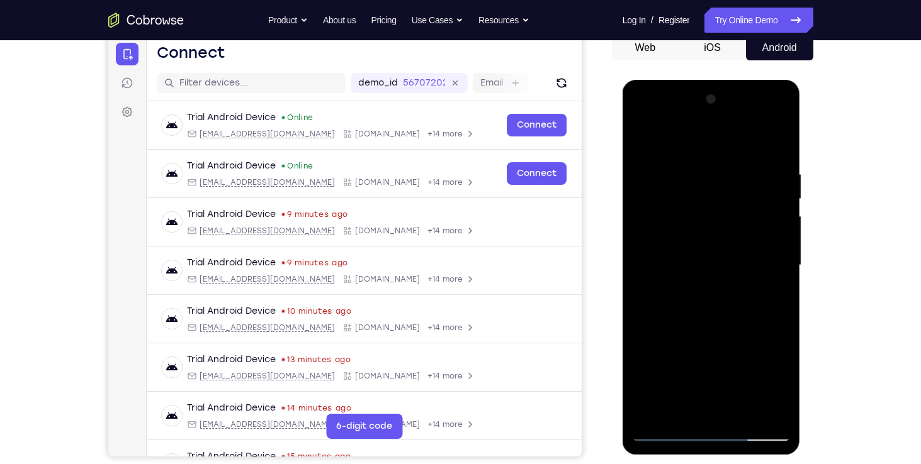
click at [751, 354] on div at bounding box center [711, 265] width 159 height 352
click at [748, 352] on div at bounding box center [711, 265] width 159 height 352
click at [751, 302] on div at bounding box center [711, 265] width 159 height 352
click at [731, 303] on div at bounding box center [711, 265] width 159 height 352
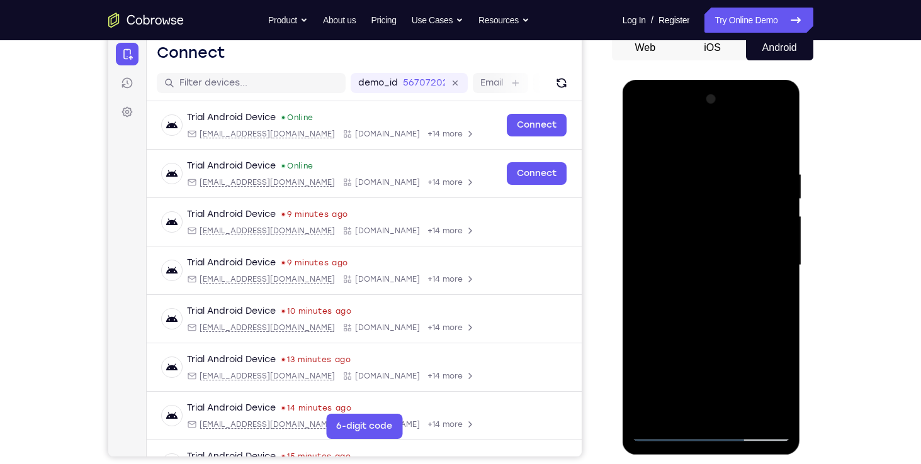
click at [731, 303] on div at bounding box center [711, 265] width 159 height 352
click at [728, 329] on div at bounding box center [711, 265] width 159 height 352
click at [723, 323] on div at bounding box center [711, 265] width 159 height 352
click at [734, 288] on div at bounding box center [711, 265] width 159 height 352
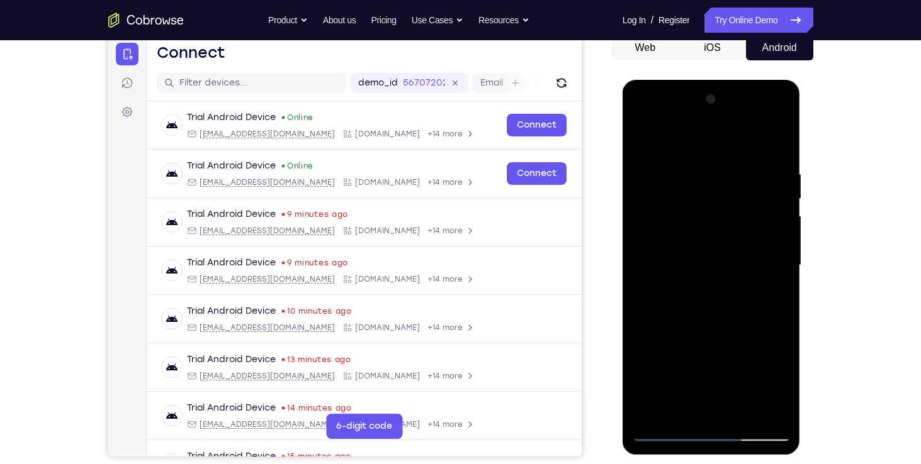
click at [752, 272] on div at bounding box center [711, 265] width 159 height 352
click at [716, 365] on div at bounding box center [711, 265] width 159 height 352
click at [665, 434] on div at bounding box center [711, 265] width 159 height 352
click at [663, 435] on div at bounding box center [711, 265] width 159 height 352
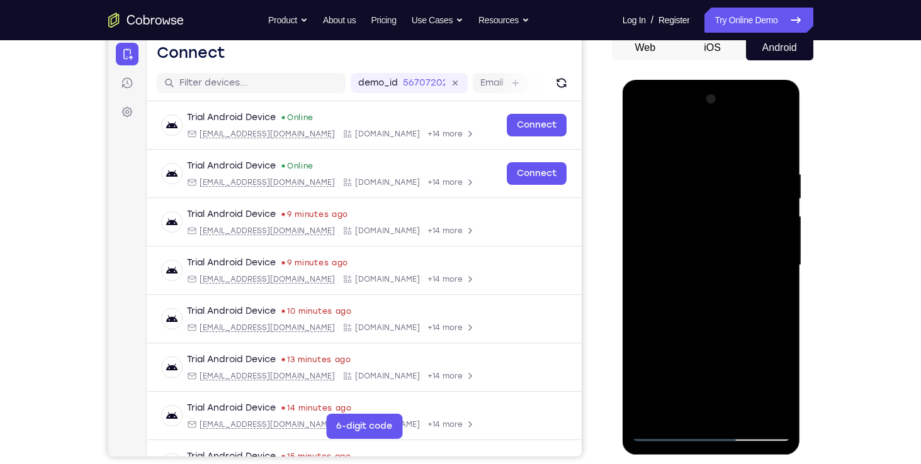
click at [663, 435] on div at bounding box center [711, 265] width 159 height 352
click at [777, 139] on div at bounding box center [711, 265] width 159 height 352
click at [771, 142] on div at bounding box center [711, 265] width 159 height 352
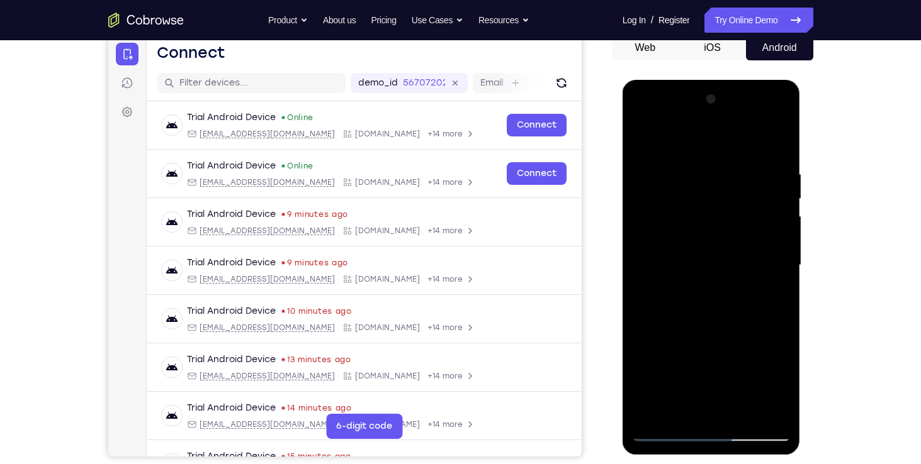
click at [663, 427] on div at bounding box center [711, 265] width 159 height 352
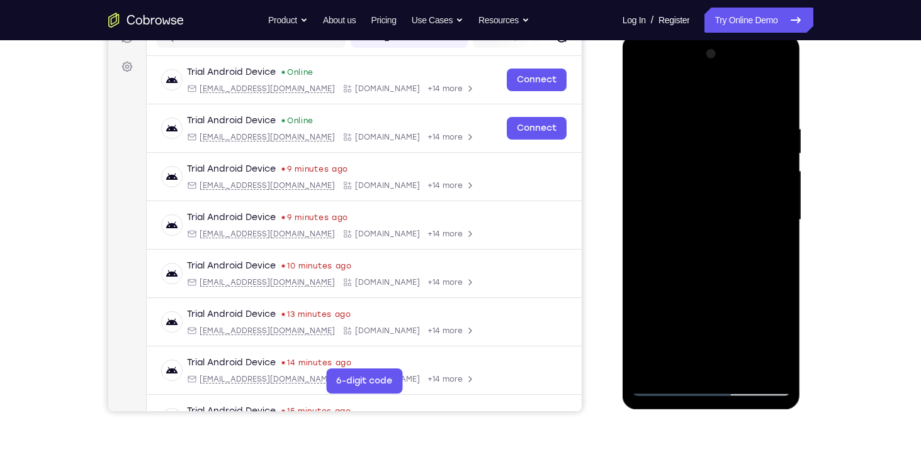
scroll to position [176, 0]
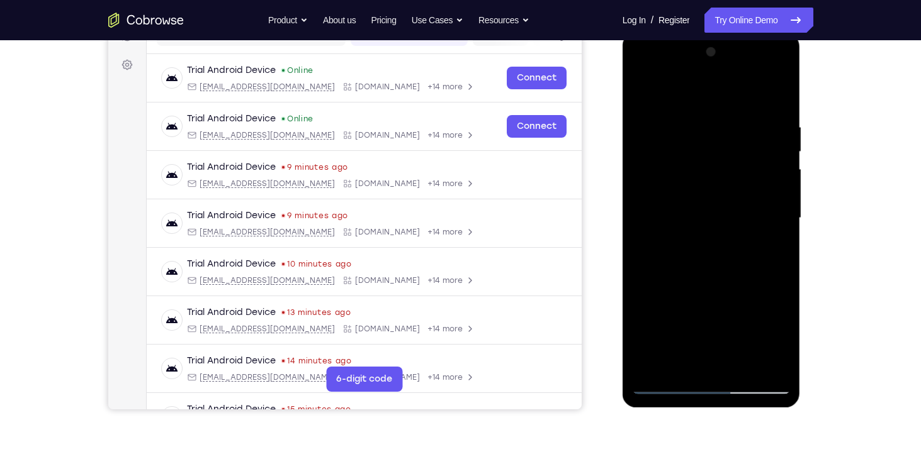
click at [666, 387] on div at bounding box center [711, 218] width 159 height 352
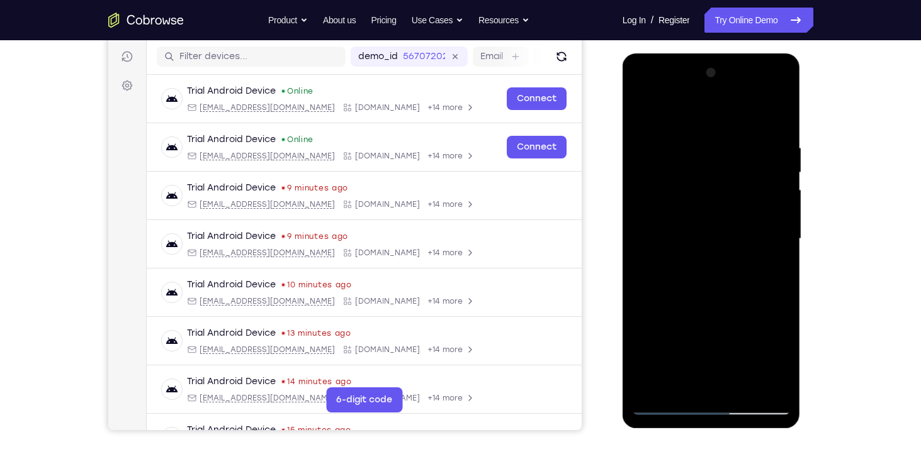
scroll to position [154, 0]
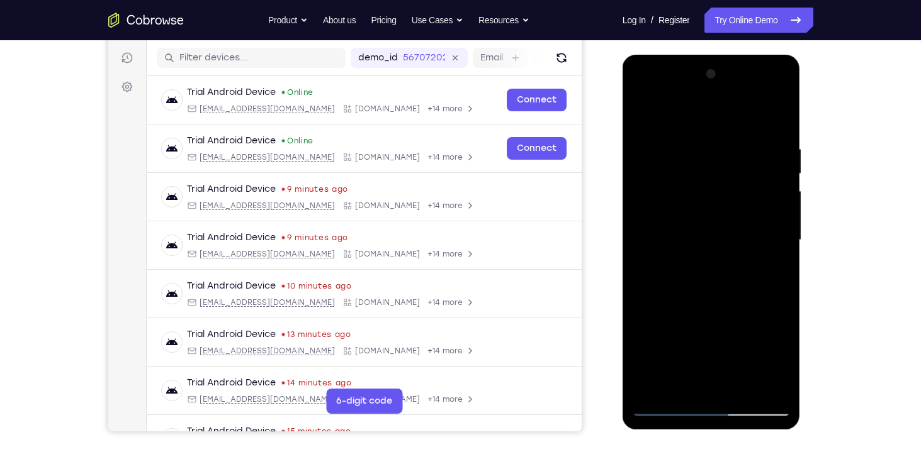
click at [781, 113] on div at bounding box center [711, 240] width 159 height 352
